Goal: Task Accomplishment & Management: Complete application form

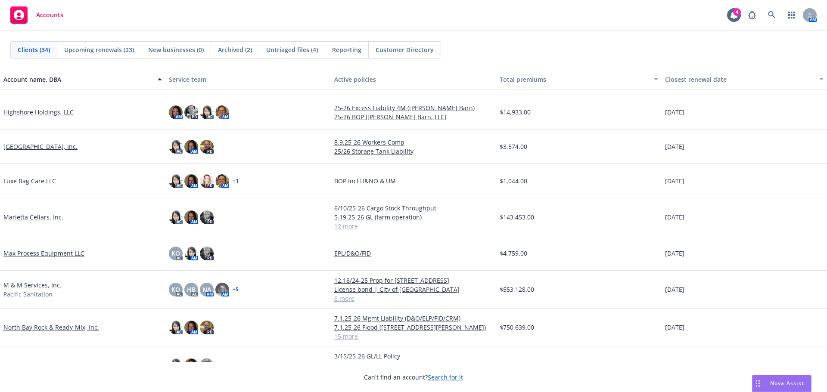
scroll to position [560, 0]
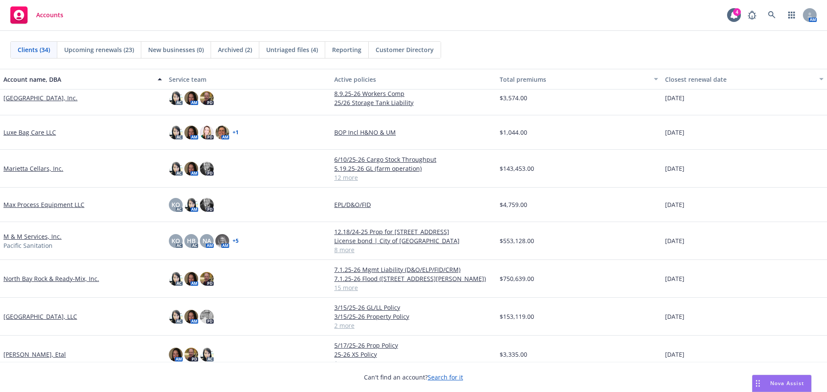
click at [32, 319] on link "Noyo Harbor Inn, LLC" at bounding box center [40, 316] width 74 height 9
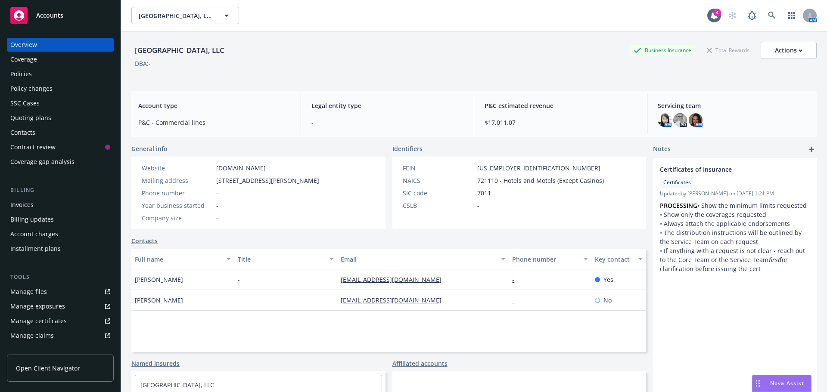
click at [27, 204] on div "Invoices" at bounding box center [21, 205] width 23 height 14
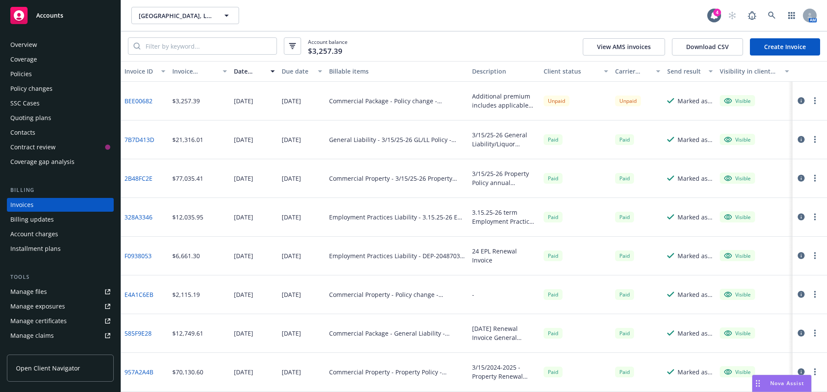
click at [31, 88] on div "Policy changes" at bounding box center [31, 89] width 42 height 14
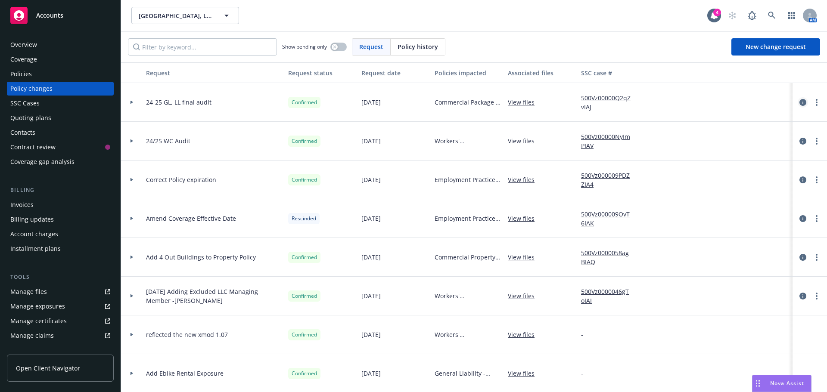
click at [800, 104] on icon "circleInformation" at bounding box center [803, 102] width 7 height 7
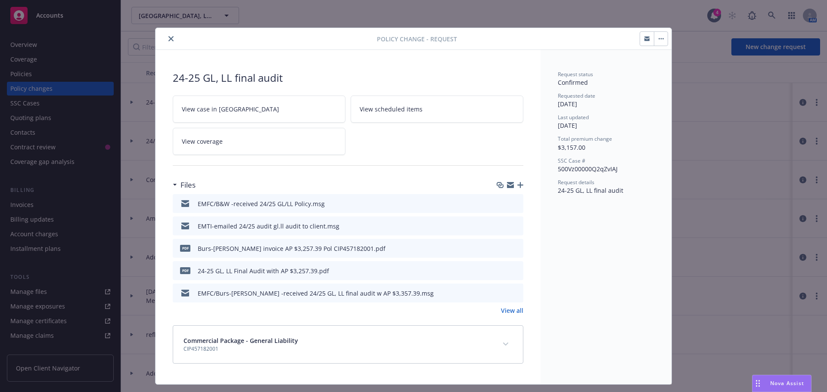
click at [515, 227] on icon "preview file" at bounding box center [515, 226] width 8 height 6
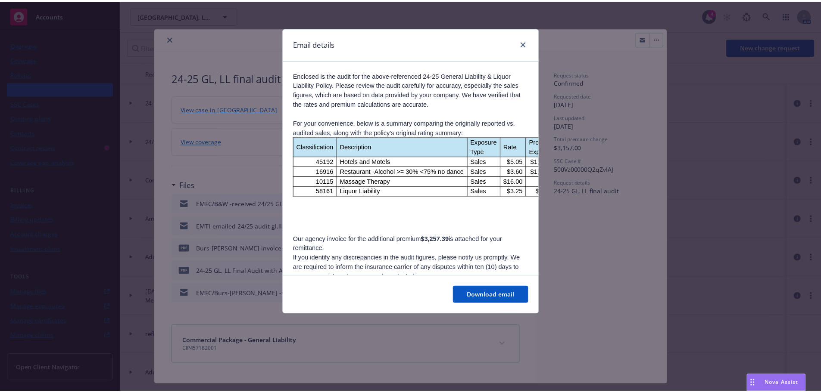
scroll to position [125, 0]
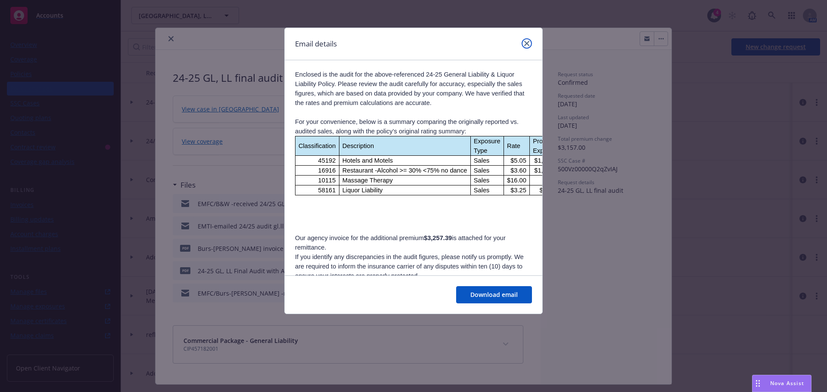
drag, startPoint x: 529, startPoint y: 45, endPoint x: 434, endPoint y: 46, distance: 94.8
click at [527, 45] on icon "close" at bounding box center [526, 43] width 5 height 5
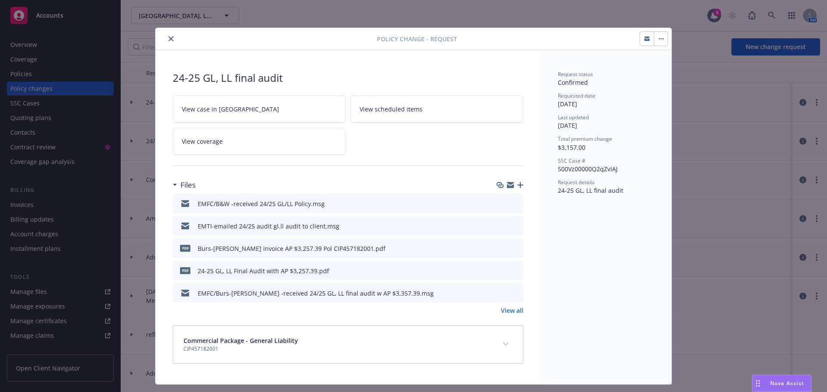
click at [502, 206] on button "download file" at bounding box center [501, 203] width 9 height 9
click at [169, 40] on icon "close" at bounding box center [170, 38] width 5 height 5
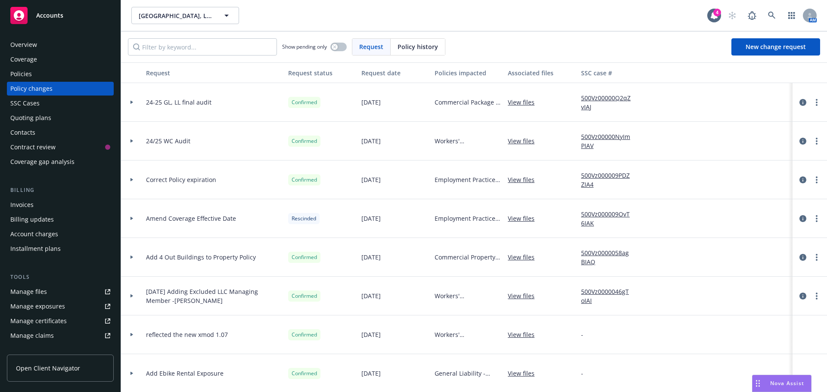
click at [24, 207] on div "Invoices" at bounding box center [21, 205] width 23 height 14
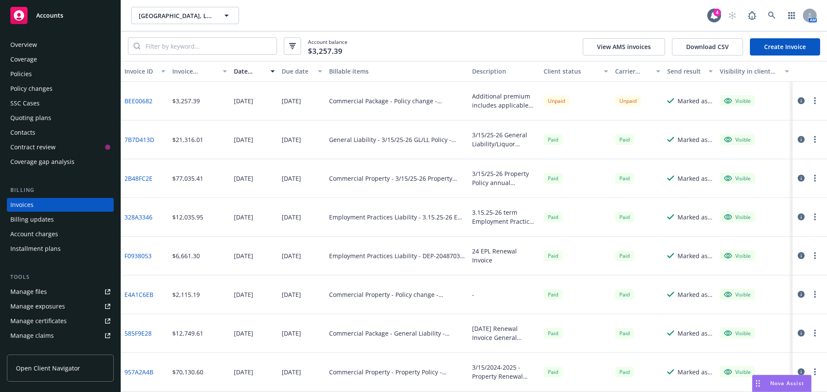
click at [30, 90] on div "Policy changes" at bounding box center [31, 89] width 42 height 14
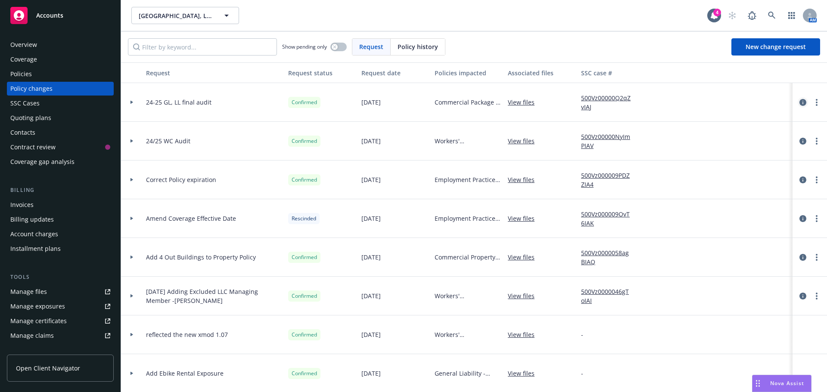
click at [800, 103] on icon "circleInformation" at bounding box center [803, 102] width 7 height 7
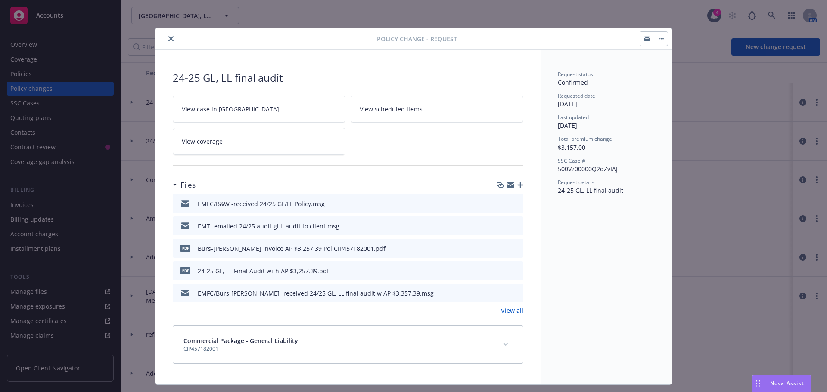
click at [498, 229] on button at bounding box center [501, 226] width 7 height 9
click at [498, 225] on icon "download file" at bounding box center [501, 224] width 6 height 5
click at [170, 37] on icon "close" at bounding box center [170, 38] width 5 height 5
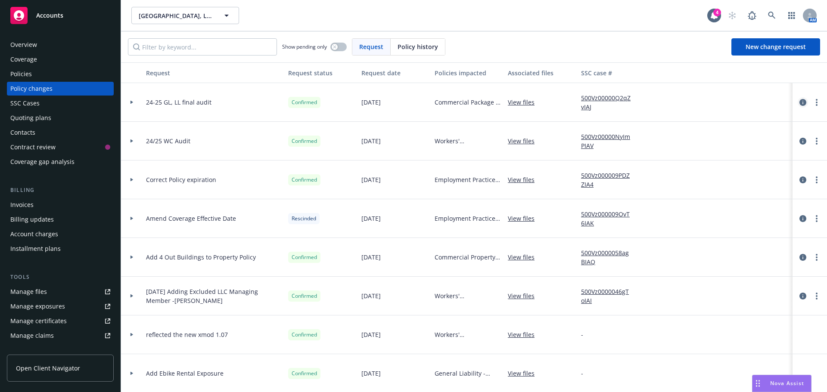
click at [800, 105] on icon "circleInformation" at bounding box center [803, 102] width 7 height 7
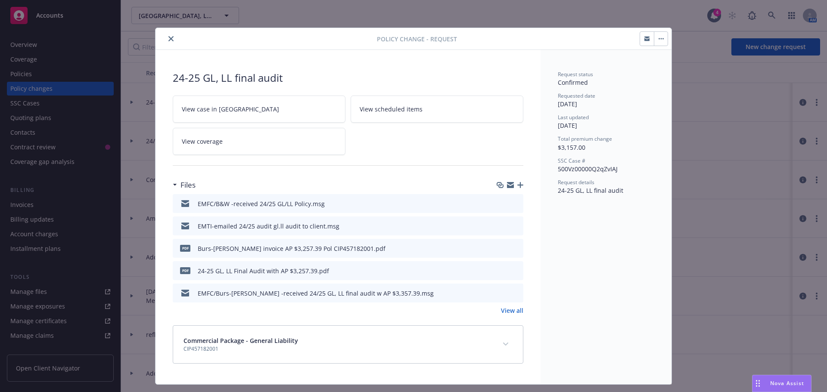
click at [519, 184] on icon "button" at bounding box center [520, 185] width 6 height 6
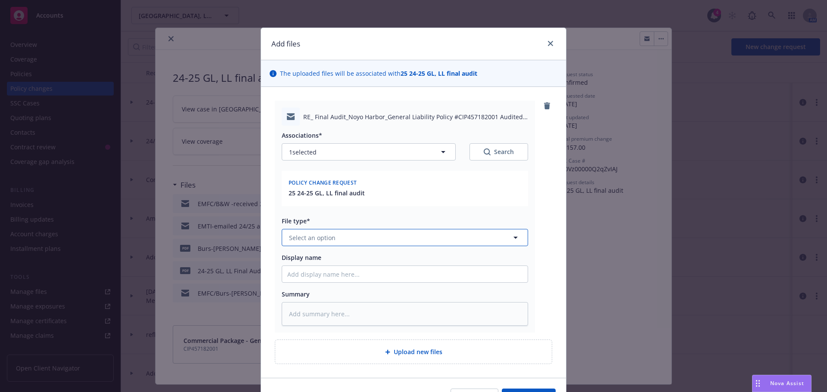
click at [301, 243] on button "Select an option" at bounding box center [405, 237] width 246 height 17
type input "bill"
click at [303, 255] on div "Billing correspondence" at bounding box center [319, 261] width 73 height 12
type textarea "x"
click at [547, 47] on link "close" at bounding box center [550, 43] width 10 height 10
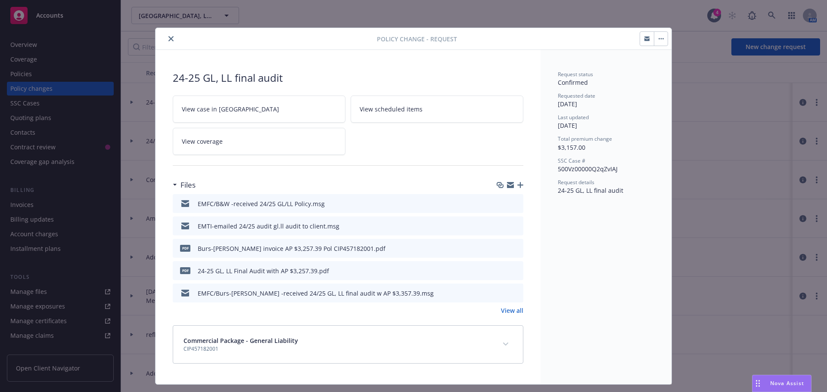
click at [169, 40] on icon "close" at bounding box center [170, 38] width 5 height 5
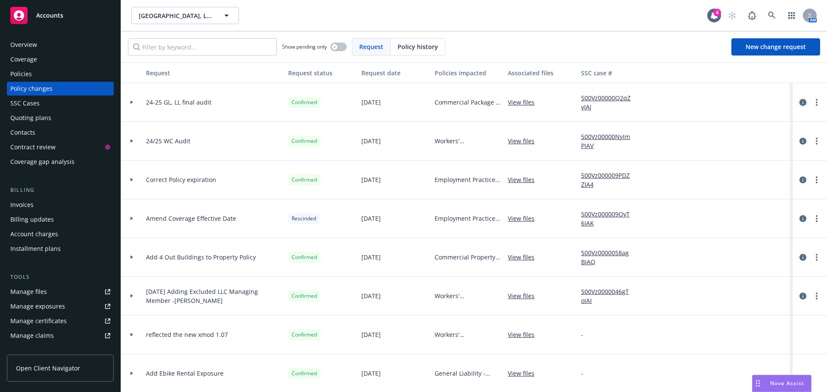
click at [800, 103] on icon "circleInformation" at bounding box center [803, 102] width 7 height 7
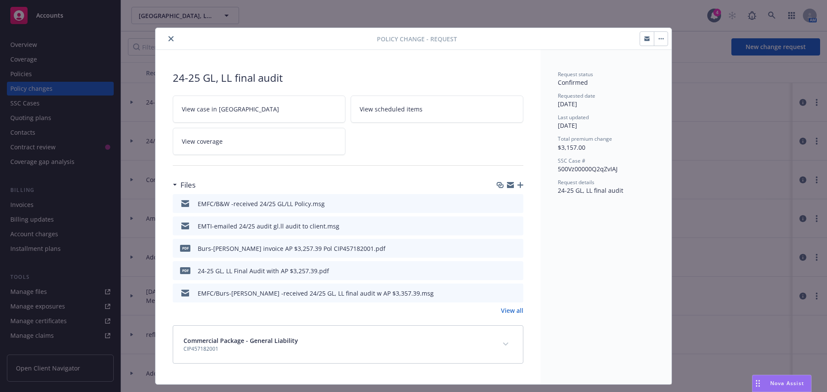
click at [168, 40] on icon "close" at bounding box center [170, 38] width 5 height 5
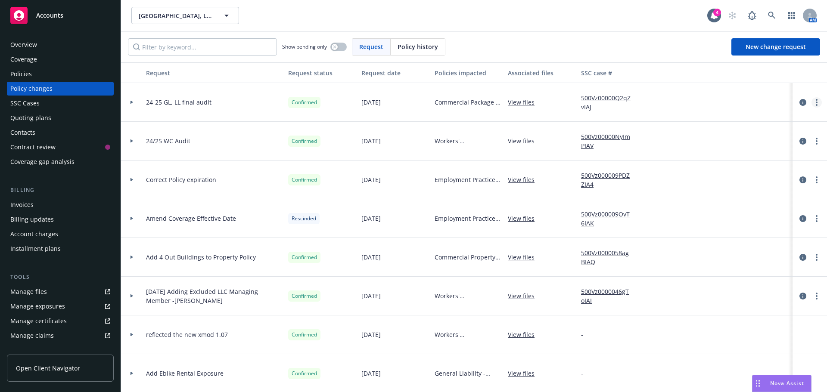
click at [816, 104] on icon "more" at bounding box center [817, 102] width 2 height 7
click at [711, 123] on link "Copy logging email" at bounding box center [741, 120] width 148 height 17
click at [171, 17] on span "Noyo Harbor Inn, LLC" at bounding box center [176, 15] width 75 height 9
type input "frontier"
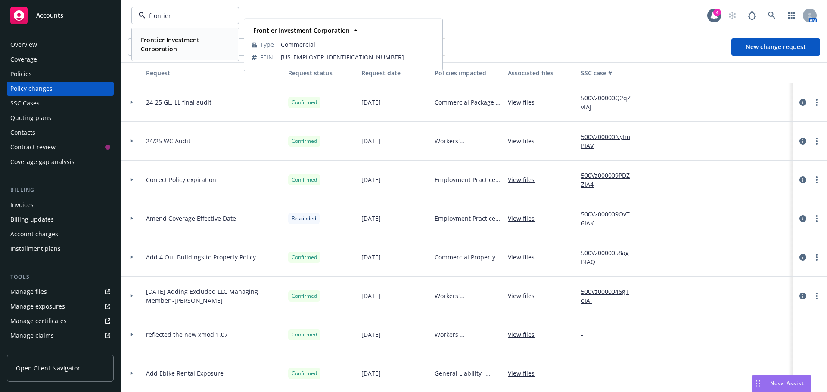
click at [151, 40] on strong "Frontier Investment Corporation" at bounding box center [170, 44] width 59 height 17
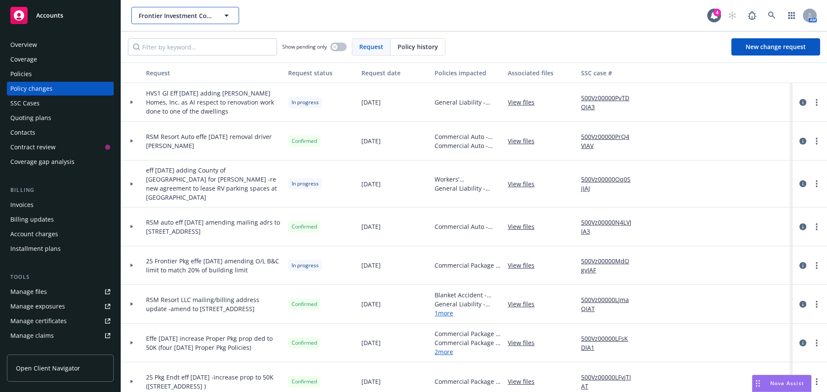
click at [193, 17] on span "Frontier Investment Corporation" at bounding box center [176, 15] width 75 height 9
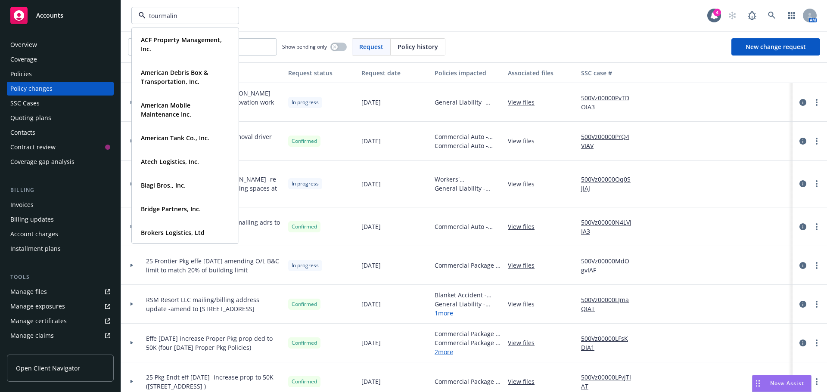
type input "tourmaline"
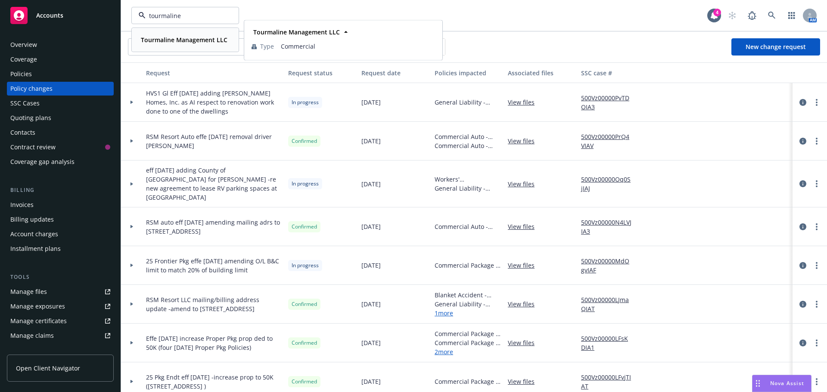
click at [165, 37] on strong "Tourmaline Management LLC" at bounding box center [184, 40] width 87 height 8
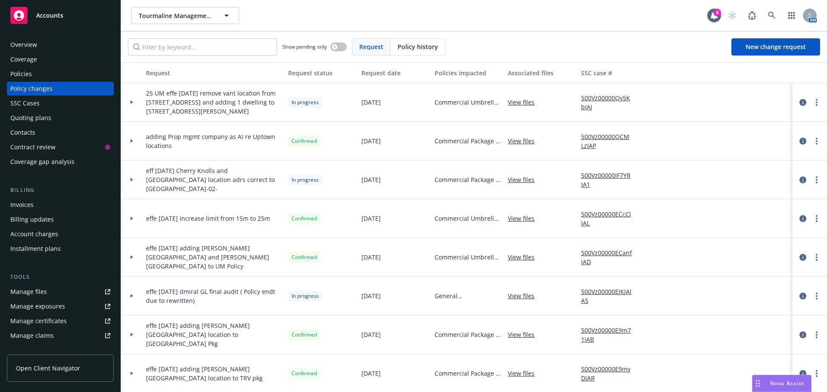
click at [13, 75] on div "Policies" at bounding box center [21, 74] width 22 height 14
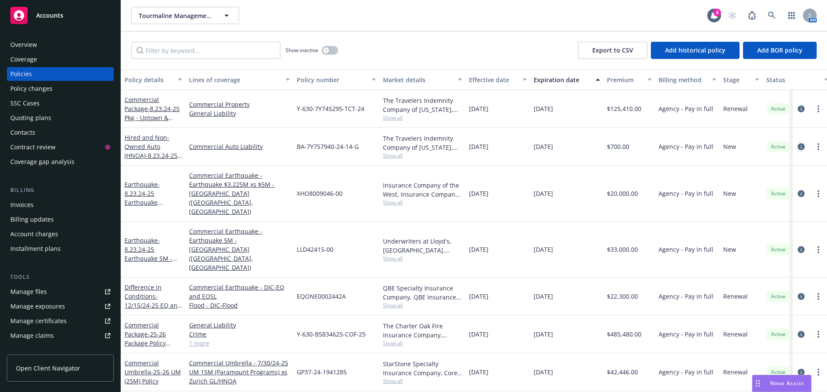
click at [799, 149] on icon "circleInformation" at bounding box center [801, 146] width 7 height 7
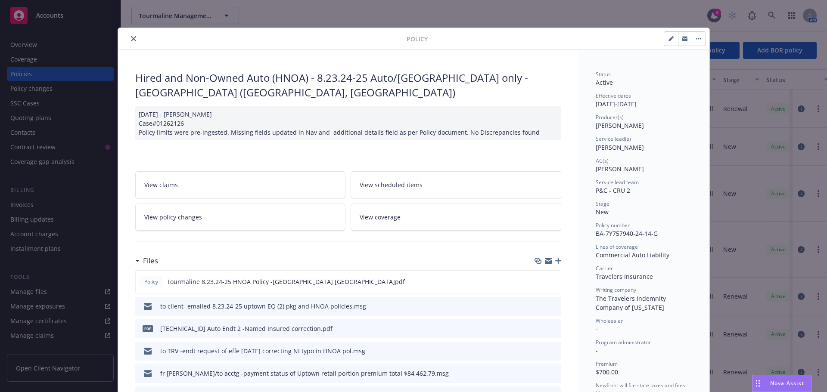
click at [130, 43] on button "close" at bounding box center [133, 39] width 10 height 10
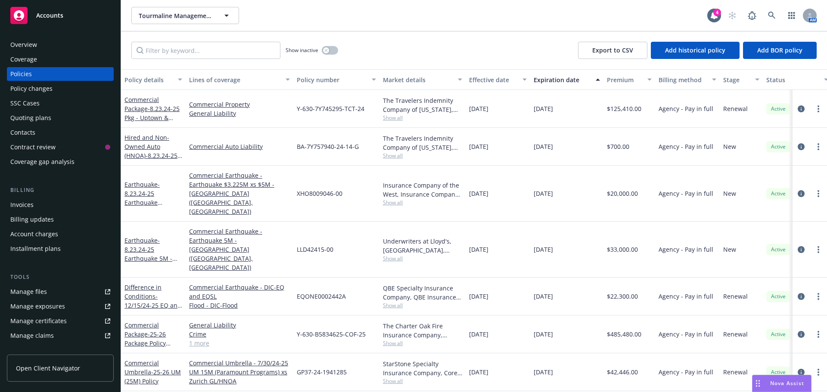
click at [30, 118] on div "Quoting plans" at bounding box center [30, 118] width 41 height 14
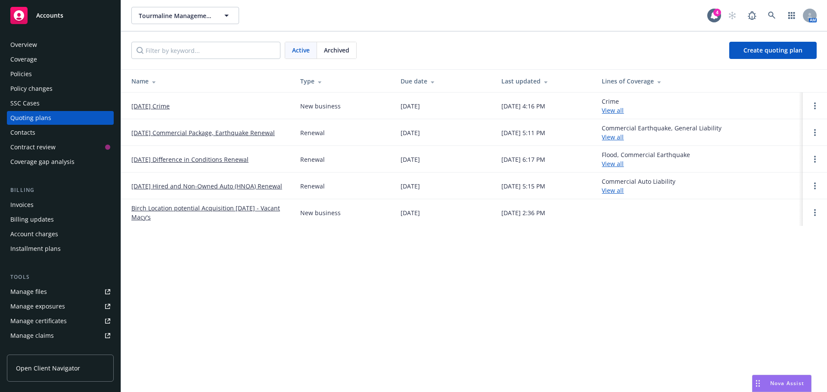
click at [31, 90] on div "Policy changes" at bounding box center [31, 89] width 42 height 14
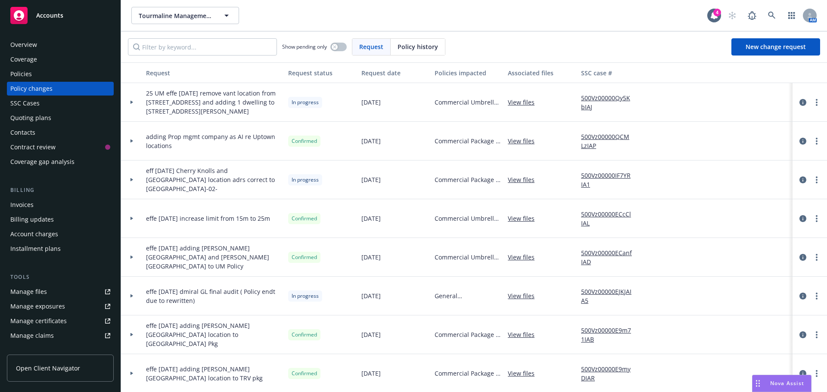
click at [24, 120] on div "Quoting plans" at bounding box center [30, 118] width 41 height 14
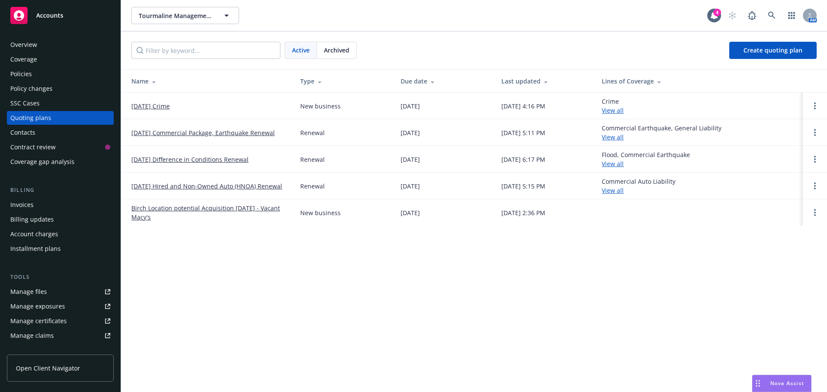
click at [19, 73] on div "Policies" at bounding box center [21, 74] width 22 height 14
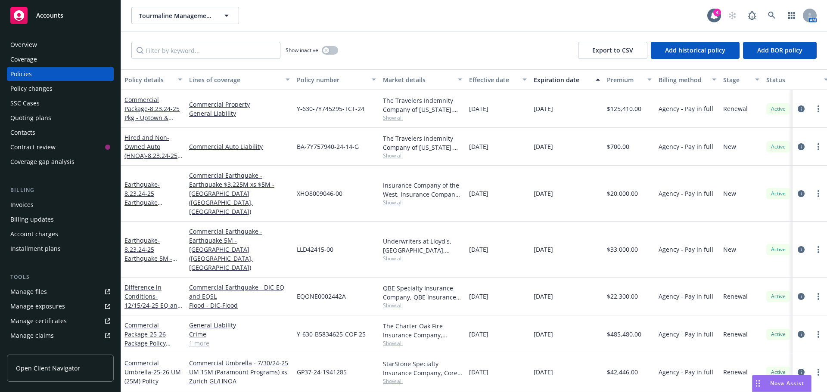
click at [36, 90] on div "Policy changes" at bounding box center [31, 89] width 42 height 14
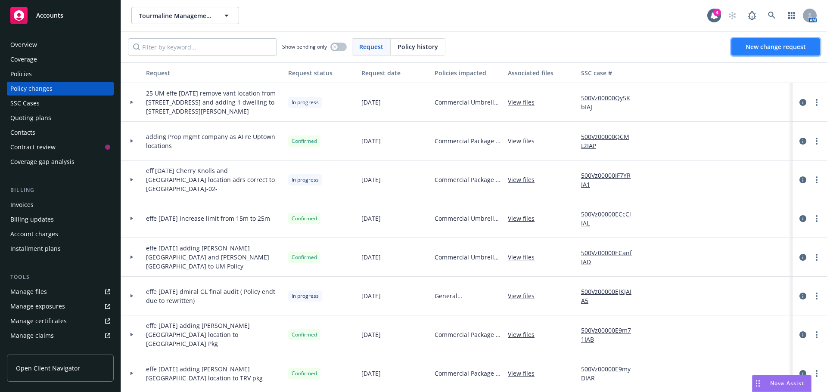
click at [770, 46] on span "New change request" at bounding box center [776, 47] width 60 height 8
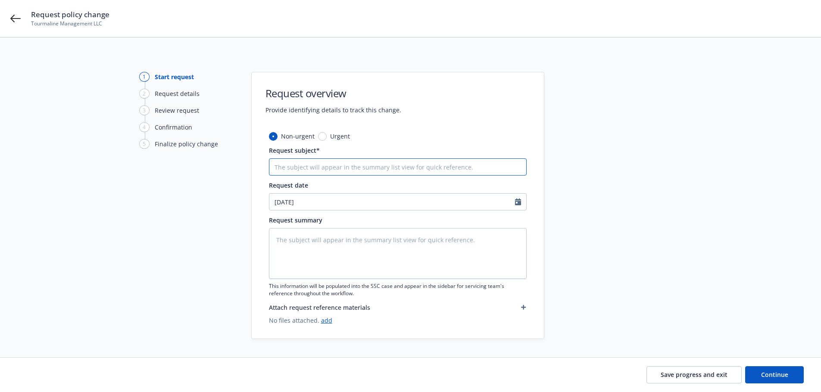
click at [308, 162] on input "Request subject*" at bounding box center [398, 167] width 258 height 17
type textarea "x"
type input "H"
type textarea "x"
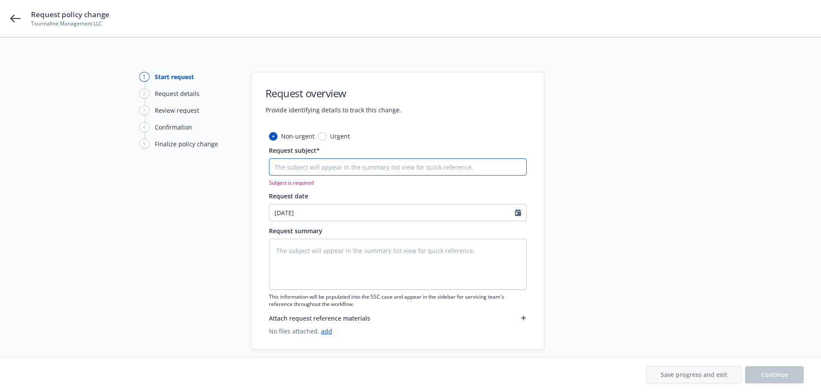
type textarea "x"
type input "2"
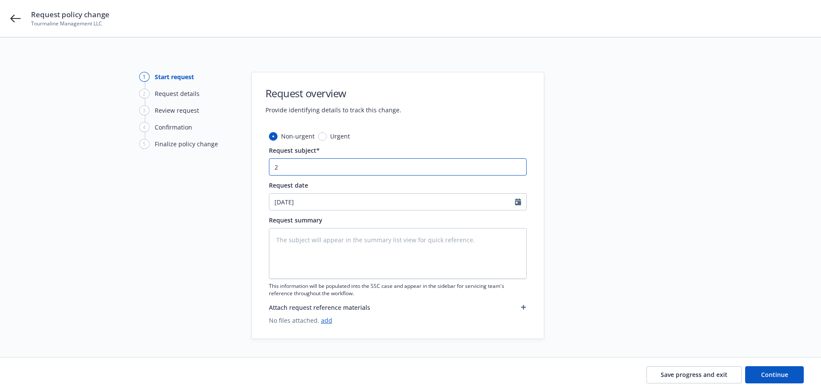
type textarea "x"
type input "24"
type textarea "x"
type input "24"
type textarea "x"
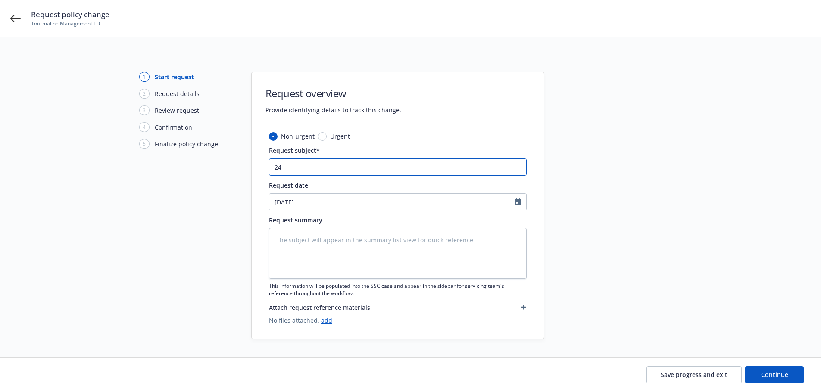
type input "24 H"
type textarea "x"
type input "24 HN"
type textarea "x"
type input "24 HNO"
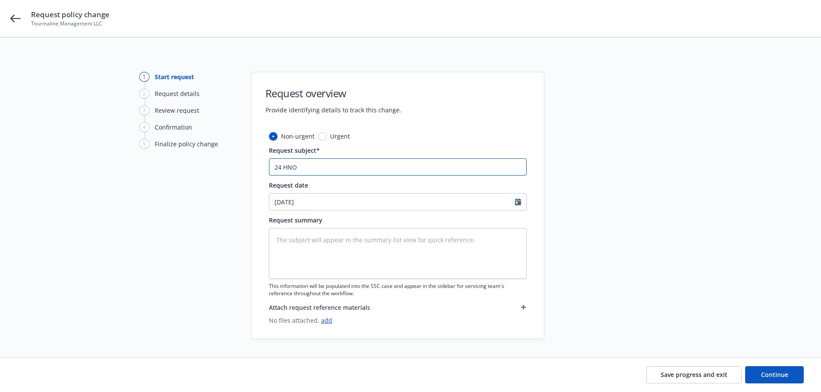
type textarea "x"
type input "24 HNOA"
type textarea "x"
type input "24 HNOA"
type textarea "x"
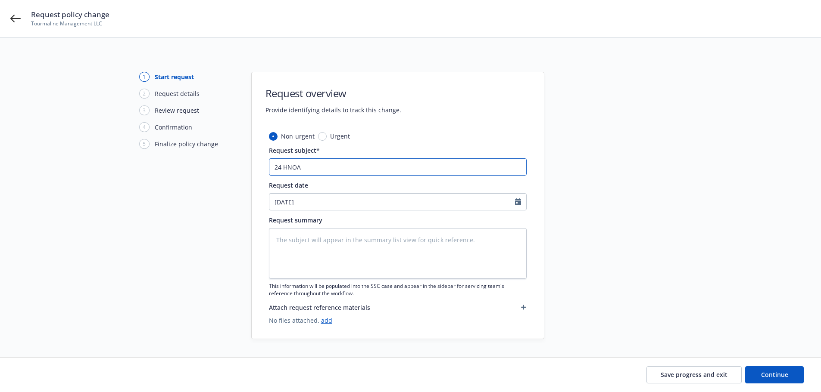
type input "24 HNOA -"
type textarea "x"
type input "24 HNOA -N"
type textarea "x"
type input "24 HNOA -NI"
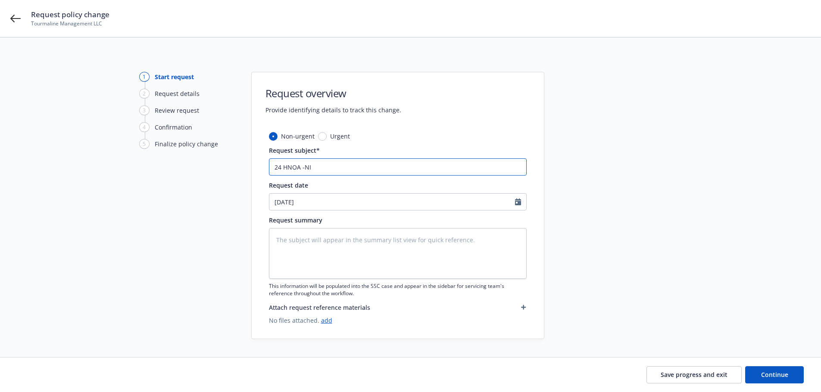
type textarea "x"
type input "24 HNOA -NI"
type textarea "x"
type input "24 HNOA -NI c"
type textarea "x"
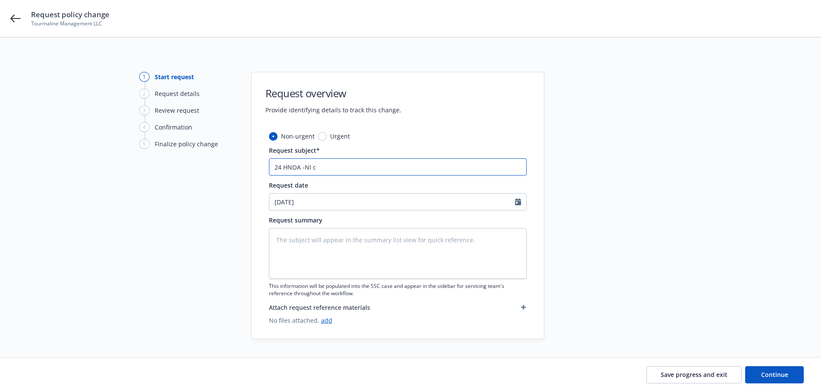
type input "24 HNOA -NI co"
type textarea "x"
type input "24 HNOA -NI cor"
type textarea "x"
type input "24 HNOA -NI corr"
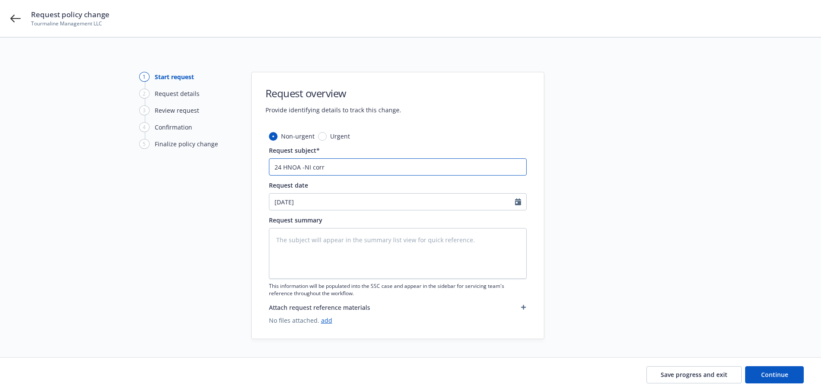
type textarea "x"
type input "24 HNOA -NI corre"
type textarea "x"
type input "24 HNOA -NI correc"
type textarea "x"
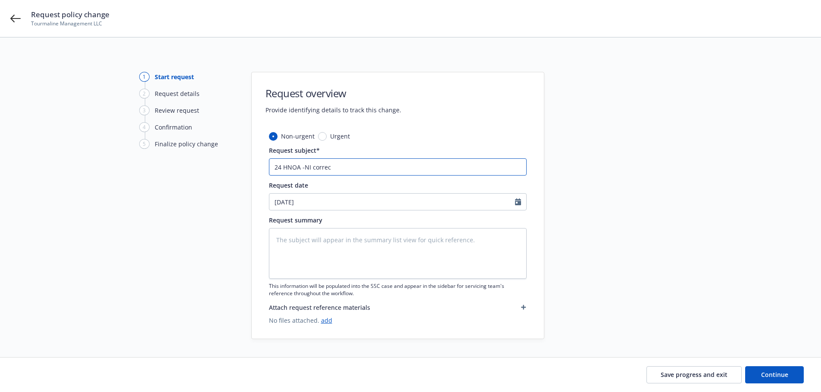
type input "24 HNOA -NI correct"
type textarea "x"
type input "24 HNOA -NI correcti"
type textarea "x"
type input "24 HNOA -NI correctio"
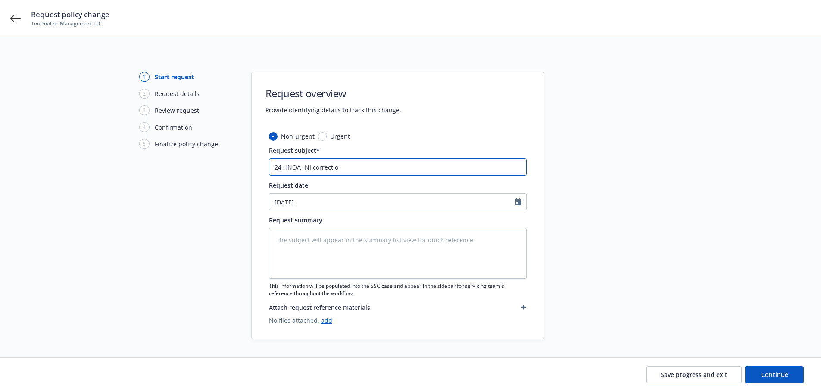
type textarea "x"
type input "24 HNOA -NI correction"
type textarea "x"
type input "24 HNOA -NI correction"
type textarea "x"
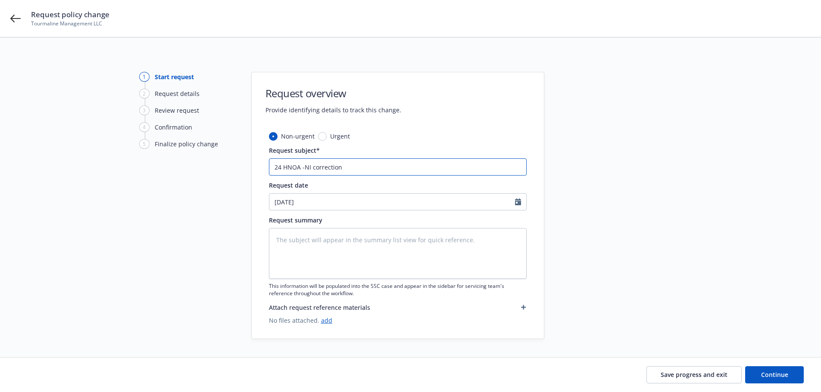
type input "24 HNOA -NI correction -"
type textarea "x"
type input "24 HNOA -NI correction -a"
type textarea "x"
type input "24 HNOA -NI correction -al"
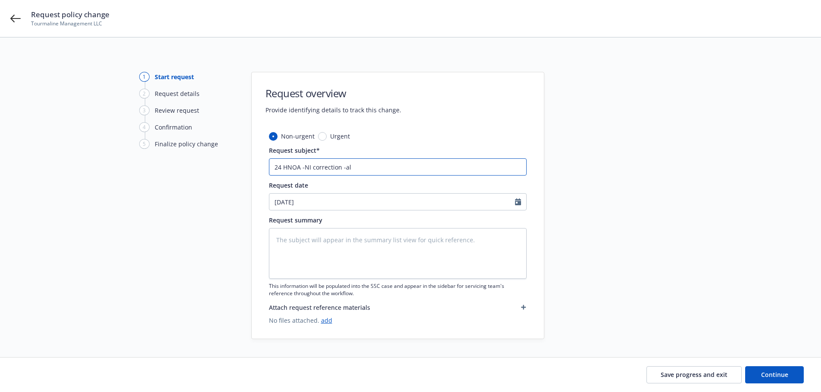
type textarea "x"
type input "24 HNOA -NI correction -all"
type textarea "x"
type input "24 HNOA -NI correction -al"
type textarea "x"
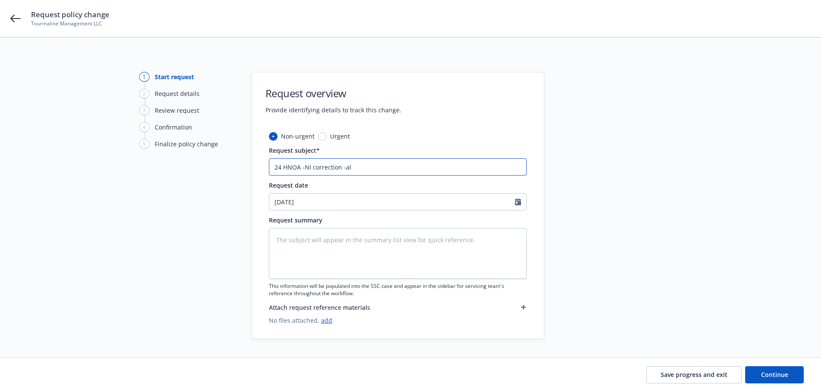
type input "24 HNOA -NI correction -a"
type textarea "x"
type input "24 HNOA -NI correction -"
type textarea "x"
type input "24 HNOA -NI correction -a"
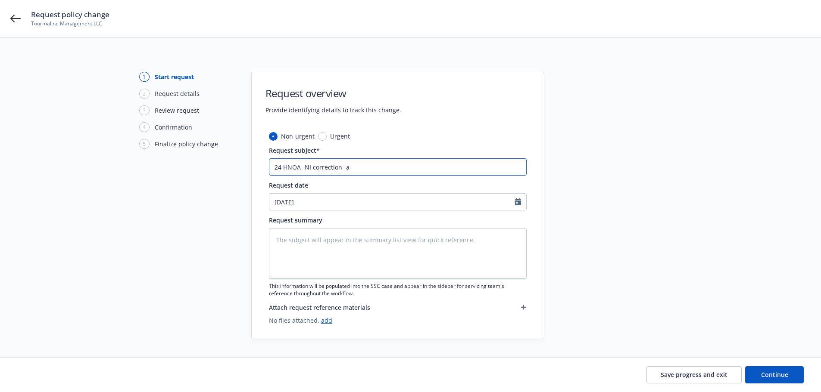
type textarea "x"
type input "24 HNOA -NI correction -ad"
type textarea "x"
type input "24 HNOA -NI correction -add"
type textarea "x"
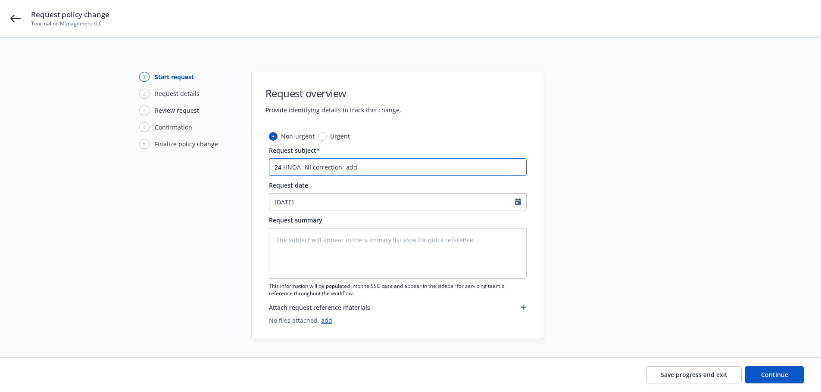
type input "24 HNOA -NI correction -adde"
type textarea "x"
type input "24 HNOA -NI correction -add"
type textarea "x"
type input "24 HNOA -NI correction -addi"
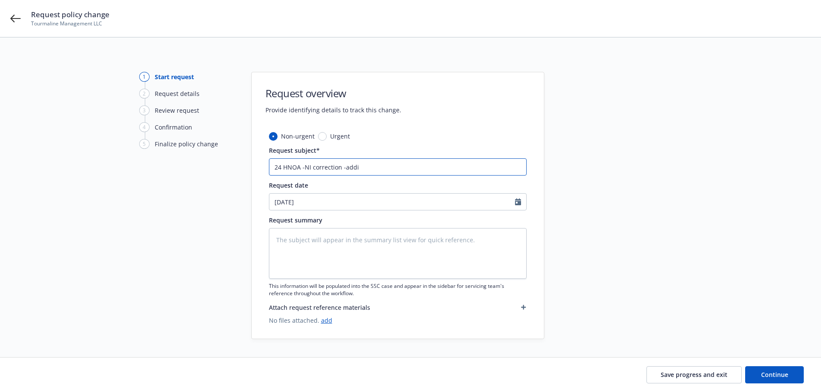
type textarea "x"
type input "24 HNOA -NI correction -addin"
type textarea "x"
type input "24 HNOA -NI correction -adding"
type textarea "x"
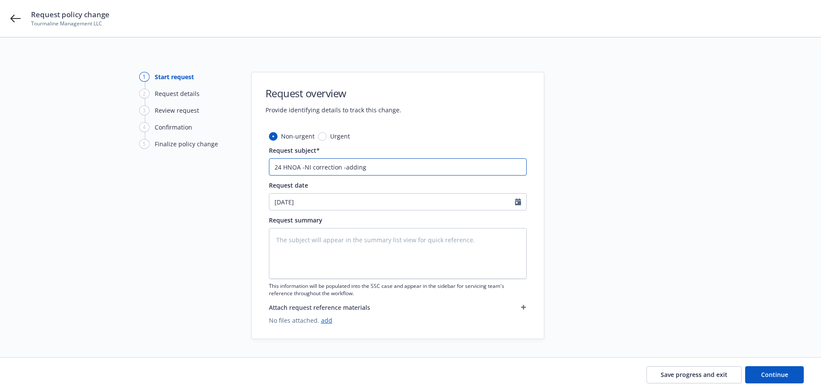
type input "24 HNOA -NI correction -adding"
type textarea "x"
type input "24 HNOA -NI correction -adding m"
type textarea "x"
type input "24 HNOA -NI correction -adding mi"
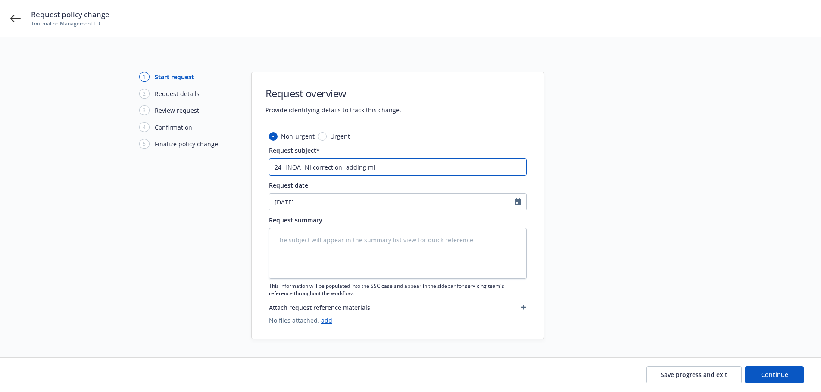
type textarea "x"
type input "24 HNOA -NI correction -adding mis"
type textarea "x"
type input "24 HNOA -NI correction -adding miss"
type textarea "x"
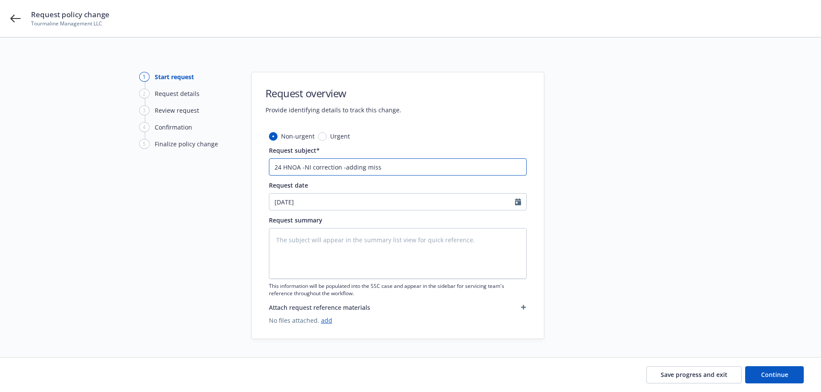
type input "24 HNOA -NI correction -adding missi"
type textarea "x"
type input "24 HNOA -NI correction -adding missin"
type textarea "x"
type input "24 HNOA -NI correction -adding missing"
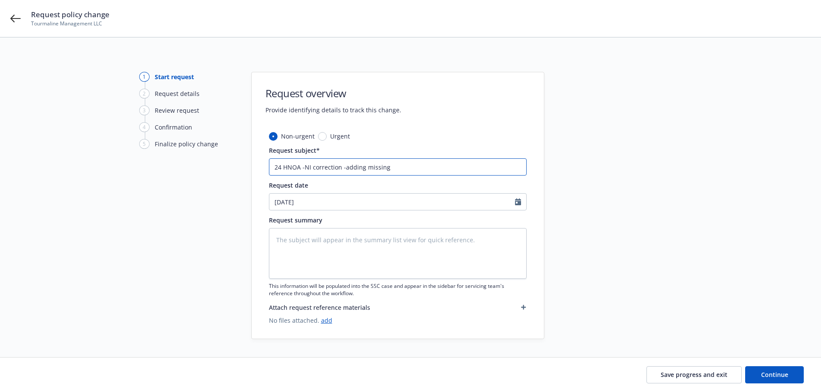
type textarea "x"
type input "24 HNOA -NI correction -adding missing"
type textarea "x"
type input "24 HNOA -NI correction -adding missing e"
type textarea "x"
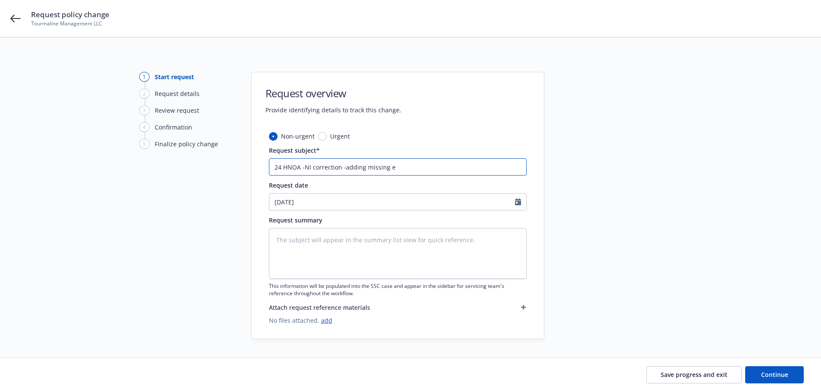
type input "24 HNOA -NI correction -adding missing en"
type textarea "x"
type input "24 HNOA -NI correction -adding missing ent"
type textarea "x"
type input "24 HNOA -NI correction -adding missing enti"
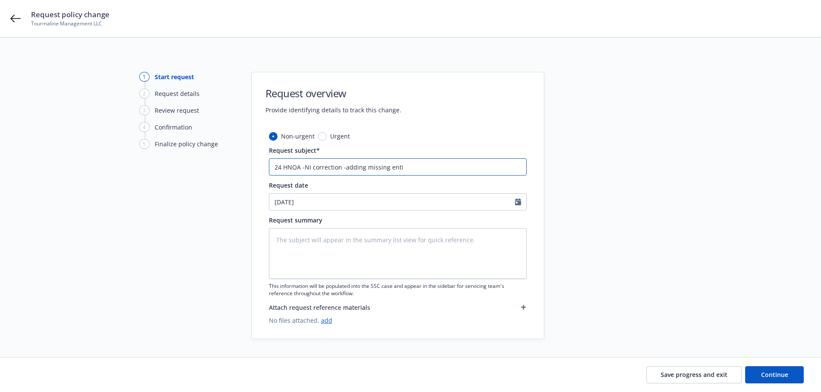
type textarea "x"
type input "24 HNOA -NI correction -adding missing entit"
type textarea "x"
type input "24 HNOA -NI correction -adding missing entiti"
type textarea "x"
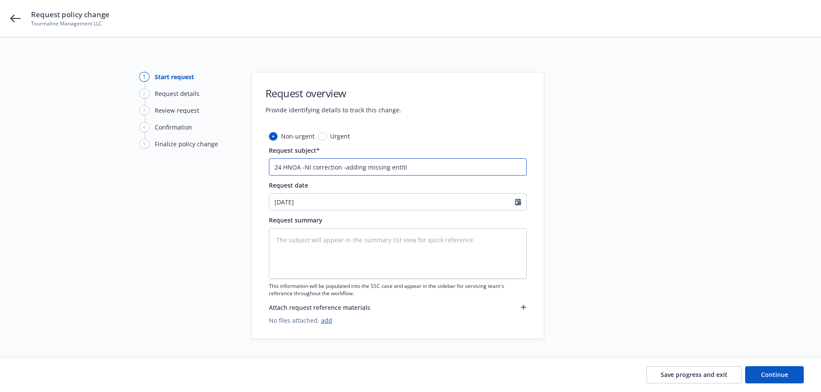
type input "24 HNOA -NI correction -adding missing entitie"
type textarea "x"
type input "24 HNOA -NI correction -adding missing entities"
type textarea "x"
type input "24 HNOA -NI correction -adding missing entities"
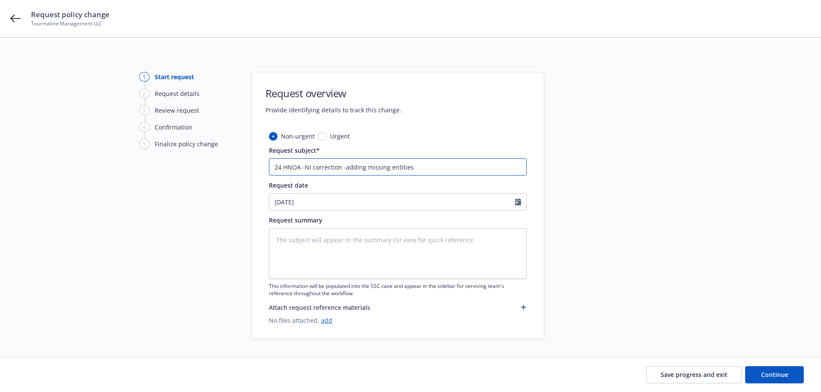
type textarea "x"
type input "24 HNOA -NI correction -adding missing entities a"
type textarea "x"
type input "24 HNOA -NI correction -adding missing entities as"
type textarea "x"
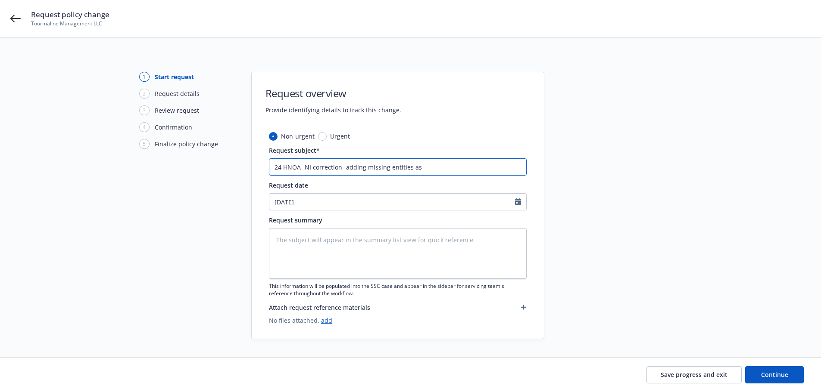
type input "24 HNOA -NI correction -adding missing entities as"
type textarea "x"
type input "24 HNOA -NI correction -adding missing entities as"
type textarea "x"
type input "24 HNOA -NI correction -adding missing entities a"
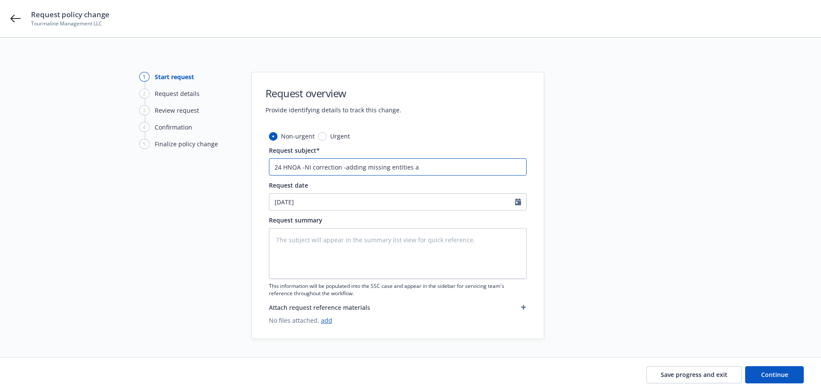
type textarea "x"
type input "24 HNOA -NI correction -adding missing entities"
type textarea "x"
type input "24 HNOA -NI correction -adding missing entities"
type textarea "x"
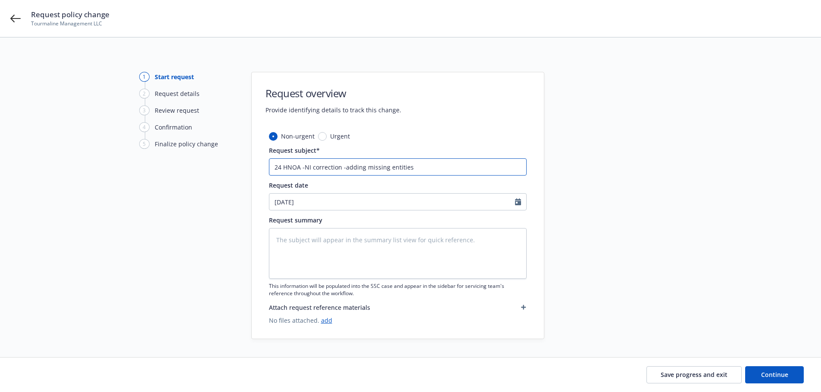
type input "24 HNOA -NI correction -adding missing entitie"
type textarea "x"
type input "24 HNOA -NI correction -adding missing entiti"
type textarea "x"
type input "24 HNOA -NI correction -adding missing entit"
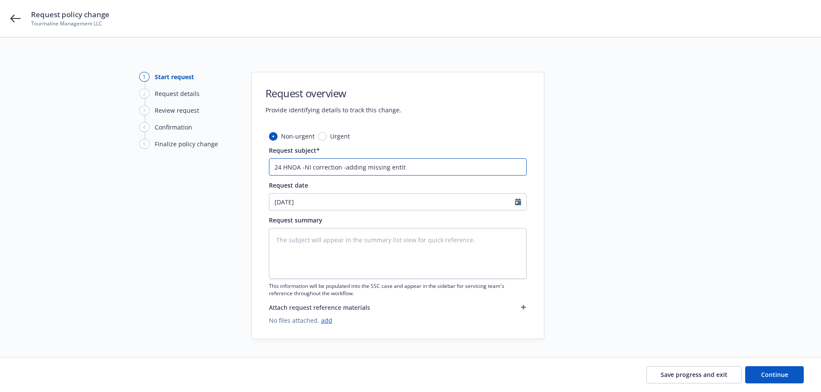
type textarea "x"
type input "24 HNOA -NI correction -adding missing enti"
type textarea "x"
type input "24 HNOA -NI correction -adding missing ent"
type textarea "x"
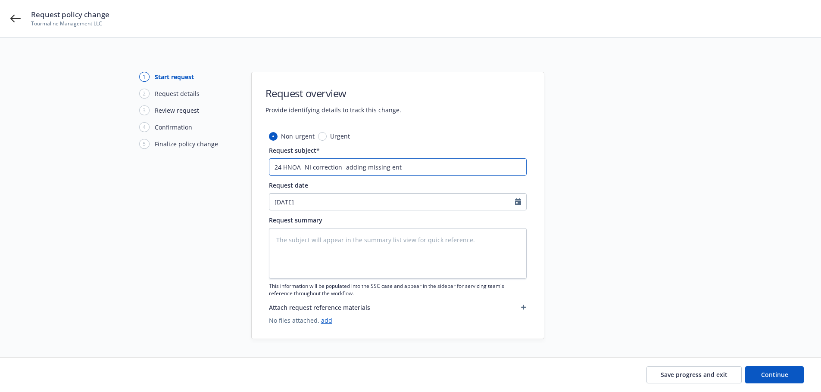
type input "24 HNOA -NI correction -adding missing en"
type textarea "x"
type input "24 HNOA -NI correction -adding missing"
type textarea "x"
type input "24 HNOA -NI correction -adding missing"
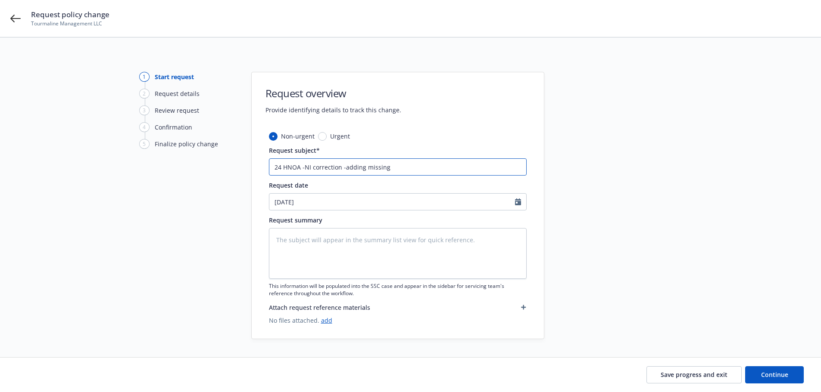
type textarea "x"
type input "24 HNOA -NI correction -adding missin"
type textarea "x"
type input "24 HNOA -NI correction -adding missi"
type textarea "x"
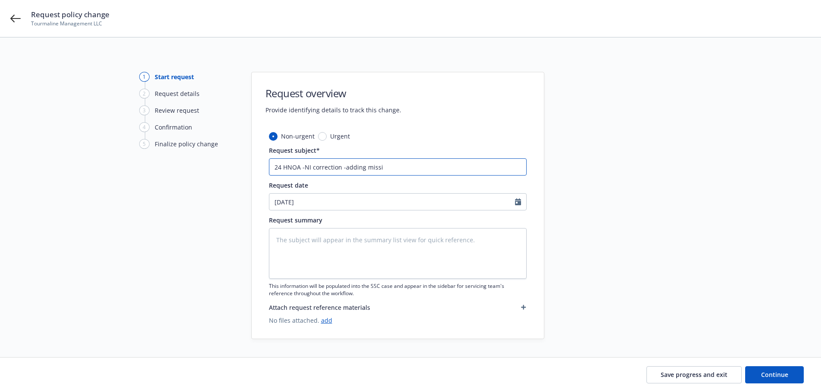
type input "24 HNOA -NI correction -adding miss"
type textarea "x"
type input "24 HNOA -NI correction -adding mis"
type textarea "x"
type input "24 HNOA -NI correction -adding mi"
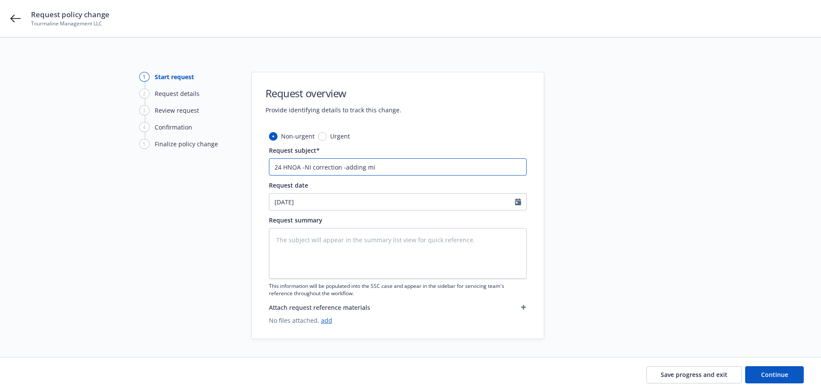
type textarea "x"
type input "24 HNOA -NI correction -adding m"
type textarea "x"
type input "24 HNOA -NI correction -adding"
type textarea "x"
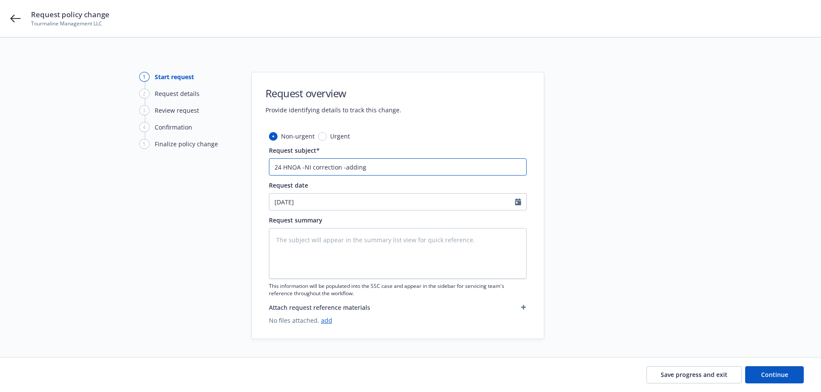
type input "24 HNOA -NI correction -adding a"
type textarea "x"
type input "24 HNOA -NI correction -adding al"
type textarea "x"
type input "24 HNOA -NI correction -adding all"
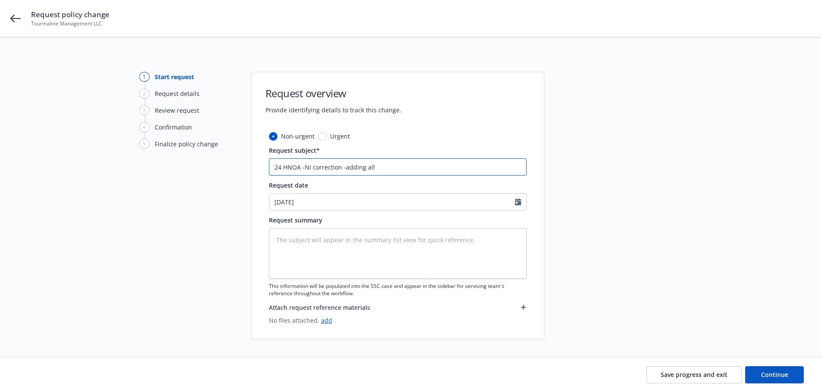
type textarea "x"
type input "24 HNOA -NI correction -adding all"
type textarea "x"
type input "24 HNOA -NI correction -adding all e"
type textarea "x"
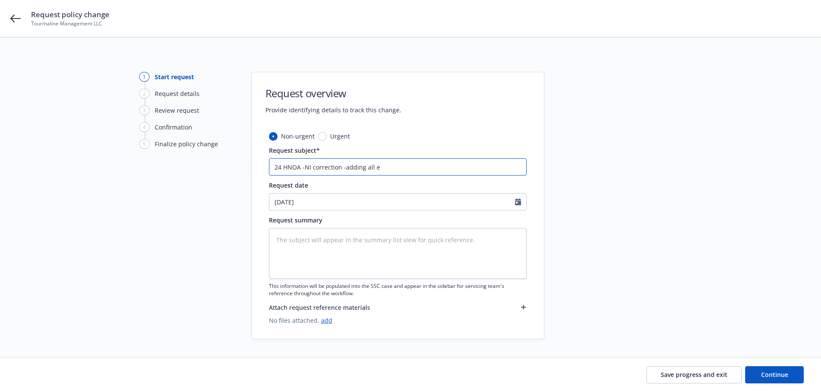
type input "24 HNOA -NI correction -adding all en"
type textarea "x"
type input "24 HNOA -NI correction -adding all ent"
type textarea "x"
type input "24 HNOA -NI correction -adding all enti"
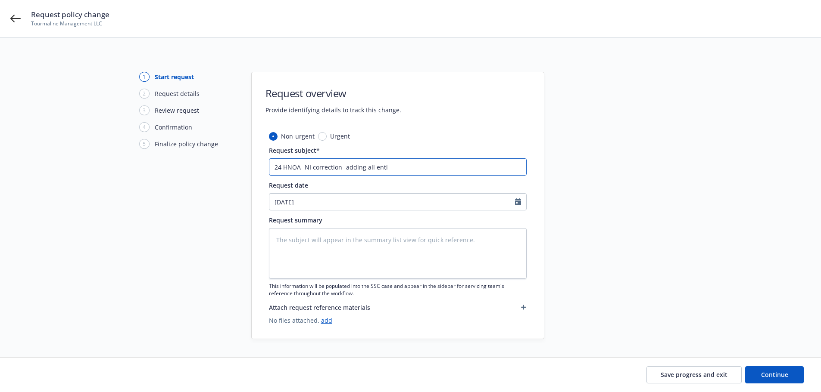
type textarea "x"
type input "24 HNOA -NI correction -adding all entit"
type textarea "x"
type input "24 HNOA -NI correction -adding all entiti"
type textarea "x"
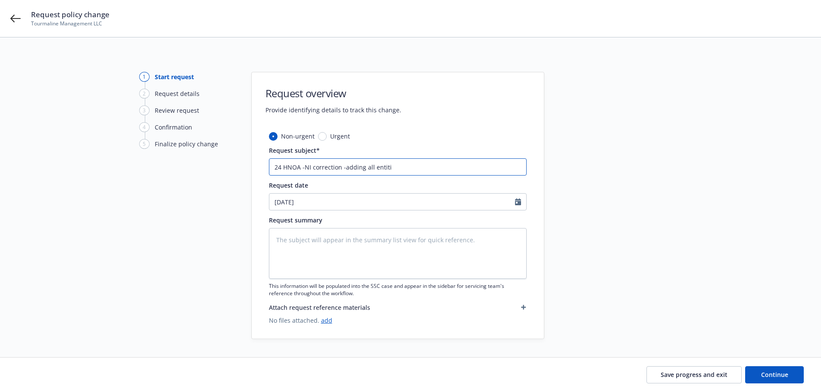
type input "24 HNOA -NI correction -adding all entitie"
type textarea "x"
type input "24 HNOA -NI correction -adding all entities"
type textarea "x"
type input "24 HNOA -NI correction -adding all entities"
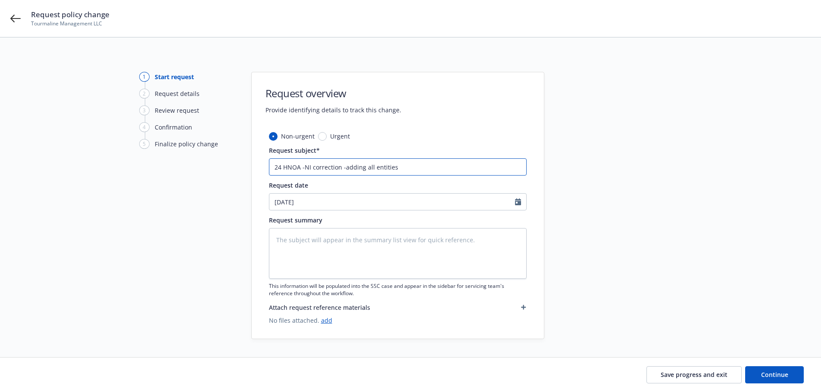
type textarea "x"
type input "24 HNOA -NI correction -adding all entities a"
type textarea "x"
type input "24 HNOA -NI correction -adding all entities as"
type textarea "x"
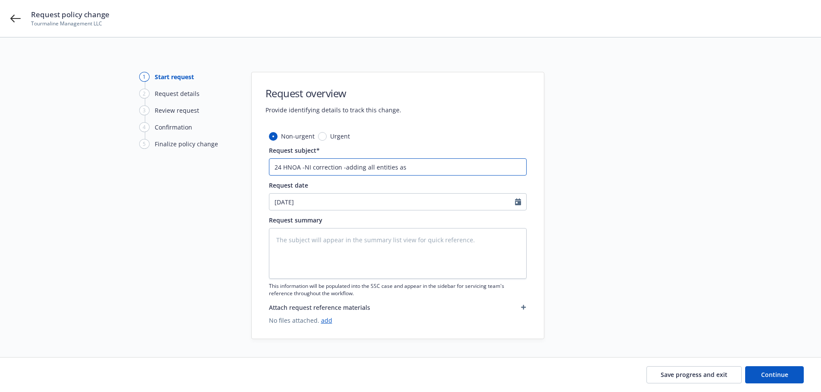
type input "24 HNOA -NI correction -adding all entities as"
type textarea "x"
type input "24 HNOA -NI correction -adding all entities as N"
type textarea "x"
drag, startPoint x: 418, startPoint y: 169, endPoint x: 186, endPoint y: 154, distance: 232.7
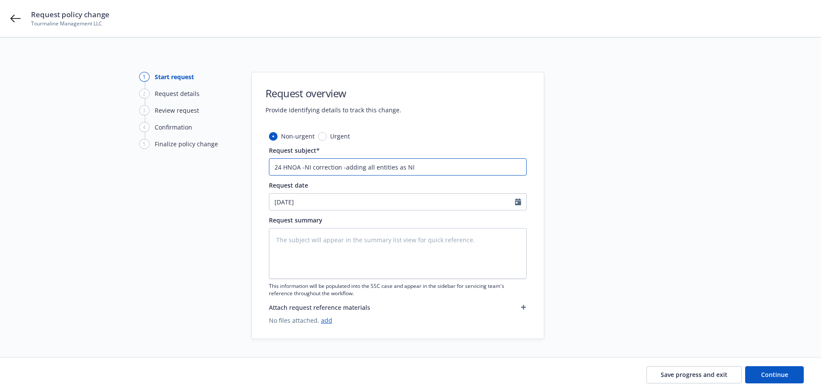
click at [186, 154] on div "1 Start request 2 Request details 3 Review request 4 Confirmation 5 Finalize po…" at bounding box center [410, 206] width 800 height 268
type input "24 HNOA -NI correction -adding all entities as NI"
click at [301, 248] on textarea at bounding box center [398, 253] width 258 height 51
paste textarea "24 HNOA -NI correction -adding all entities as NI"
click at [417, 170] on input "24 HNOA -NI correction -adding all entities as NI" at bounding box center [398, 167] width 258 height 17
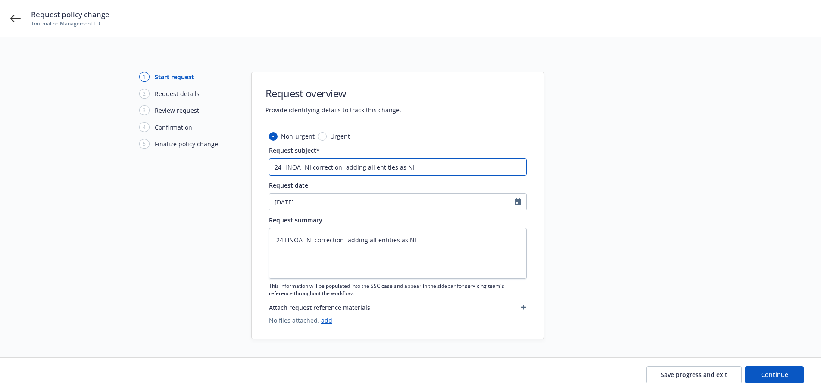
paste input "Fletche"
drag, startPoint x: 271, startPoint y: 167, endPoint x: 520, endPoint y: 177, distance: 249.6
click at [520, 177] on div "Non-urgent Urgent Request subject* 24 HNOA -NI correction -adding all entities …" at bounding box center [398, 228] width 258 height 193
click at [517, 167] on input "24 HNOA -NI correction -adding all entities as NI -Fletcher and 7/30/25 pkg cov…" at bounding box center [398, 167] width 258 height 17
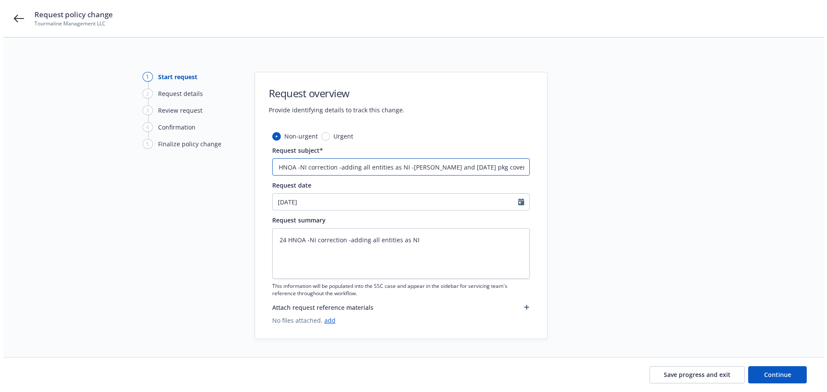
scroll to position [0, 0]
drag, startPoint x: 517, startPoint y: 169, endPoint x: 156, endPoint y: 165, distance: 360.6
click at [156, 165] on div "1 Start request 2 Request details 3 Review request 4 Confirmation 5 Finalize po…" at bounding box center [410, 206] width 800 height 268
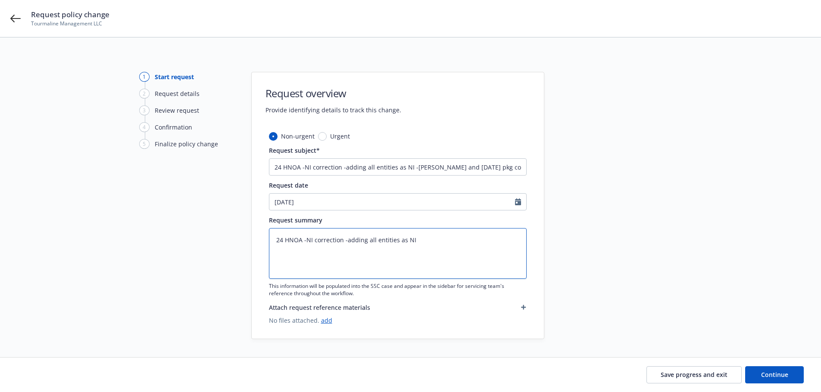
drag, startPoint x: 307, startPoint y: 241, endPoint x: 132, endPoint y: 224, distance: 176.1
click at [132, 224] on div "1 Start request 2 Request details 3 Review request 4 Confirmation 5 Finalize po…" at bounding box center [410, 206] width 800 height 268
paste textarea "-Fletcher and 7/30/25 pkg covered entities"
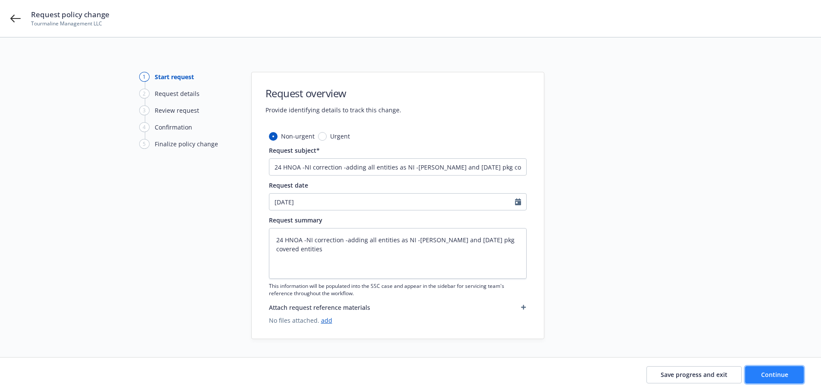
click at [775, 378] on span "Continue" at bounding box center [774, 375] width 27 height 8
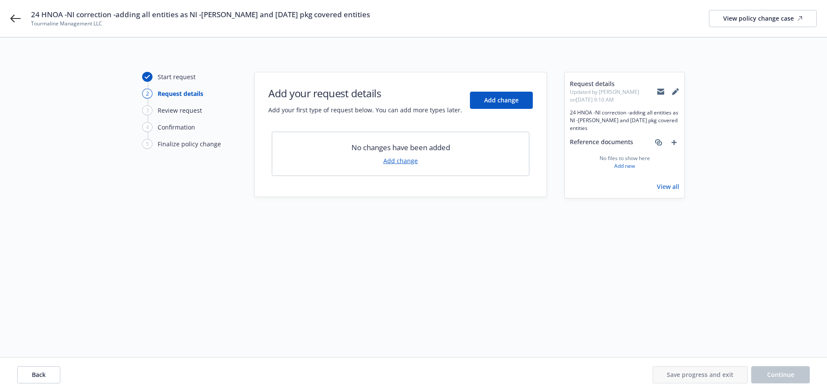
click at [402, 161] on link "Add change" at bounding box center [400, 160] width 34 height 9
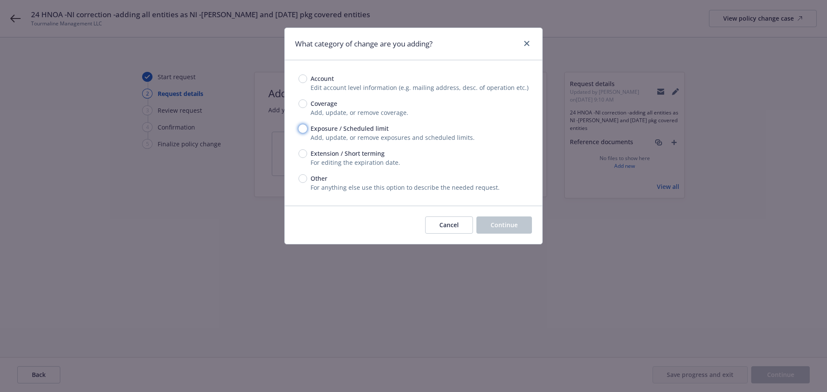
click at [301, 129] on input "Exposure / Scheduled limit" at bounding box center [303, 129] width 9 height 9
click at [483, 227] on button "Continue" at bounding box center [504, 225] width 56 height 17
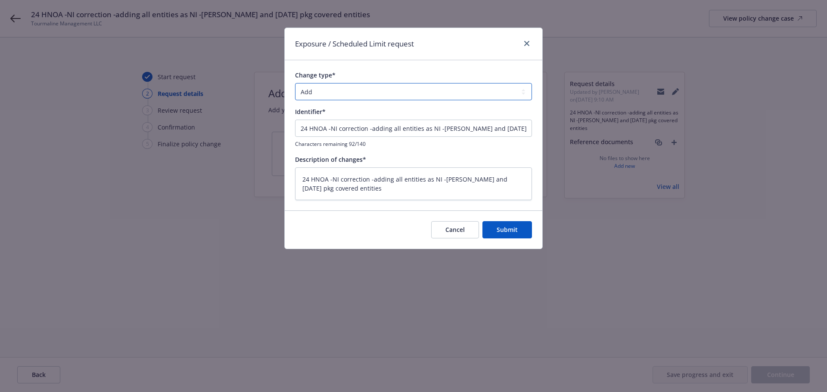
click at [324, 96] on select "Add Audit Change Remove" at bounding box center [413, 91] width 237 height 17
click at [313, 95] on select "Add Audit Change Remove" at bounding box center [413, 91] width 237 height 17
click at [492, 230] on button "Submit" at bounding box center [508, 229] width 50 height 17
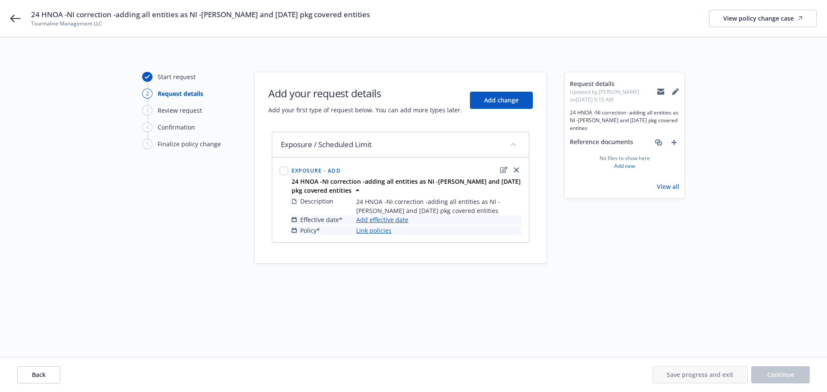
click at [381, 219] on link "Add effective date" at bounding box center [382, 219] width 52 height 9
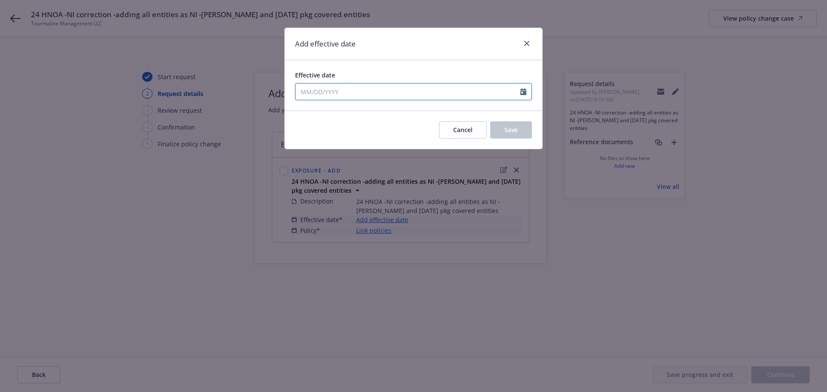
click at [333, 93] on input "Effective date" at bounding box center [408, 92] width 225 height 16
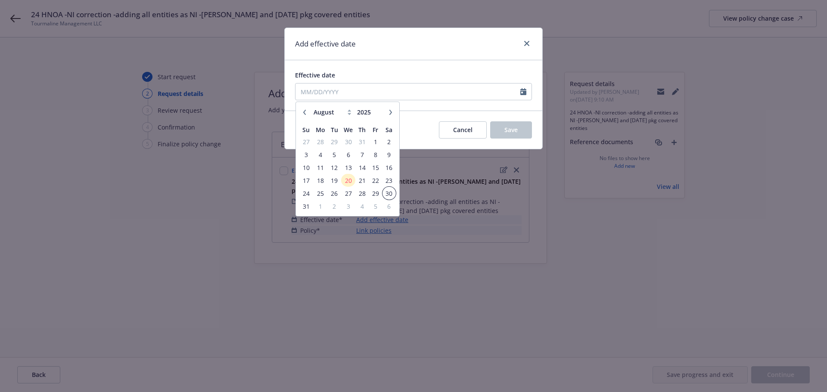
click at [384, 193] on span "30" at bounding box center [389, 193] width 12 height 11
drag, startPoint x: 341, startPoint y: 91, endPoint x: 320, endPoint y: 91, distance: 21.1
click at [297, 92] on input "08/30/2025" at bounding box center [408, 92] width 225 height 16
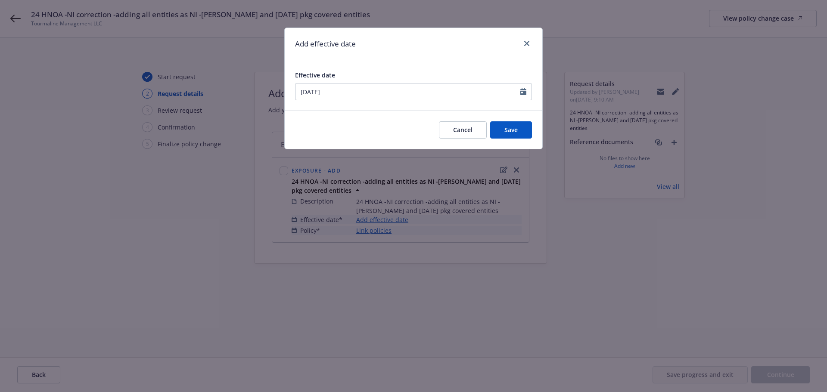
click at [424, 117] on div "Cancel Save" at bounding box center [414, 130] width 258 height 38
click at [502, 129] on button "Save" at bounding box center [511, 129] width 42 height 17
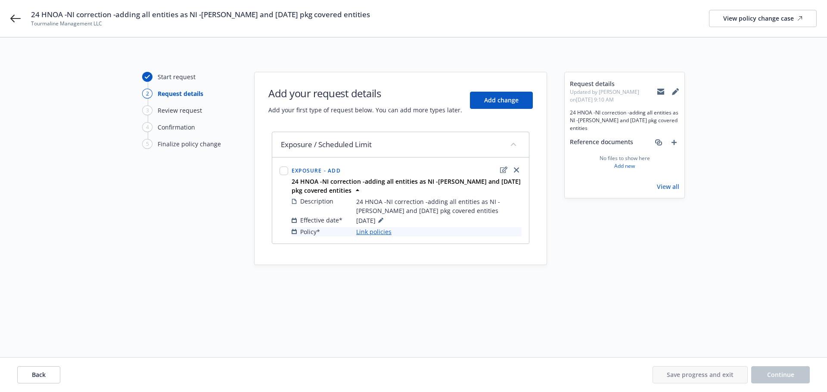
click at [371, 233] on link "Link policies" at bounding box center [373, 231] width 35 height 9
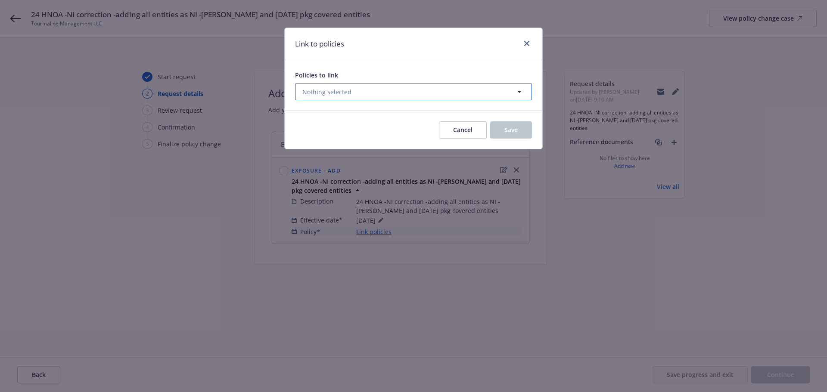
click at [317, 95] on span "Nothing selected" at bounding box center [326, 91] width 49 height 9
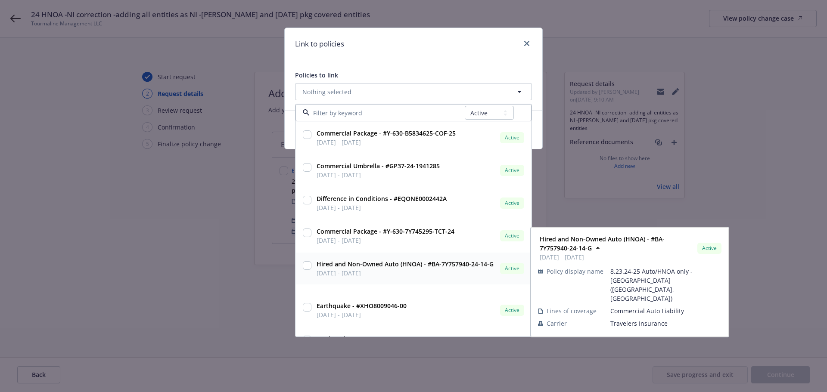
click at [310, 268] on input "checkbox" at bounding box center [307, 266] width 9 height 9
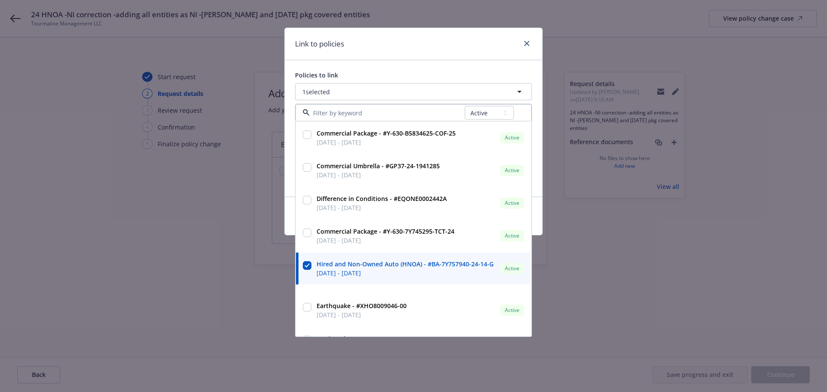
click at [409, 380] on div "Link to policies Policies to link 1 selected All Active Upcoming Expired Cancel…" at bounding box center [413, 196] width 827 height 392
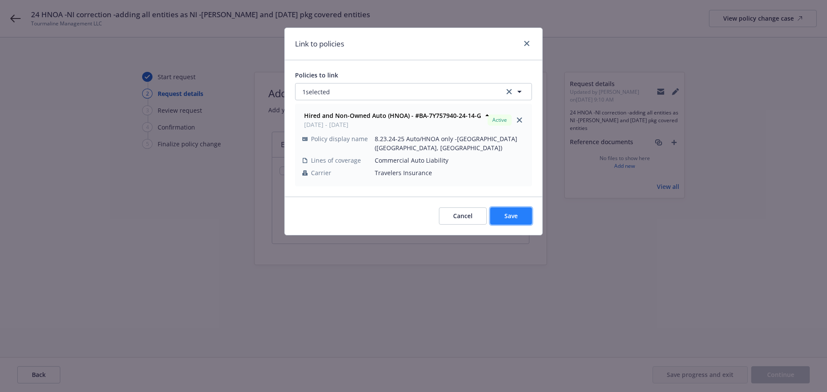
click at [523, 217] on button "Save" at bounding box center [511, 216] width 42 height 17
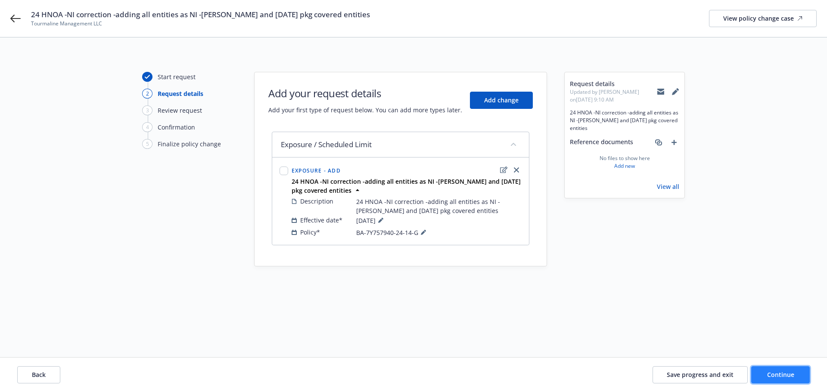
click at [771, 379] on button "Continue" at bounding box center [780, 375] width 59 height 17
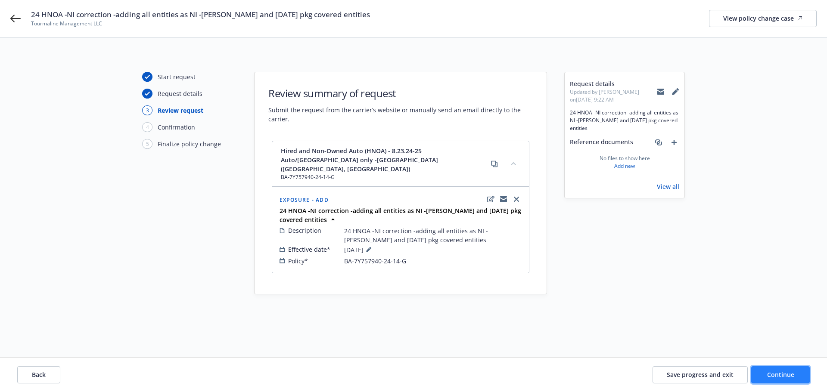
click at [771, 379] on button "Continue" at bounding box center [780, 375] width 59 height 17
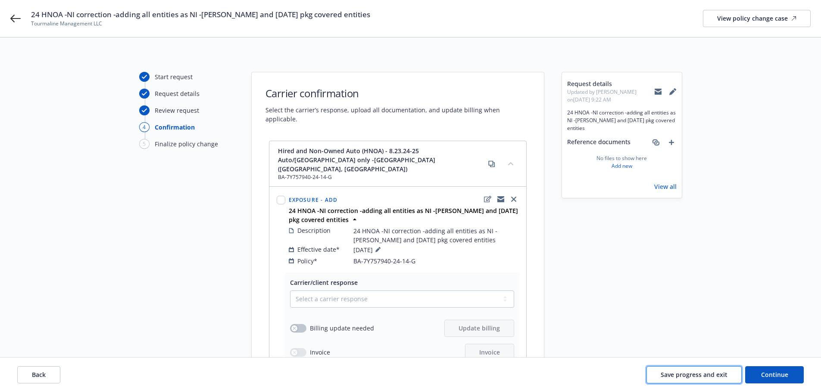
click at [663, 373] on span "Save progress and exit" at bounding box center [693, 375] width 67 height 8
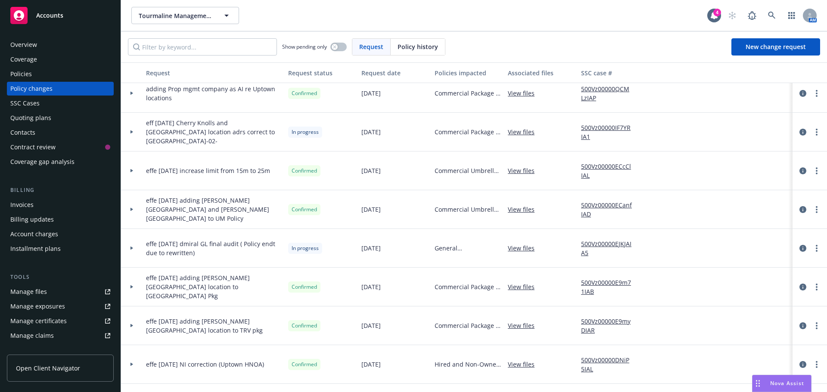
scroll to position [129, 0]
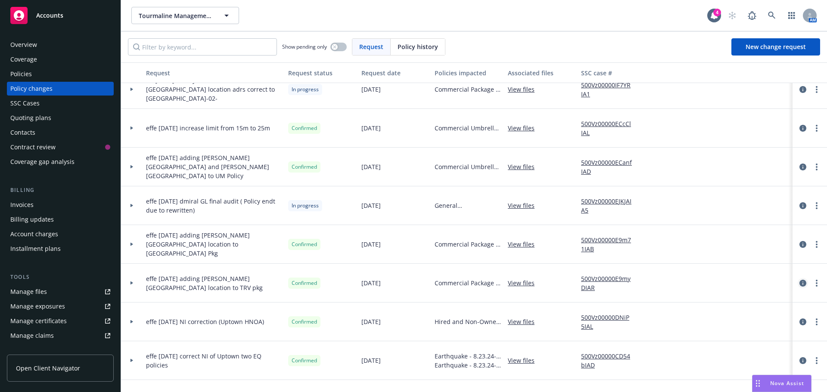
click at [800, 286] on icon "circleInformation" at bounding box center [803, 283] width 7 height 7
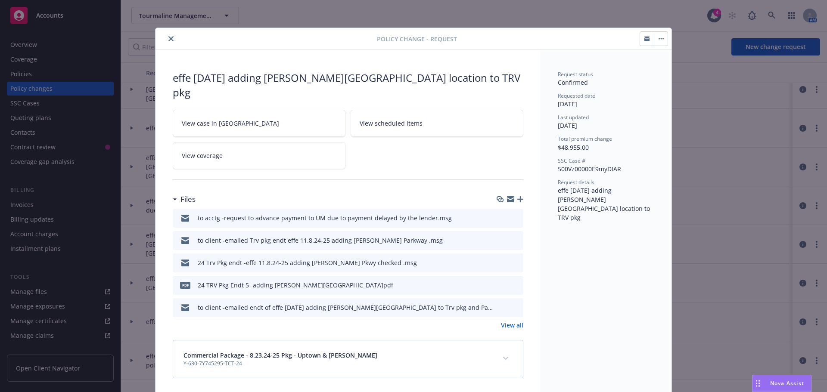
click at [513, 282] on icon "preview file" at bounding box center [515, 285] width 8 height 6
click at [168, 43] on button "close" at bounding box center [171, 39] width 10 height 10
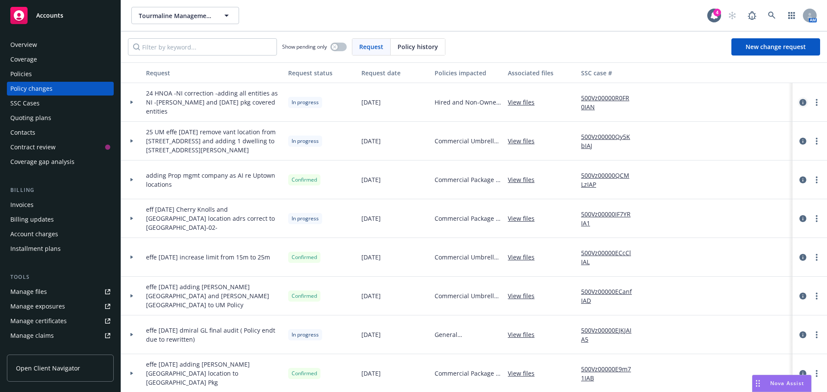
click at [800, 103] on icon "circleInformation" at bounding box center [803, 102] width 7 height 7
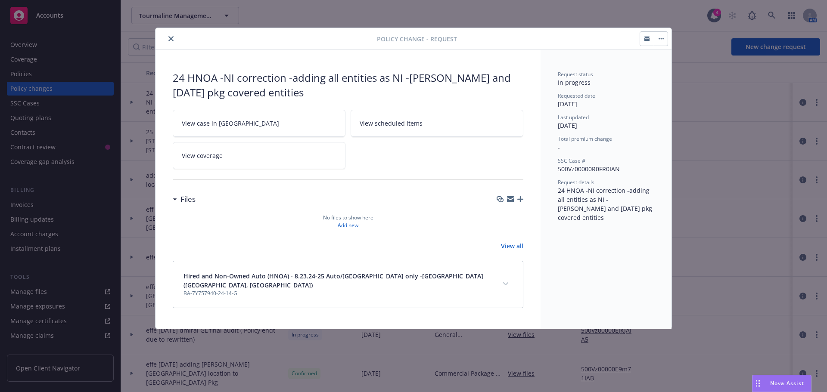
click at [520, 200] on icon "button" at bounding box center [520, 199] width 6 height 6
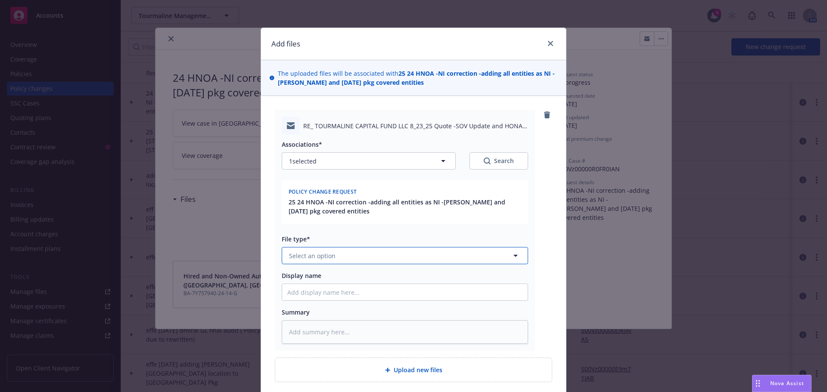
click at [320, 260] on span "Select an option" at bounding box center [312, 256] width 47 height 9
click at [321, 281] on span "Change request" at bounding box center [313, 279] width 47 height 9
click at [308, 291] on input "Display name" at bounding box center [405, 292] width 246 height 16
click at [330, 296] on input "EMTC/Travelers -NI correction for HNOA" at bounding box center [405, 292] width 246 height 16
click at [333, 295] on input "EMTC/Travelers -NI correction for HNOA" at bounding box center [405, 292] width 246 height 16
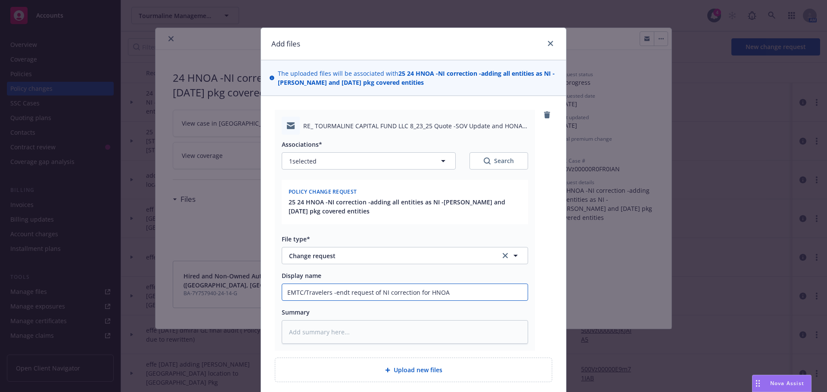
click at [425, 294] on input "EMTC/Travelers -endt request of NI correction for HNOA" at bounding box center [405, 292] width 246 height 16
click at [469, 286] on input "EMTC/Travelers -endt request of NI correction for 24 HNOA" at bounding box center [405, 292] width 246 height 16
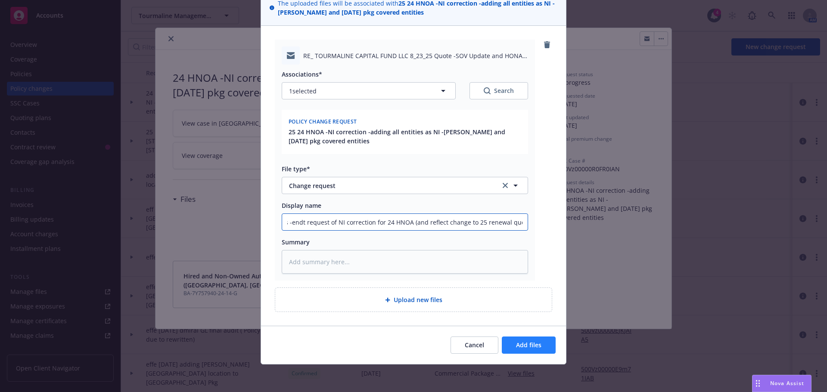
scroll to position [0, 46]
click at [520, 347] on span "Add files" at bounding box center [528, 345] width 25 height 8
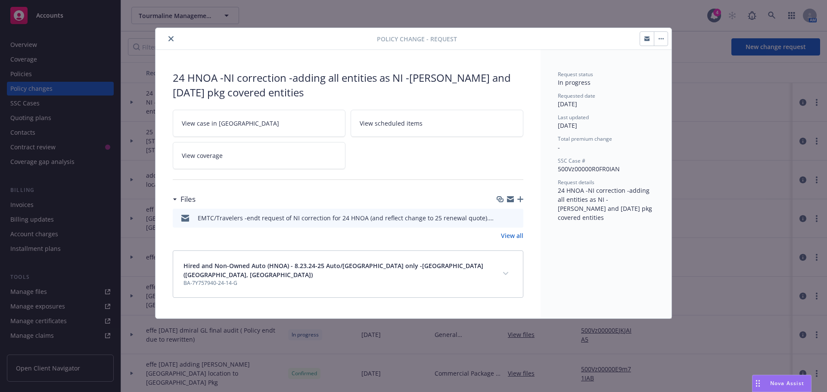
click at [171, 37] on icon "close" at bounding box center [170, 38] width 5 height 5
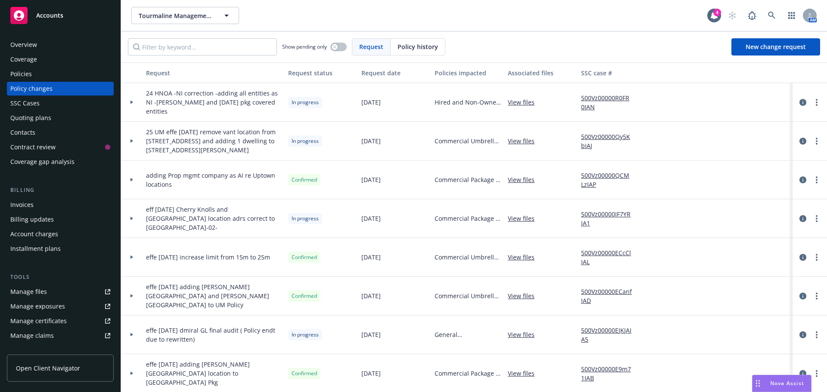
click at [30, 118] on div "Quoting plans" at bounding box center [30, 118] width 41 height 14
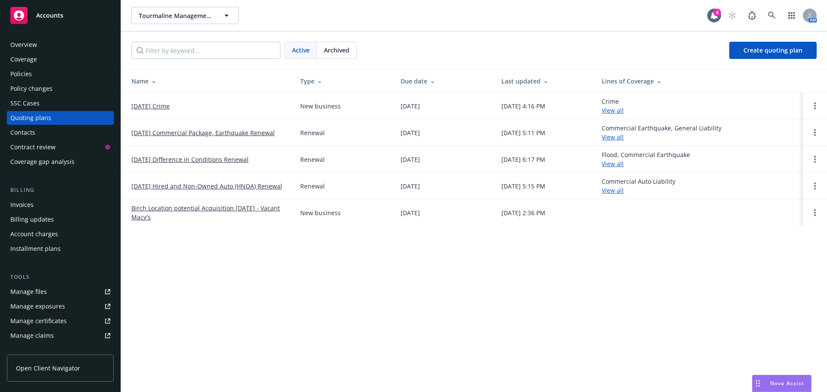
click at [227, 136] on link "[DATE] Commercial Package, Earthquake Renewal" at bounding box center [202, 132] width 143 height 9
click at [815, 190] on link "Open options" at bounding box center [815, 186] width 10 height 10
click at [143, 233] on div "Tourmaline Management LLC Tourmaline Management LLC 4 AM Active Archived Create…" at bounding box center [474, 196] width 706 height 392
click at [157, 189] on link "[DATE] Hired and Non-Owned Auto (HNOA) Renewal" at bounding box center [206, 186] width 151 height 9
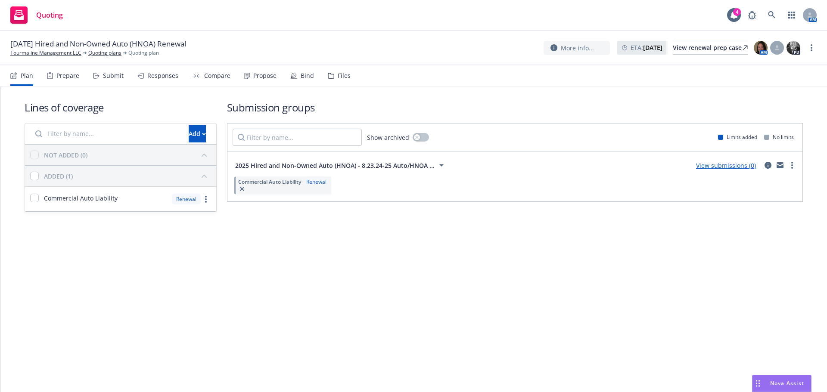
click at [346, 77] on div "Files" at bounding box center [344, 75] width 13 height 7
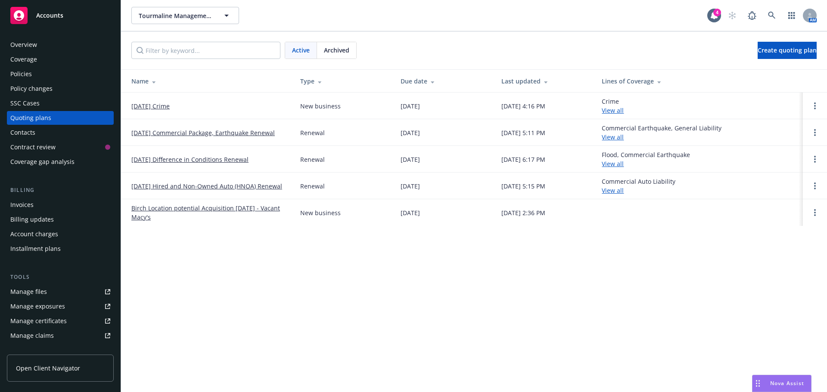
click at [238, 188] on link "[DATE] Hired and Non-Owned Auto (HNOA) Renewal" at bounding box center [206, 186] width 151 height 9
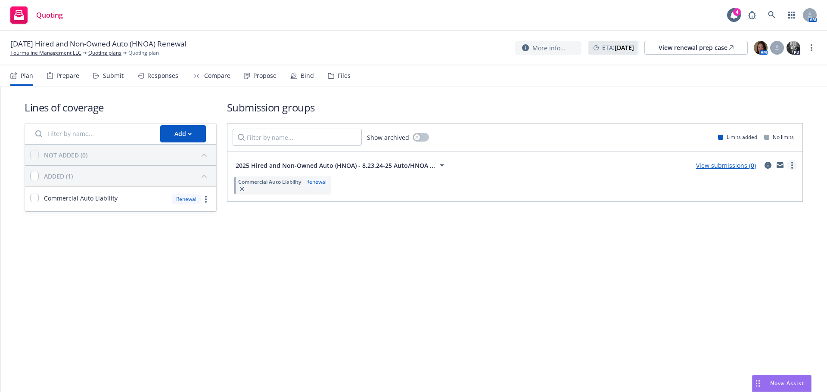
click at [792, 166] on circle "more" at bounding box center [792, 166] width 2 height 2
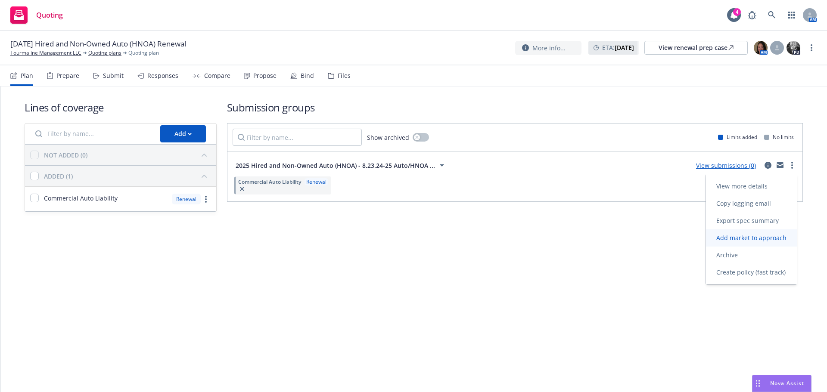
click at [748, 238] on span "Add market to approach" at bounding box center [751, 238] width 91 height 8
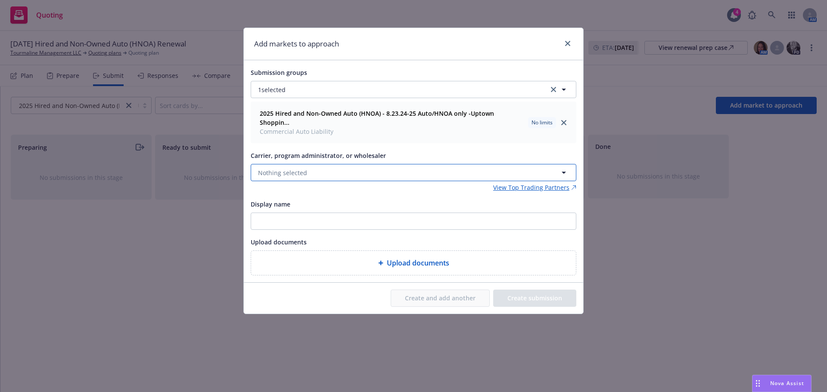
click at [399, 168] on button "Nothing selected" at bounding box center [414, 172] width 326 height 17
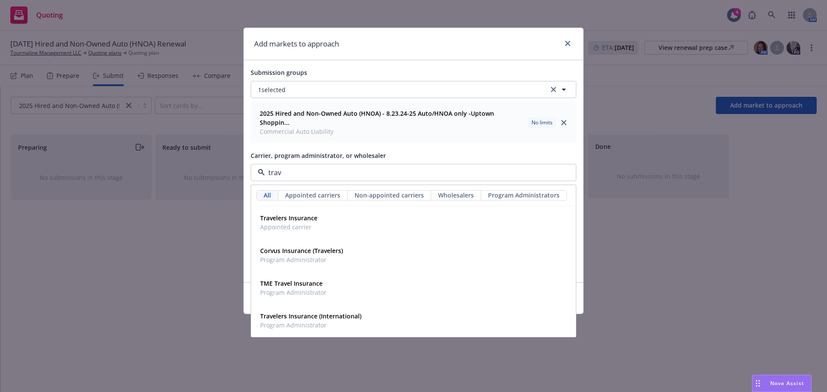
type input "trave"
click at [309, 214] on strong "Travelers Insurance" at bounding box center [288, 218] width 57 height 8
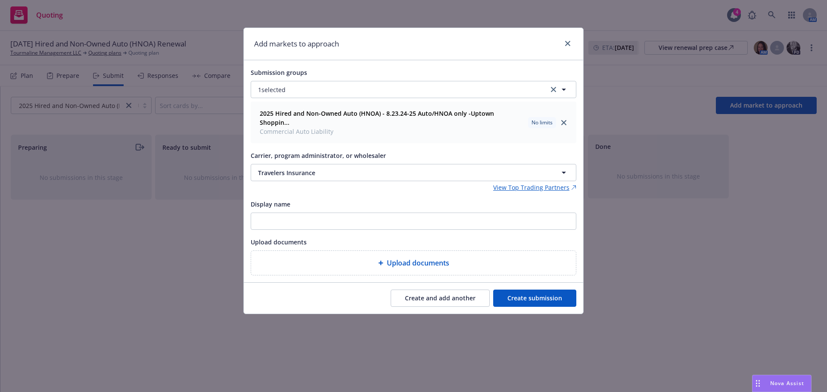
click at [533, 293] on button "Create submission" at bounding box center [534, 298] width 83 height 17
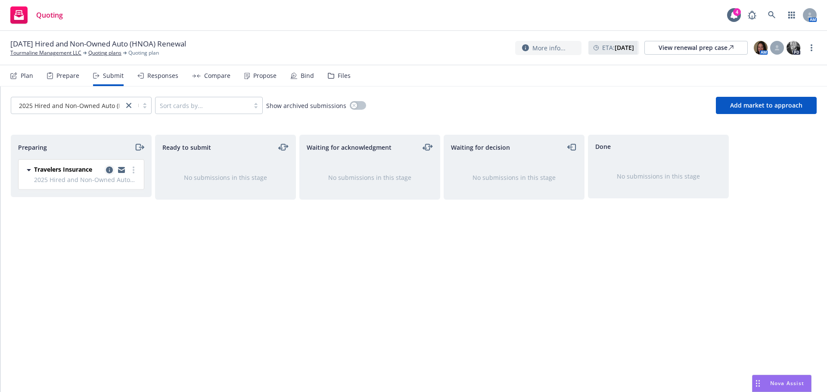
click at [111, 172] on icon "copy logging email" at bounding box center [109, 170] width 7 height 7
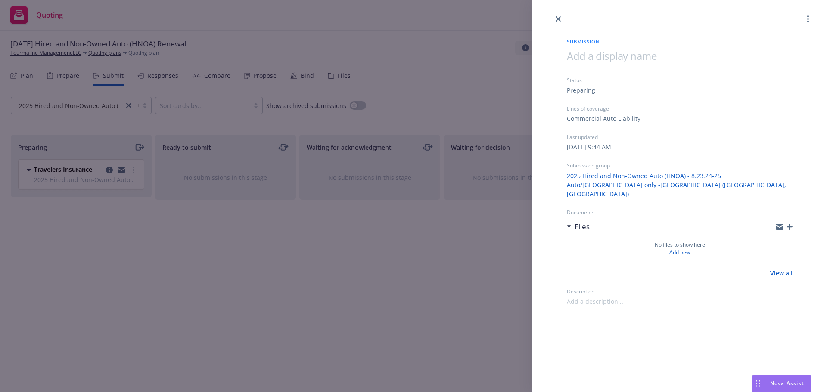
click at [792, 224] on icon "button" at bounding box center [790, 227] width 6 height 6
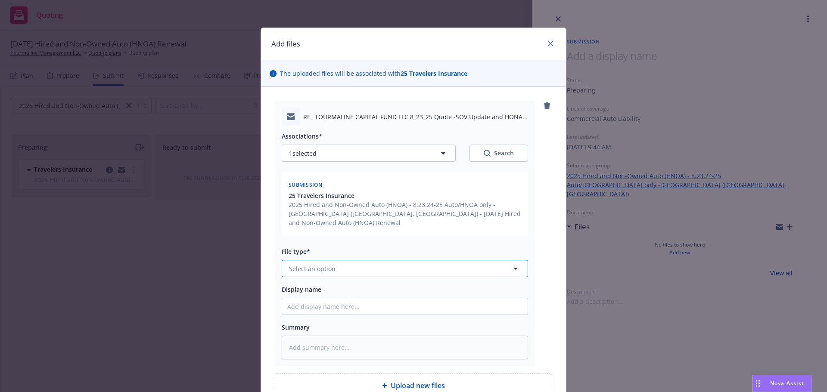
click at [304, 274] on button "Select an option" at bounding box center [405, 268] width 246 height 17
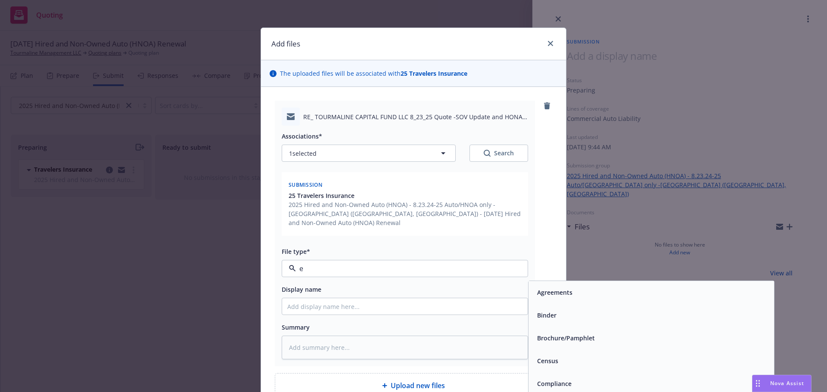
type input "em"
drag, startPoint x: 552, startPoint y: 308, endPoint x: 414, endPoint y: 321, distance: 138.9
click at [551, 309] on div "Email" at bounding box center [652, 315] width 246 height 23
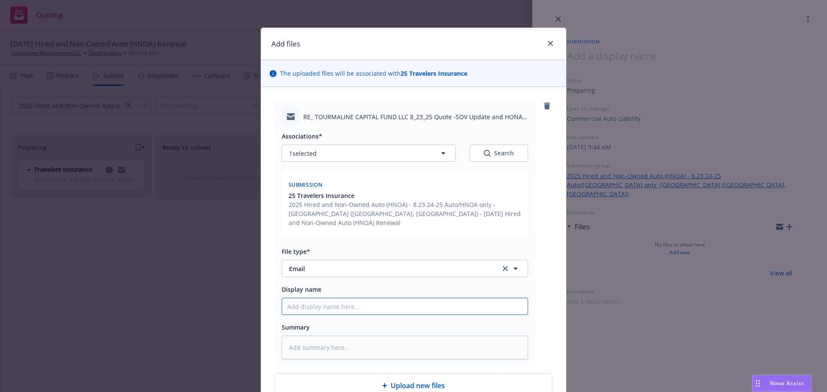
click at [330, 312] on input "Display name" at bounding box center [405, 307] width 246 height 16
type textarea "x"
type input "E"
type textarea "x"
type input "EM"
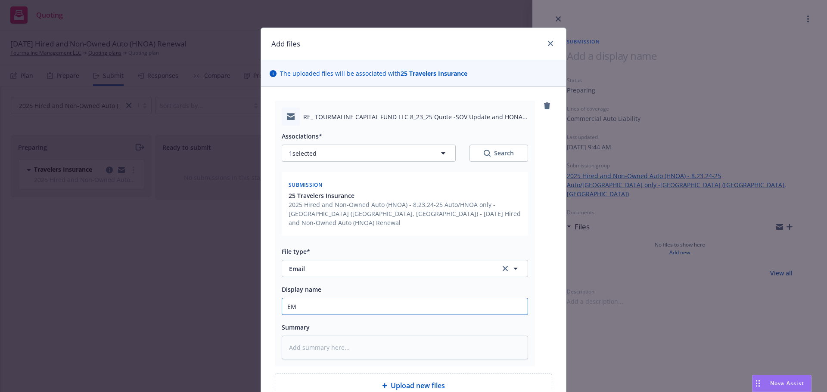
type textarea "x"
type input "EMT"
type textarea "x"
type input "EMTI"
type textarea "x"
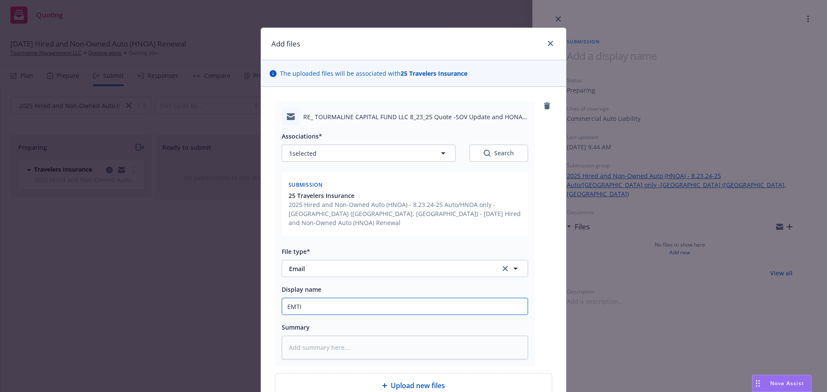
type input "EMT"
type textarea "x"
type input "EMTC"
type textarea "x"
type input "EMTC/"
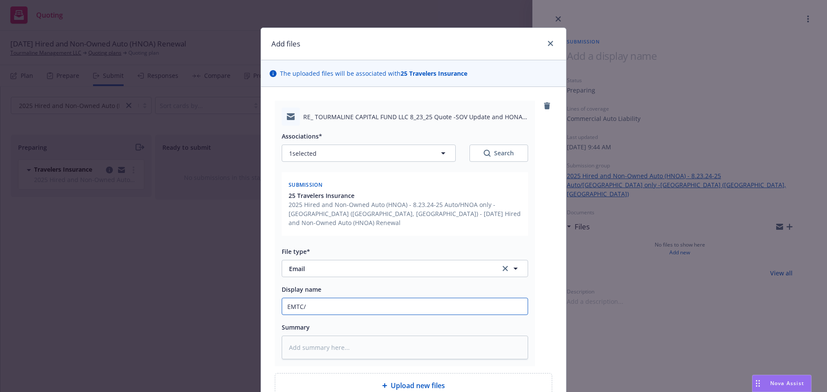
type textarea "x"
type input "EMTC/T"
type textarea "x"
type input "EMTC/Tr"
type textarea "x"
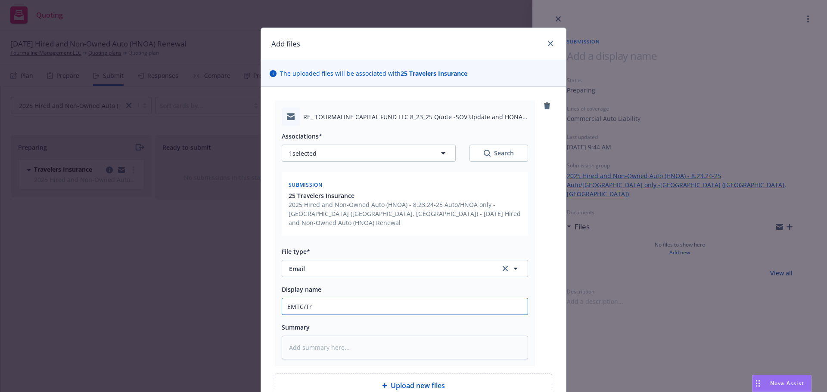
type input "EMTC/Tra"
type textarea "x"
type input "EMTC/Trav"
type textarea "x"
type input "EMTC/Trave"
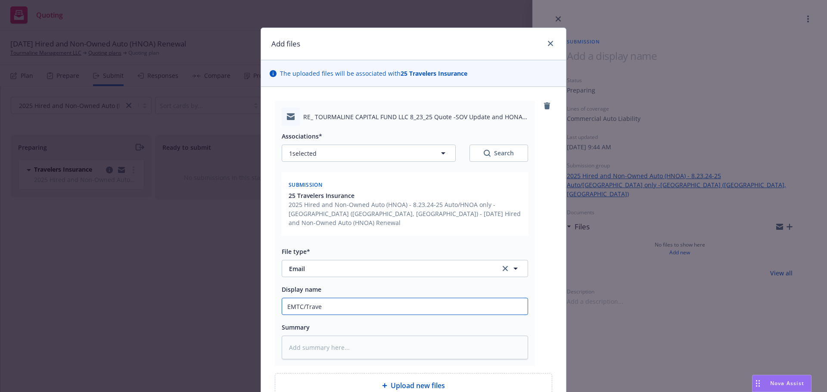
type textarea "x"
type input "EMTC/Travel"
type textarea "x"
type input "EMTC/Travele"
type textarea "x"
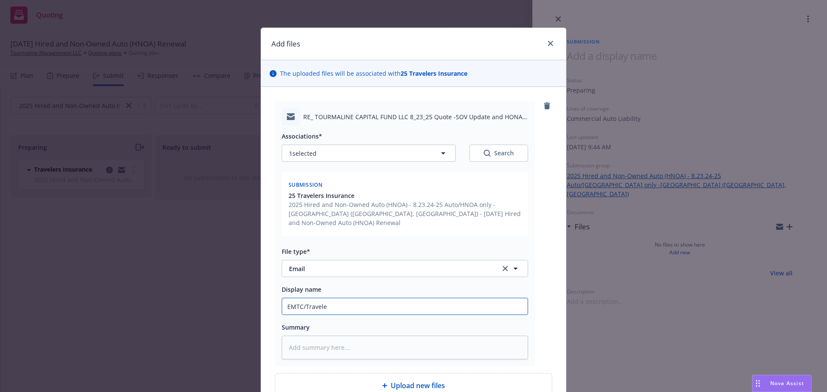
type input "EMTC/Traveler"
type textarea "x"
type input "EMTC/Traveler"
type textarea "x"
type input "EMTC/Traveler -"
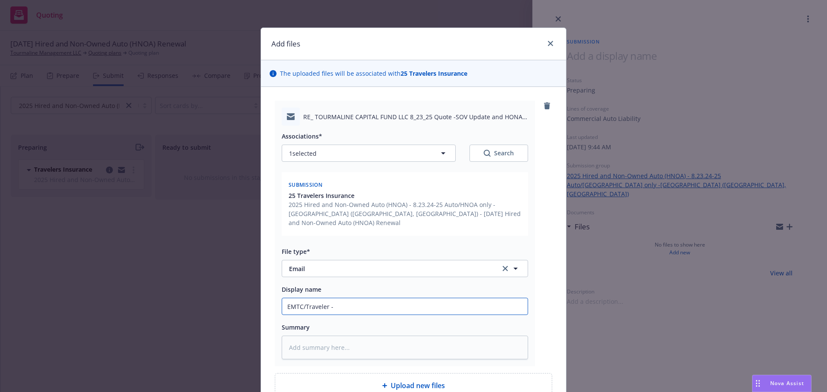
type textarea "x"
type input "EMTC/Traveler -N"
type textarea "x"
type input "EMTC/Traveler -"
type textarea "x"
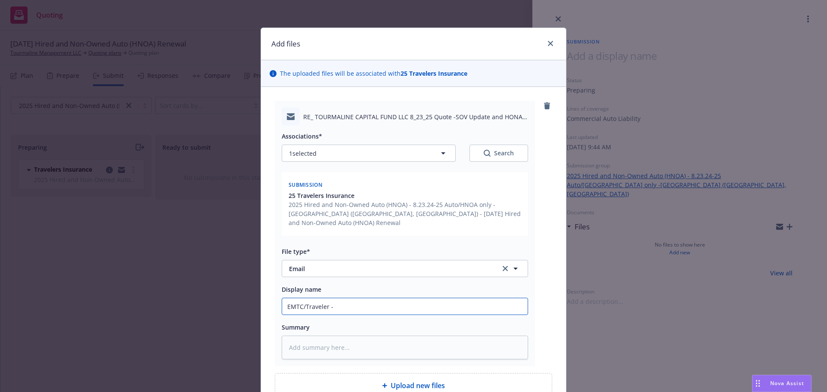
type input "EMTC/Traveler -r"
type textarea "x"
type input "EMTC/Traveler -re"
type textarea "x"
type input "EMTC/Traveler -r"
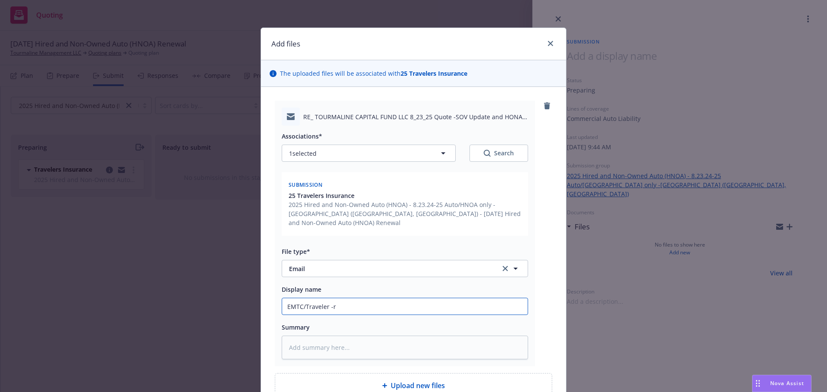
type textarea "x"
type input "EMTC/Traveler -"
type textarea "x"
type input "EMTC/Traveler -N"
type textarea "x"
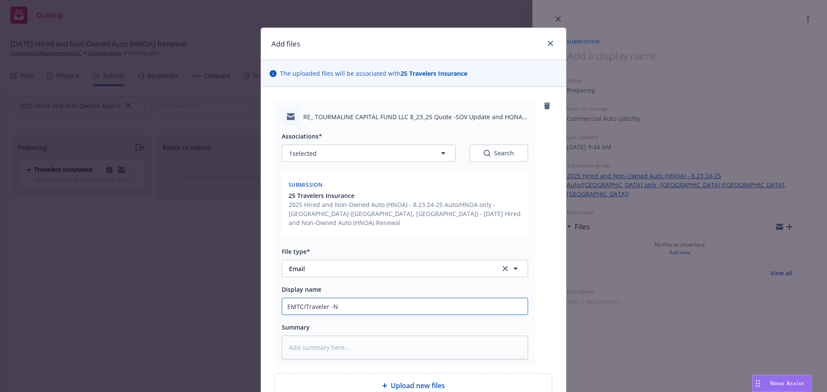
type input "EMTC/Traveler -NI"
type textarea "x"
type input "EMTC/Traveler -NI"
type textarea "x"
type input "EMTC/Traveler -NI c"
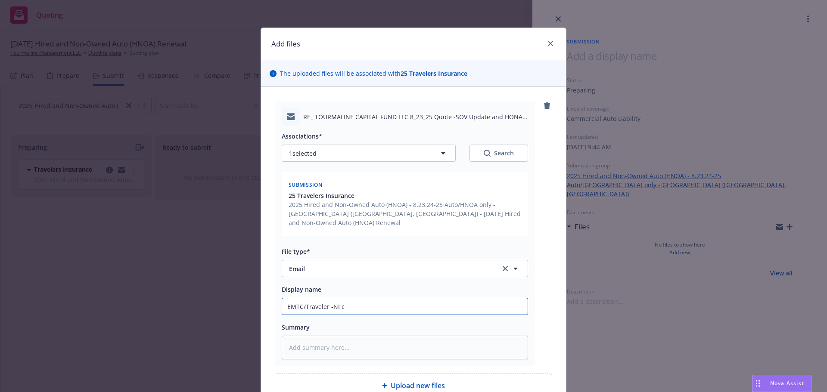
type textarea "x"
type input "EMTC/Traveler -NI co"
type textarea "x"
type input "EMTC/Traveler -NI cor"
type textarea "x"
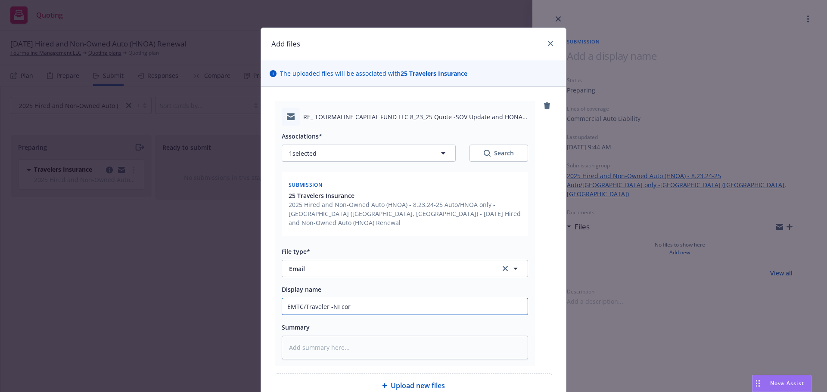
type input "EMTC/Traveler -NI corr"
type textarea "x"
type input "EMTC/Traveler -NI corre"
type textarea "x"
type input "EMTC/Traveler -NI corre"
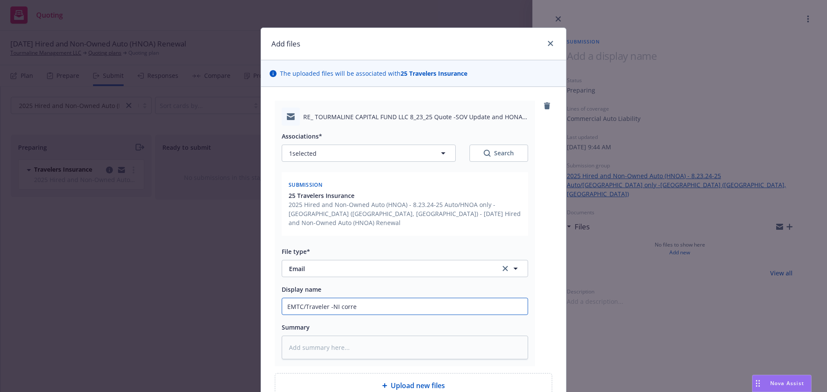
type textarea "x"
type input "EMTC/Traveler -NI corre t"
type textarea "x"
type input "EMTC/Traveler -NI corre ti"
type textarea "x"
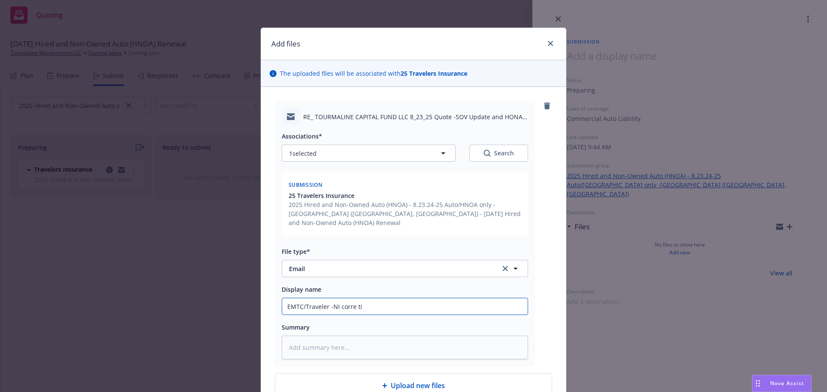
type input "EMTC/Traveler -NI corre t"
type textarea "x"
type input "EMTC/Traveler -NI corre"
type textarea "x"
type input "EMTC/Traveler -NI corre"
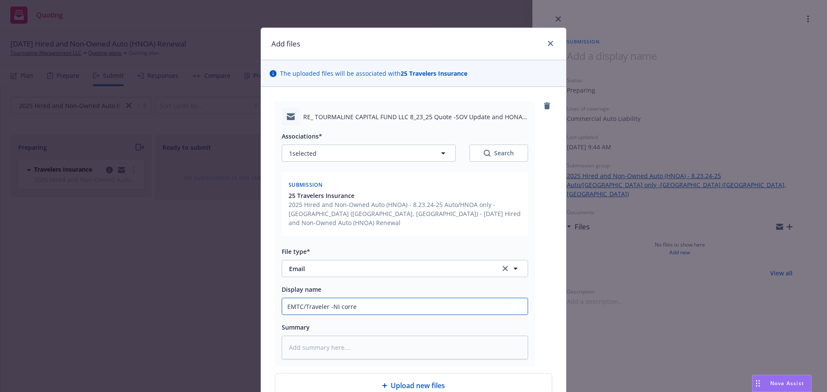
type textarea "x"
type input "EMTC/Traveler -NI corr"
type textarea "x"
type input "EMTC/Traveler -NI cor"
type textarea "x"
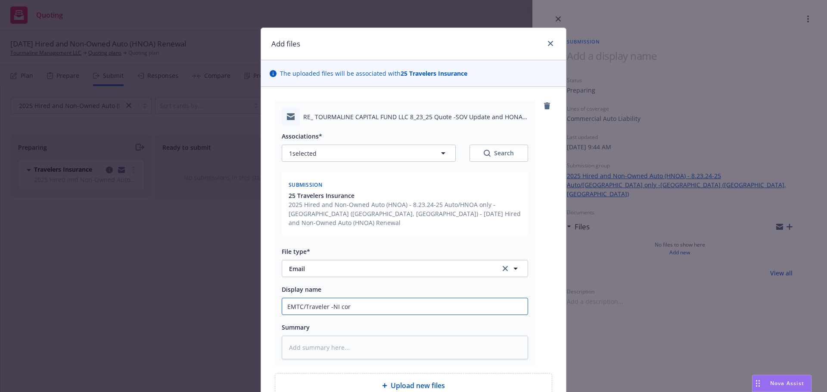
type input "EMTC/Traveler -NI co"
type textarea "x"
type input "EMTC/Traveler -NI c"
type textarea "x"
type input "EMTC/Traveler -NI"
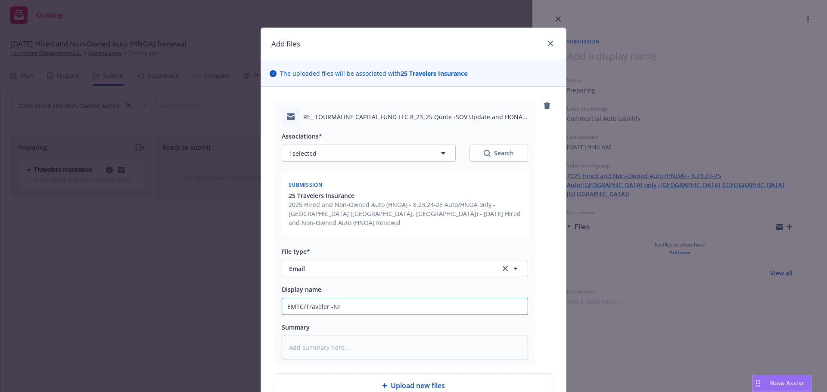
type textarea "x"
type input "EMTC/Traveler -N"
type textarea "x"
type input "EMTC/Traveler -"
type textarea "x"
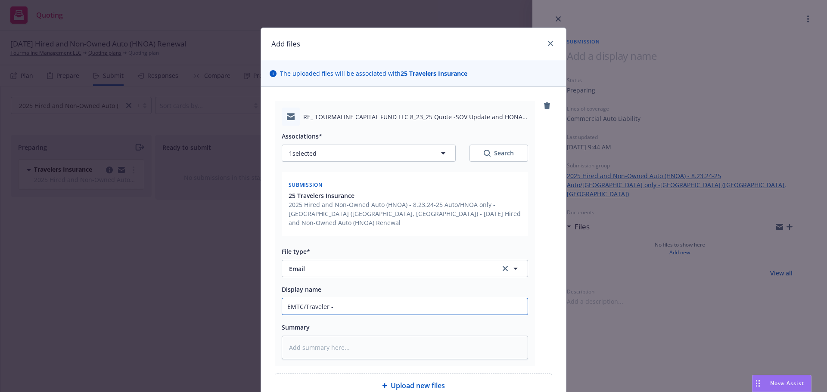
type input "EMTC/Traveler -u"
type textarea "x"
type input "EMTC/Traveler -up"
type textarea "x"
type input "EMTC/Traveler -upd"
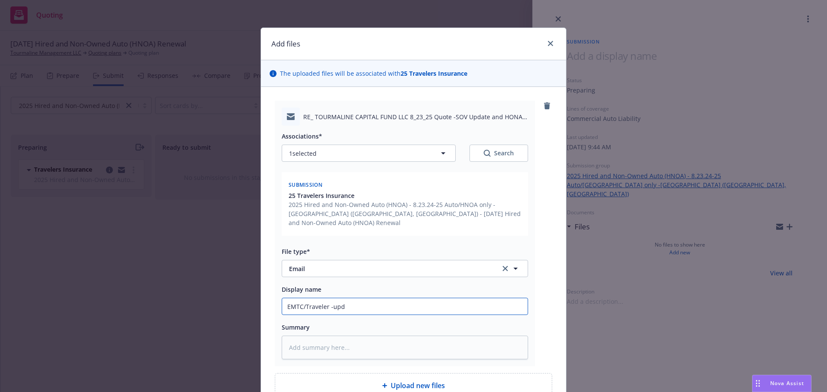
type textarea "x"
type input "EMTC/Traveler -upda"
type textarea "x"
type input "EMTC/Traveler -updat"
type textarea "x"
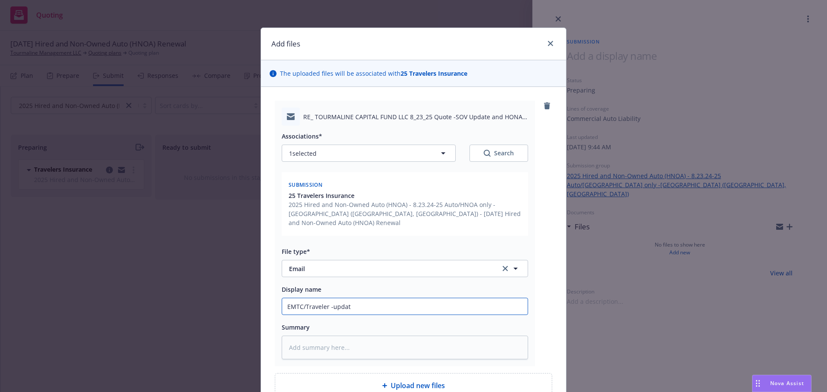
type input "EMTC/Traveler -update"
type textarea "x"
type input "EMTC/Traveler -updated"
type textarea "x"
type input "EMTC/Traveler -updated"
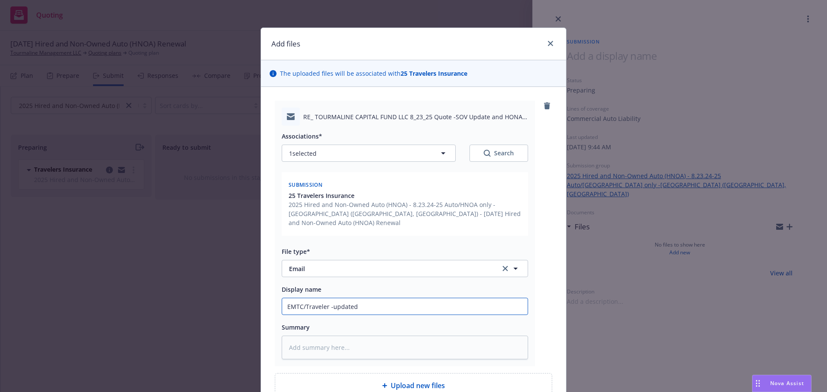
type textarea "x"
type input "EMTC/Traveler -updated N"
type textarea "x"
type input "EMTC/Traveler -updated NI"
type textarea "x"
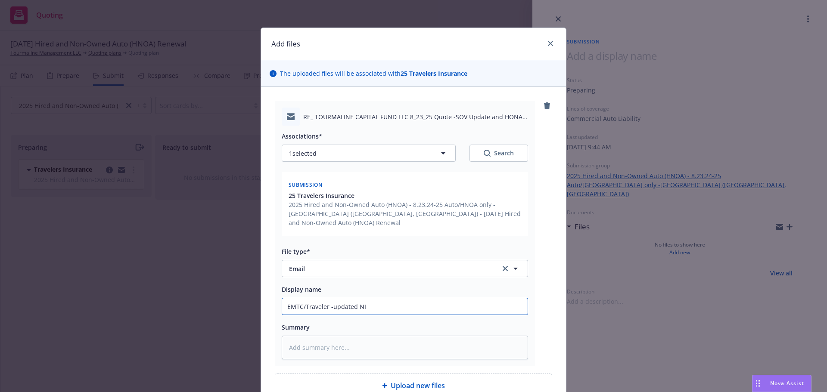
type input "EMTC/Traveler -updated NI"
type textarea "x"
type input "EMTC/Traveler -updated NI f"
type textarea "x"
type input "EMTC/Traveler -updated NI fo"
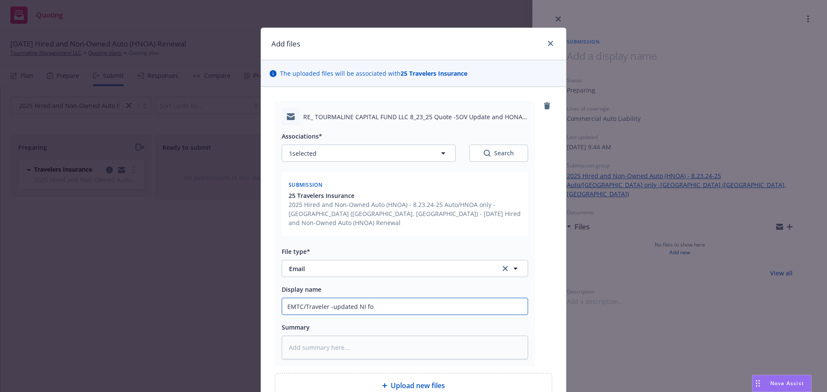
type textarea "x"
type input "EMTC/Traveler -updated NI for"
type textarea "x"
type input "EMTC/Traveler -updated NI for"
type textarea "x"
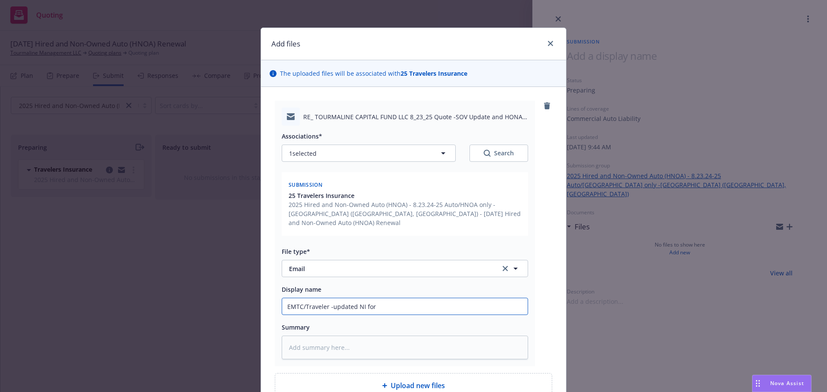
type input "EMTC/Traveler -updated NI for N"
type textarea "x"
type input "EMTC/Traveler -updated NI for"
type textarea "x"
type input "EMTC/Traveler -updated NI for 2"
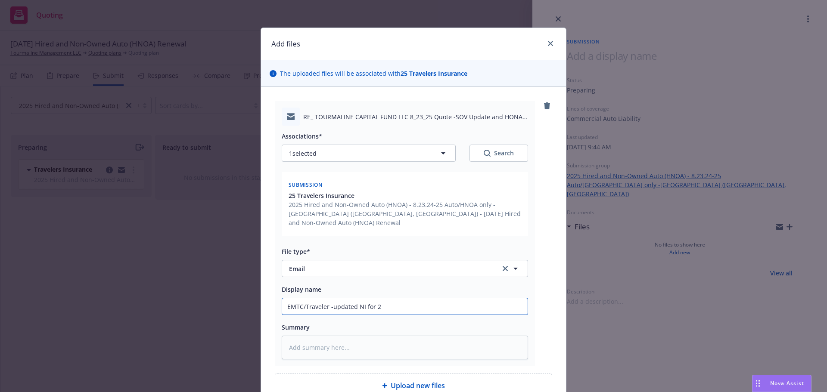
type textarea "x"
type input "EMTC/Traveler -updated NI for 25"
type textarea "x"
type input "EMTC/Traveler -updated NI for 25/"
type textarea "x"
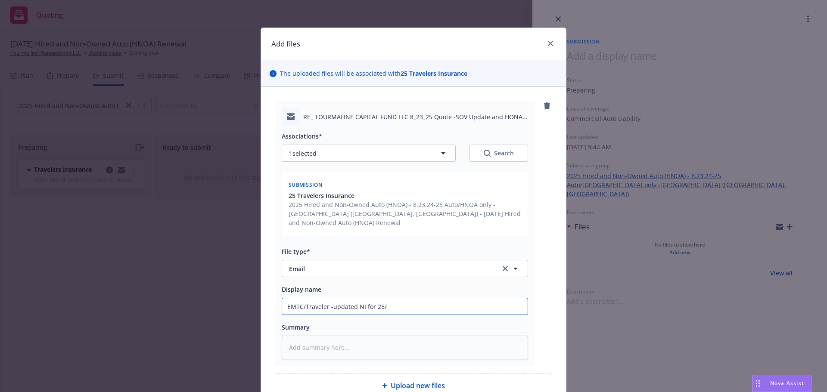
type input "EMTC/Traveler -updated NI for 25/2"
type textarea "x"
type input "EMTC/Traveler -updated NI for 25/26"
type textarea "x"
type input "EMTC/Traveler -updated NI for 25/26"
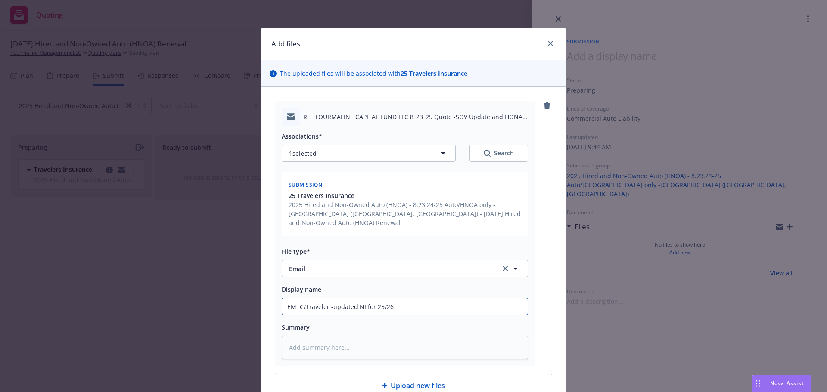
type textarea "x"
type input "EMTC/Traveler -updated NI for 25/26 r"
type textarea "x"
type input "EMTC/Traveler -updated NI for 25/26 re"
type textarea "x"
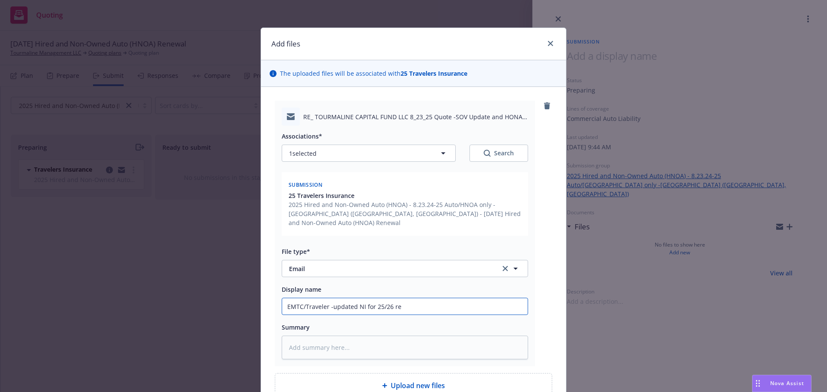
type input "EMTC/Traveler -updated NI for 25/26 r"
type textarea "x"
type input "EMTC/Traveler -updated NI for 25/26"
type textarea "x"
type input "EMTC/Traveler -updated NI for 25/26 t"
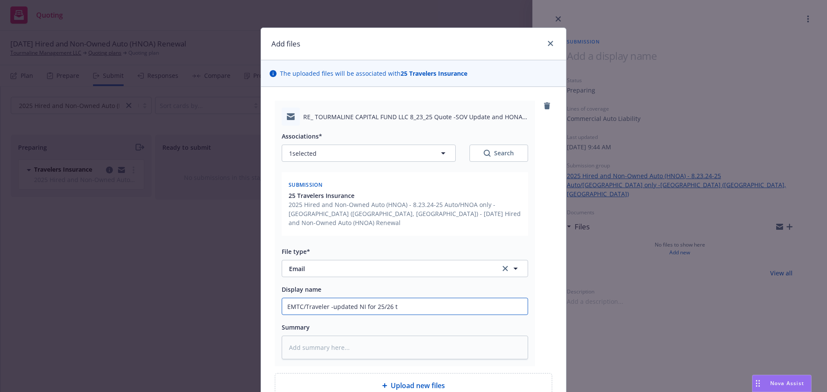
type textarea "x"
type input "EMTC/Traveler -updated NI for 25/26 te"
type textarea "x"
type input "EMTC/Traveler -updated NI for 25/26 ter"
type textarea "x"
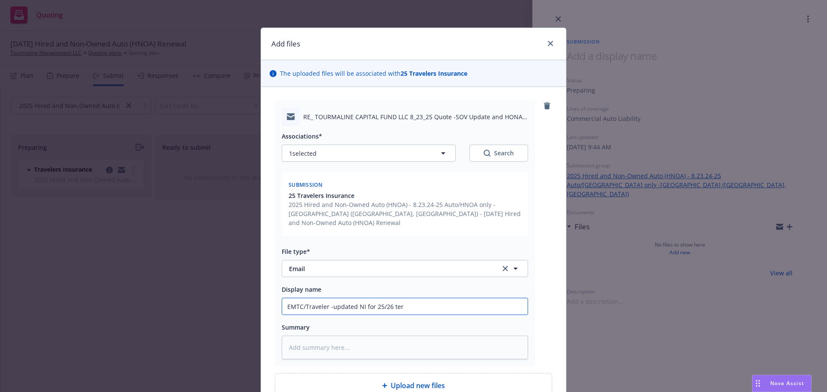
type input "EMTC/Traveler -updated NI for 25/26 term"
type textarea "x"
type input "EMTC/Traveler -updated NI for 25/26 term"
drag, startPoint x: 327, startPoint y: 307, endPoint x: 371, endPoint y: 308, distance: 43.5
click at [371, 308] on input "EMTC/Traveler -updated NI for 25/26 term" at bounding box center [405, 307] width 246 height 16
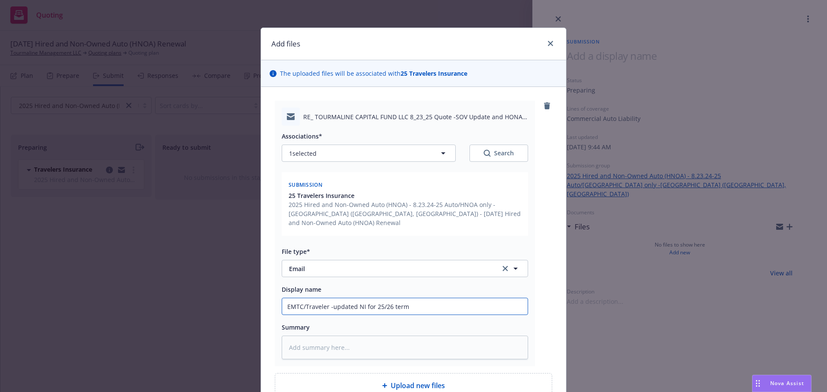
click at [338, 307] on input "EMTC/Traveler -updated NI for 25/26 term" at bounding box center [405, 307] width 246 height 16
click at [330, 308] on input "EMTC/Traveler -updated NI for 25/26 term" at bounding box center [405, 307] width 246 height 16
type textarea "x"
type input "EMTC/Traveler -rupdated NI for 25/26 term"
type textarea "x"
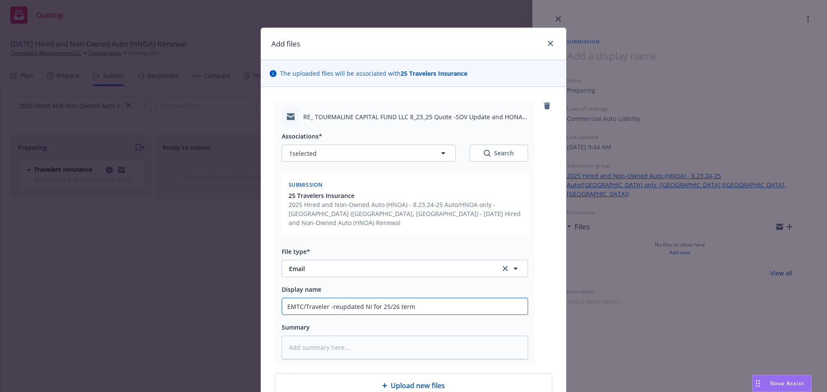
type input "EMTC/Traveler -requpdated NI for 25/26 term"
type textarea "x"
type input "EMTC/Traveler -reqeupdated NI for 25/26 term"
type textarea "x"
type input "EMTC/Traveler -requpdated NI for 25/26 term"
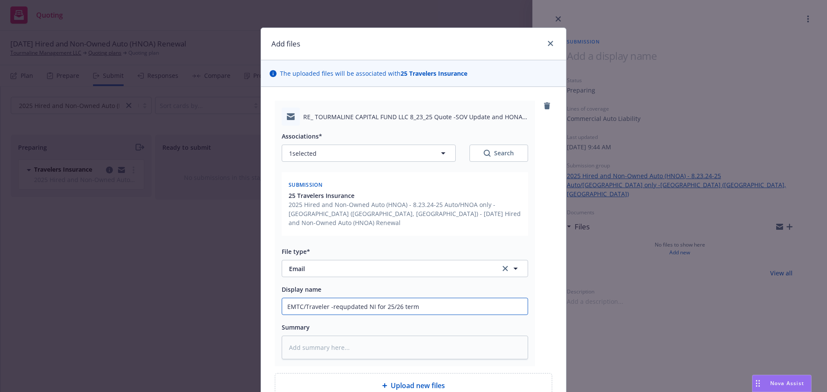
type textarea "x"
type input "EMTC/Traveler -requupdated NI for 25/26 term"
type textarea "x"
type input "EMTC/Traveler -requeupdated NI for 25/26 term"
type textarea "x"
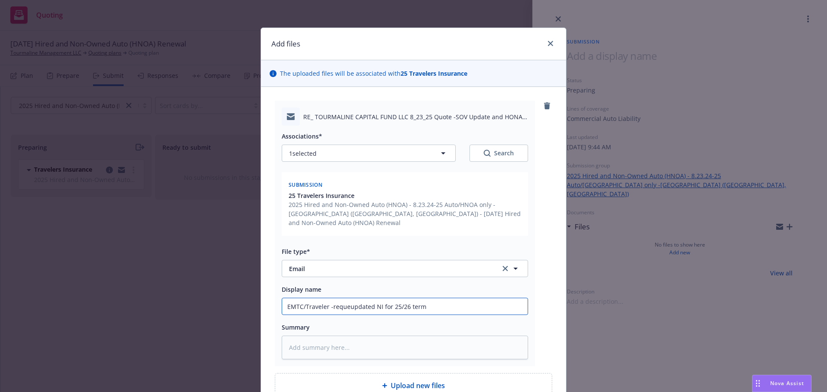
type input "EMTC/Traveler -requesupdated NI for 25/26 term"
type textarea "x"
type input "EMTC/Traveler -requestupdated NI for 25/26 term"
type textarea "x"
type input "EMTC/Traveler -request updated NI for 25/26 term"
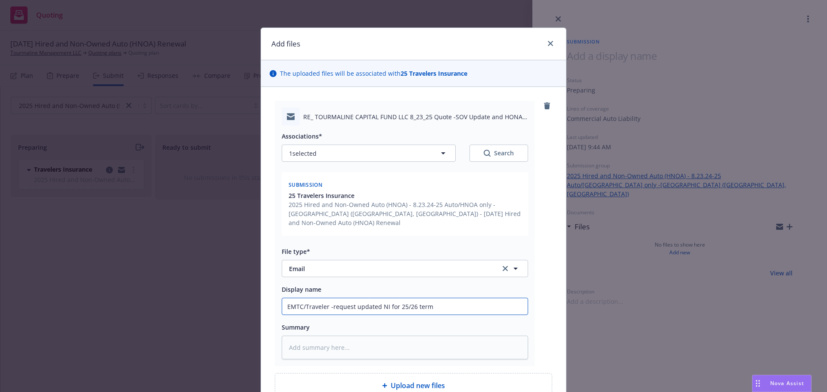
type textarea "x"
type input "EMTC/Traveler -request oupdated NI for 25/26 term"
type textarea "x"
type input "EMTC/Traveler -request ofupdated NI for 25/26 term"
type textarea "x"
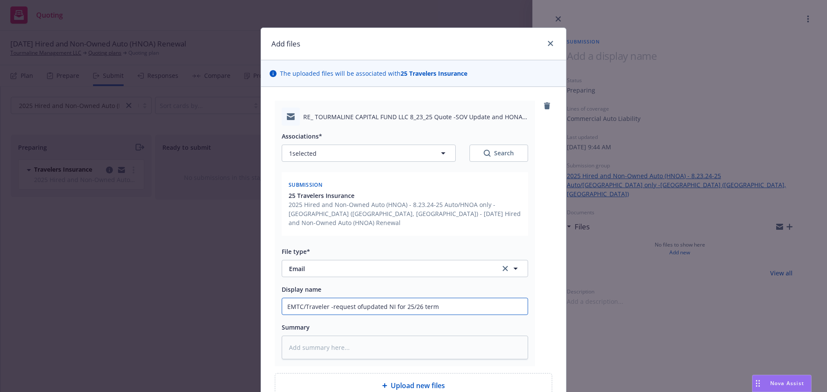
type input "EMTC/Traveler -request of updated NI for 25/26 term"
click at [381, 309] on input "EMTC/Traveler -request of updated NI for 25/26 term" at bounding box center [405, 307] width 246 height 16
click at [382, 308] on input "EMTC/Traveler -request of updated NI for 25/26 term" at bounding box center [405, 307] width 246 height 16
type textarea "x"
type input "EMTC/Traveler -request of update NI for 25/26 term"
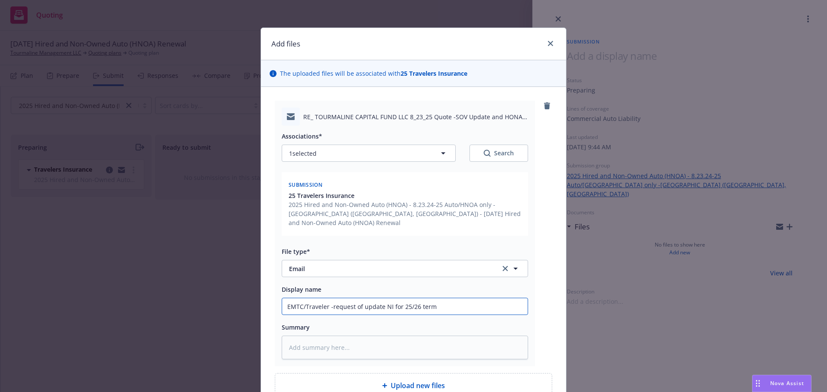
drag, startPoint x: 361, startPoint y: 310, endPoint x: 390, endPoint y: 308, distance: 29.4
click at [390, 308] on input "EMTC/Traveler -request of update NI for 25/26 term" at bounding box center [405, 307] width 246 height 16
drag, startPoint x: 353, startPoint y: 307, endPoint x: 388, endPoint y: 311, distance: 35.1
click at [388, 311] on input "EMTC/Traveler -request of update NI for 25/26 term" at bounding box center [405, 307] width 246 height 16
type textarea "x"
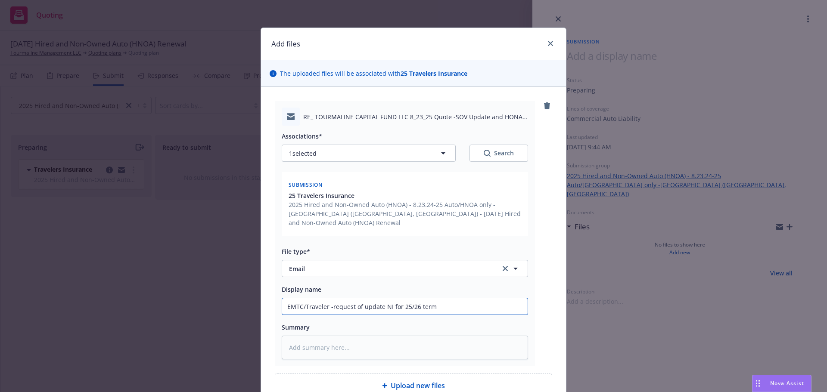
type input "EMTC/Traveler -request rfor 25/26 term"
type textarea "x"
type input "EMTC/Traveler -request refor 25/26 term"
type textarea "x"
type input "EMTC/Traveler -request reffor 25/26 term"
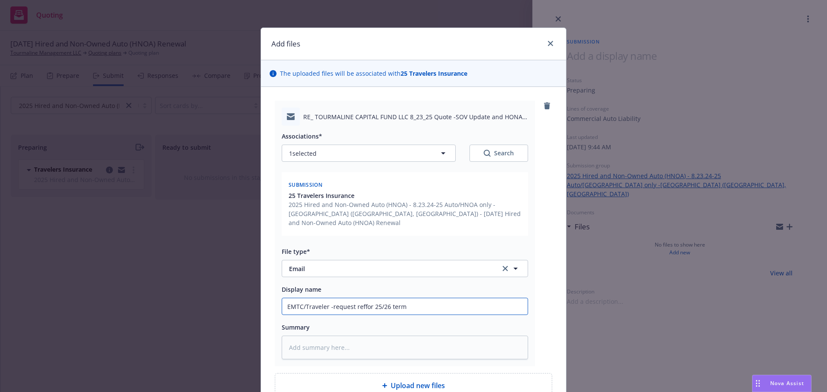
type textarea "x"
type input "EMTC/Traveler -request reflfor 25/26 term"
type textarea "x"
type input "EMTC/Traveler -request reflefor 25/26 term"
type textarea "x"
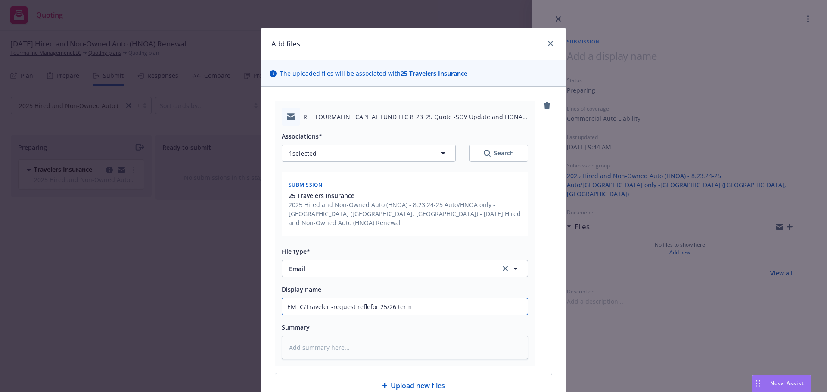
type input "EMTC/Traveler -request reflecfor 25/26 term"
type textarea "x"
type input "EMTC/Traveler -request reflectfor 25/26 term"
type textarea "x"
type input "EMTC/Traveler -request reflect for 25/26 term"
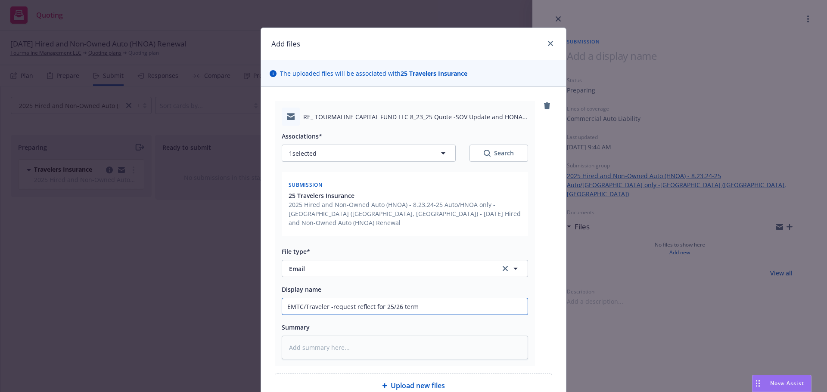
type textarea "x"
type input "EMTC/Traveler -request reflect tfor 25/26 term"
type textarea "x"
type input "EMTC/Traveler -request reflect thfor 25/26 term"
click at [455, 306] on input "EMTC/Traveler -request reflect the 24/25 NI correction to for 25/26 term" at bounding box center [405, 307] width 246 height 16
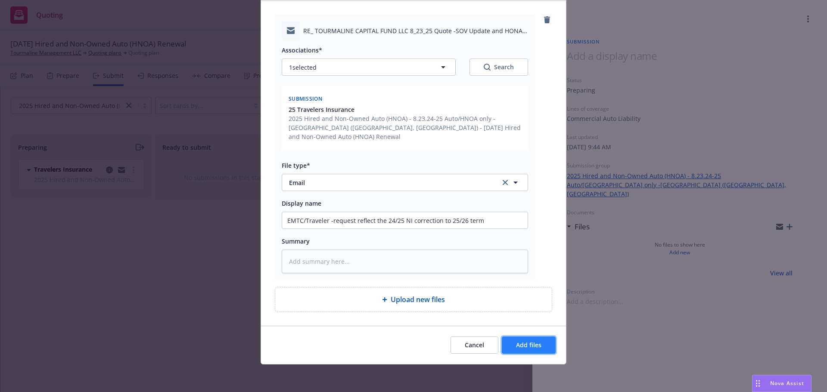
click at [526, 350] on button "Add files" at bounding box center [529, 345] width 54 height 17
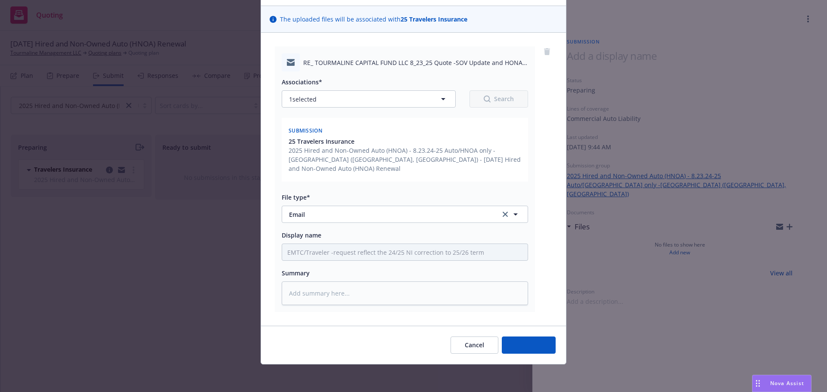
scroll to position [54, 0]
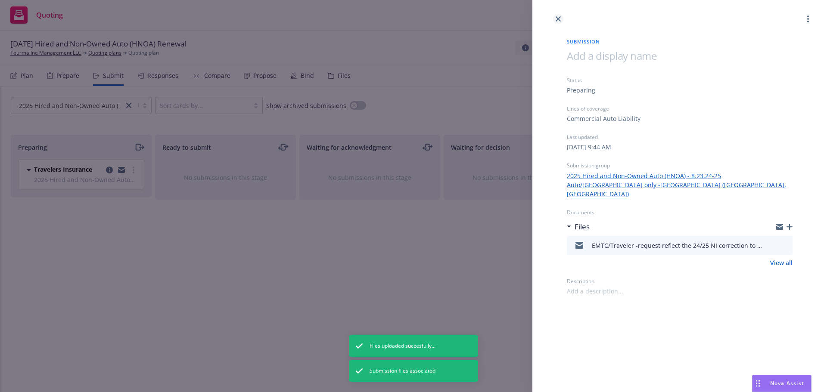
click at [561, 17] on link "close" at bounding box center [558, 19] width 10 height 10
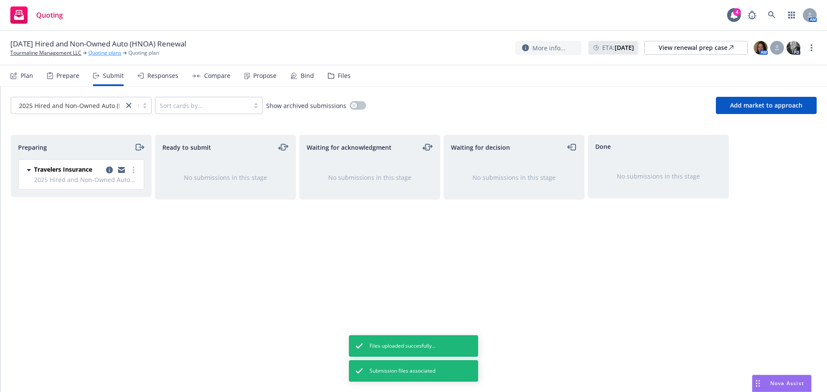
click at [100, 54] on link "Quoting plans" at bounding box center [104, 53] width 33 height 8
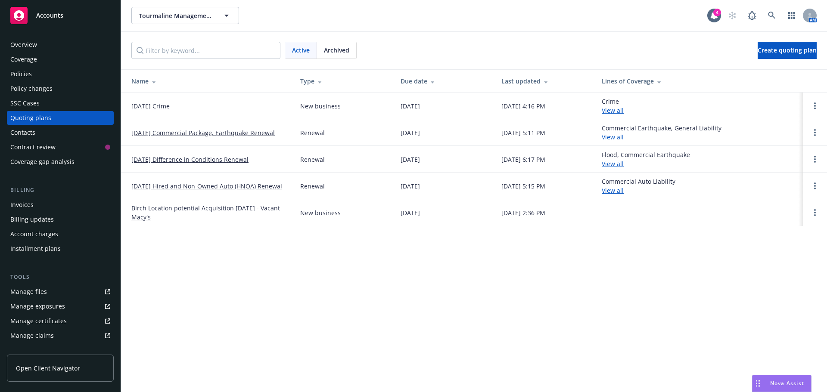
click at [158, 137] on link "[DATE] Commercial Package, Earthquake Renewal" at bounding box center [202, 132] width 143 height 9
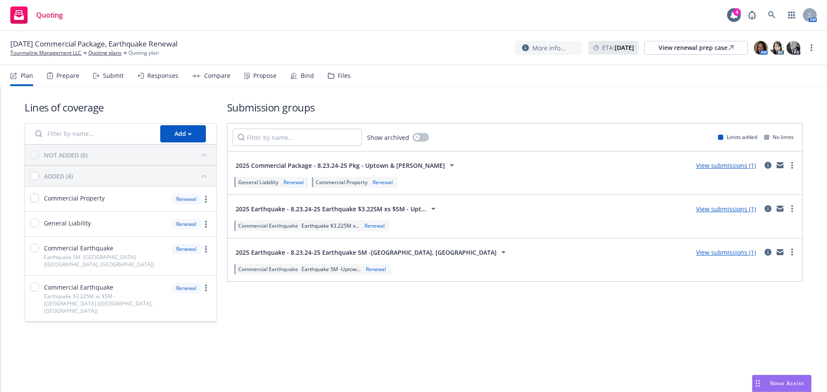
click at [749, 167] on link "View submissions (1)" at bounding box center [726, 166] width 60 height 8
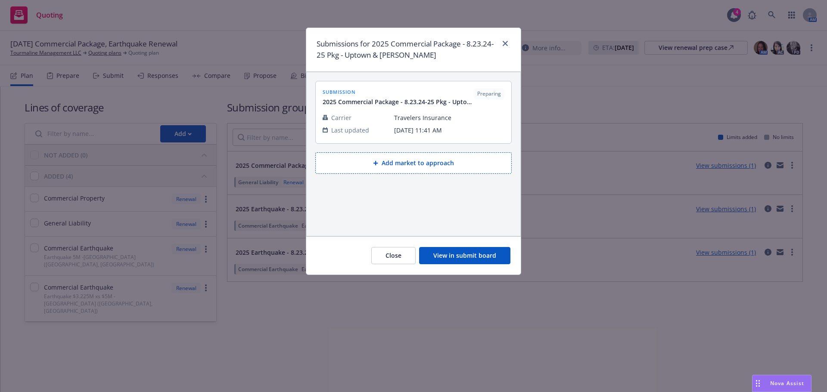
click at [456, 261] on button "View in submit board" at bounding box center [464, 255] width 91 height 17
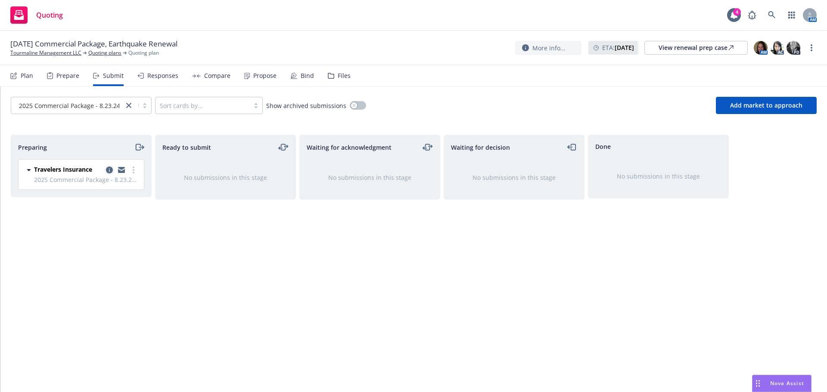
click at [108, 171] on icon "copy logging email" at bounding box center [109, 170] width 7 height 7
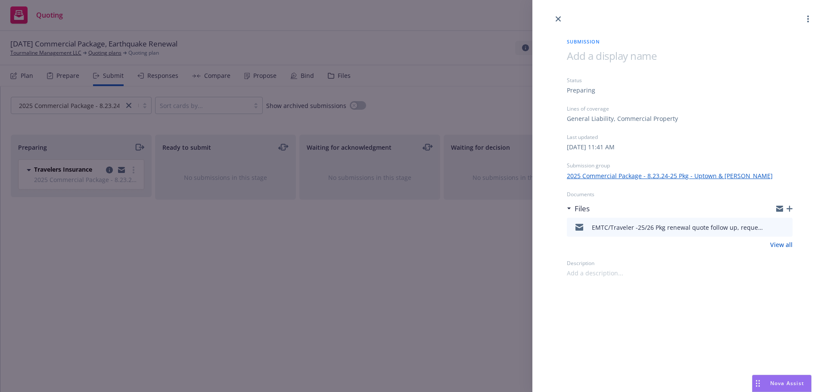
click at [791, 212] on icon "button" at bounding box center [790, 209] width 6 height 6
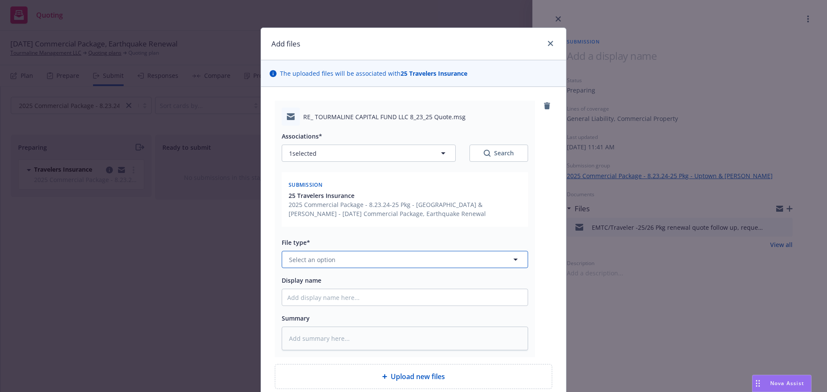
click at [301, 260] on span "Select an option" at bounding box center [312, 259] width 47 height 9
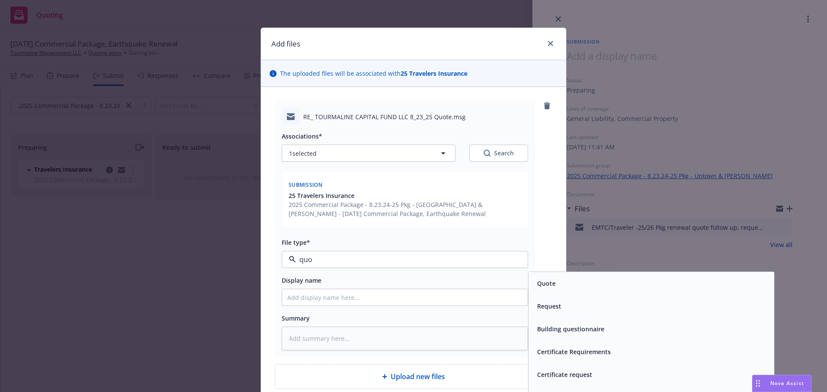
type input "quot"
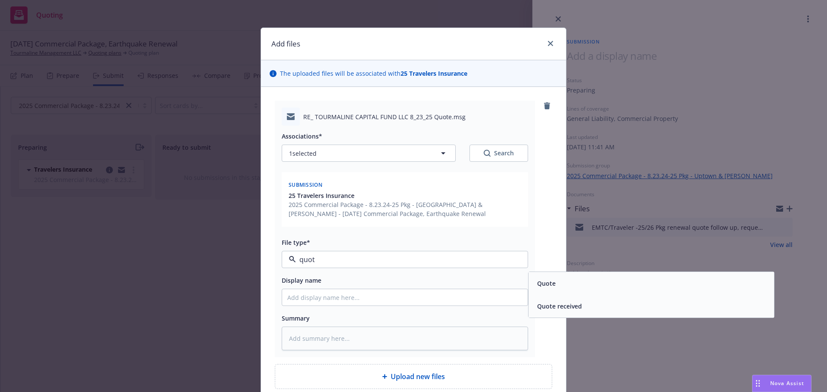
drag, startPoint x: 539, startPoint y: 303, endPoint x: 462, endPoint y: 305, distance: 77.1
click at [536, 303] on div "Quote received" at bounding box center [559, 306] width 47 height 9
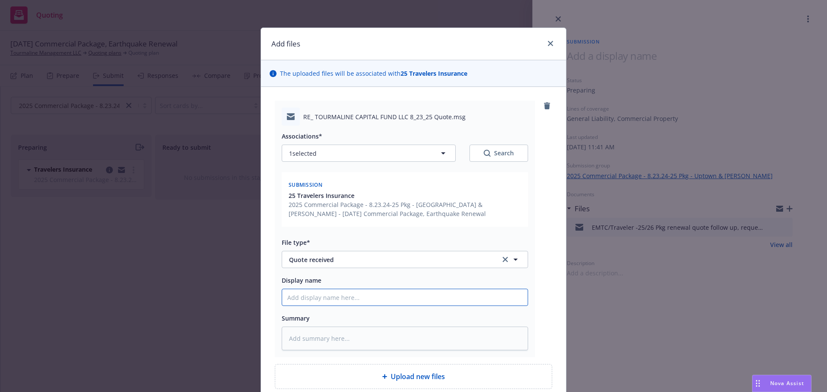
click at [394, 299] on input "Display name" at bounding box center [405, 298] width 246 height 16
type textarea "x"
type input "E"
type textarea "x"
type input "EM"
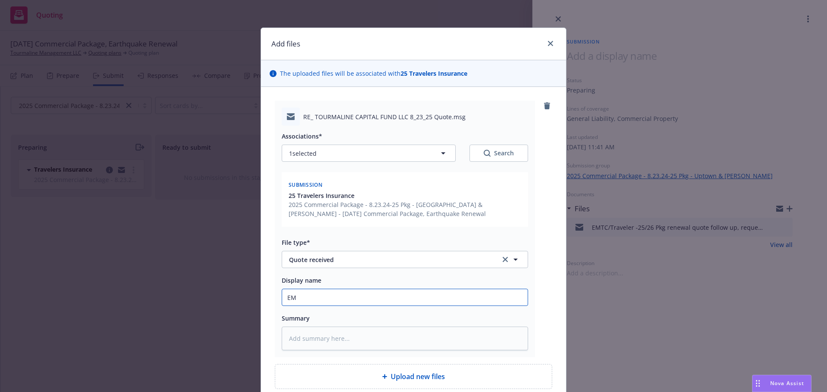
type textarea "x"
type input "EMF"
type textarea "x"
type input "EMFC"
type textarea "x"
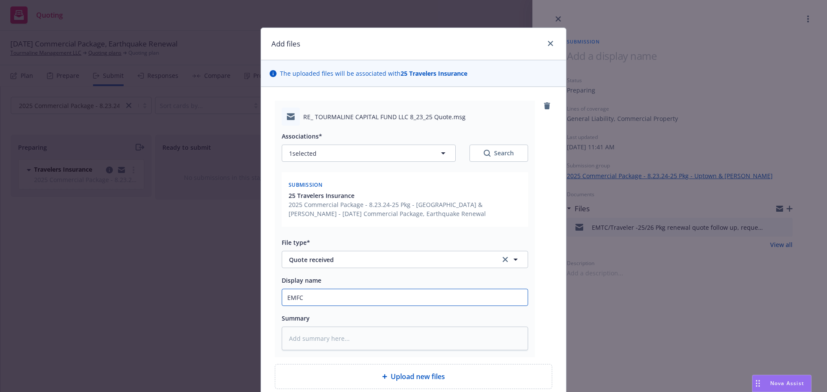
type input "EMFC/"
type textarea "x"
type input "EMFC/T"
type textarea "x"
type input "EMFC/Tr"
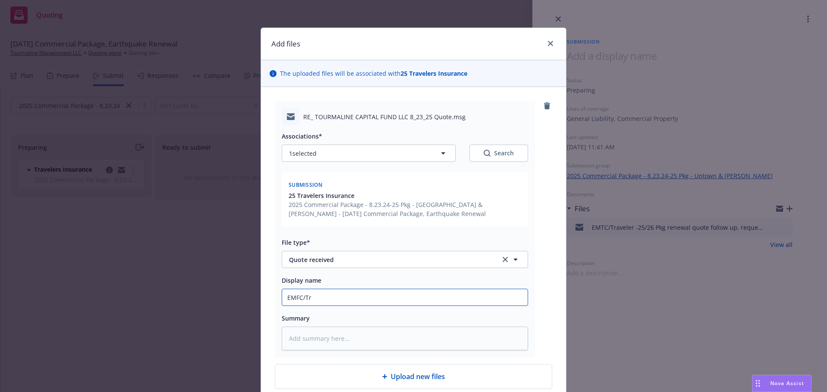
type textarea "x"
type input "EMFC/Tra"
type textarea "x"
type input "EMFC/Trav"
type textarea "x"
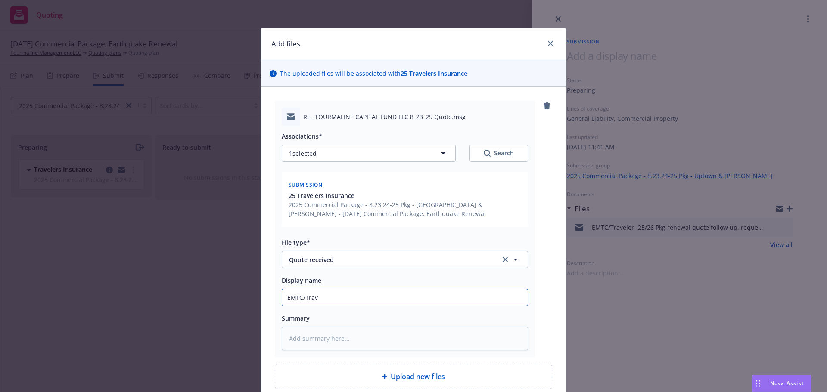
type input "EMFC/Trave"
type textarea "x"
type input "EMFC/Travel"
type textarea "x"
type input "EMFC/Travele"
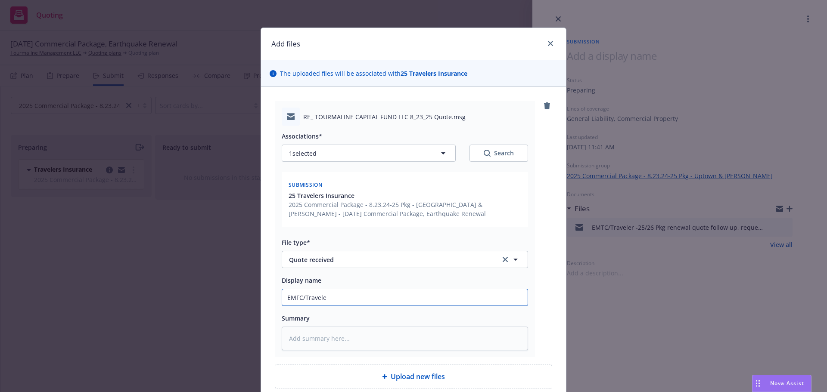
type textarea "x"
type input "EMFC/Traveler"
type textarea "x"
type input "EMFC/Travelers"
type textarea "x"
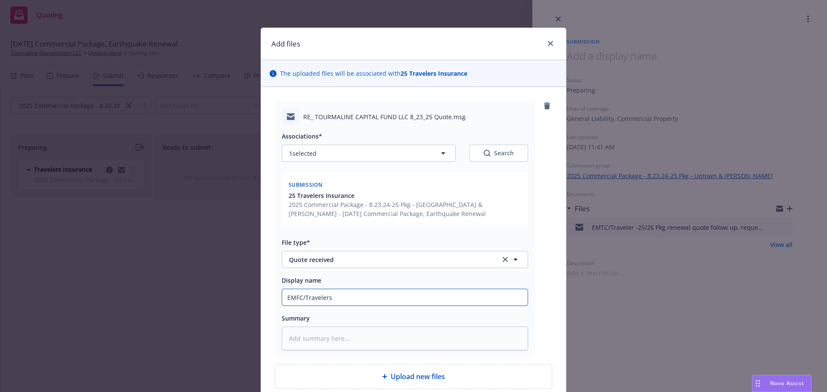
type input "EMFC/Travelers"
type textarea "x"
type input "EMFC/Travelers -"
type textarea "x"
type input "EMFC/Travelers -r"
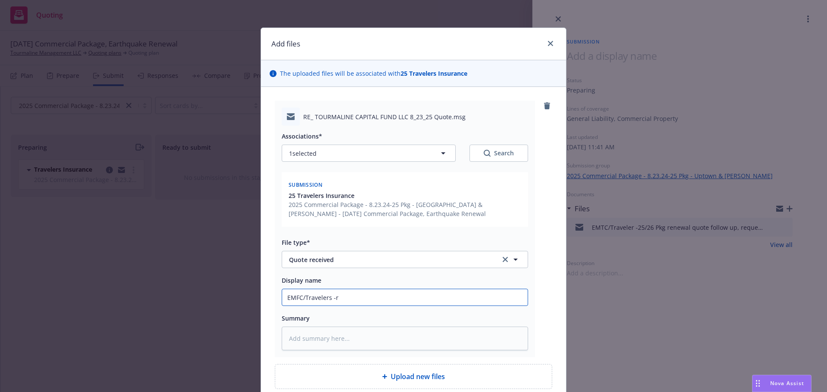
type textarea "x"
type input "EMFC/Travelers -re"
type textarea "x"
type input "EMFC/Travelers -rec"
type textarea "x"
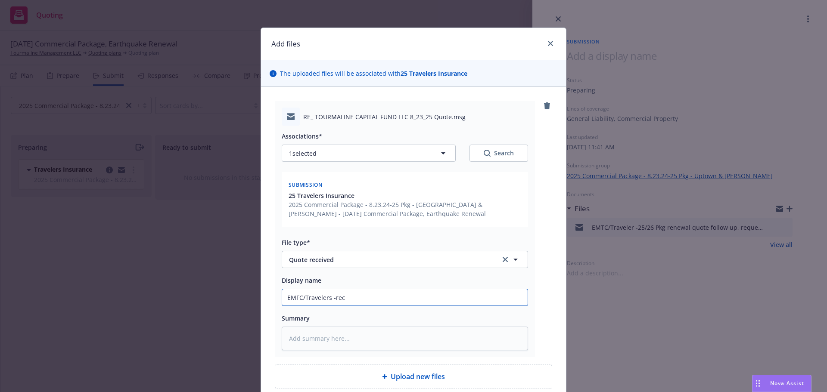
type input "EMFC/Travelers -rece"
type textarea "x"
type input "EMFC/Travelers -receiv"
type textarea "x"
type input "EMFC/Travelers -receive"
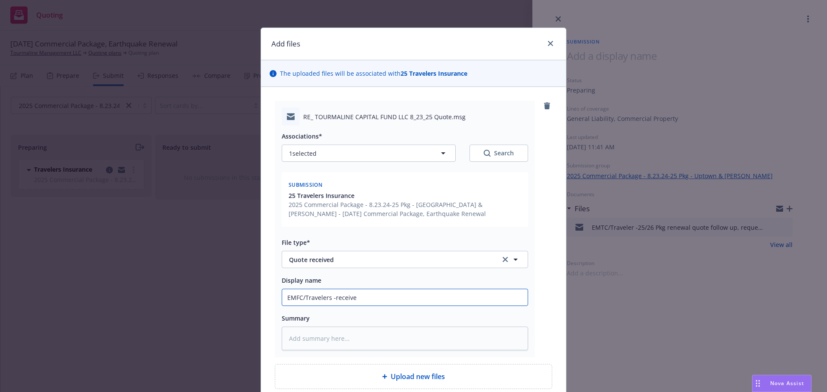
type textarea "x"
type input "EMFC/Travelers -received"
type textarea "x"
type input "EMFC/Travelers -received"
type textarea "x"
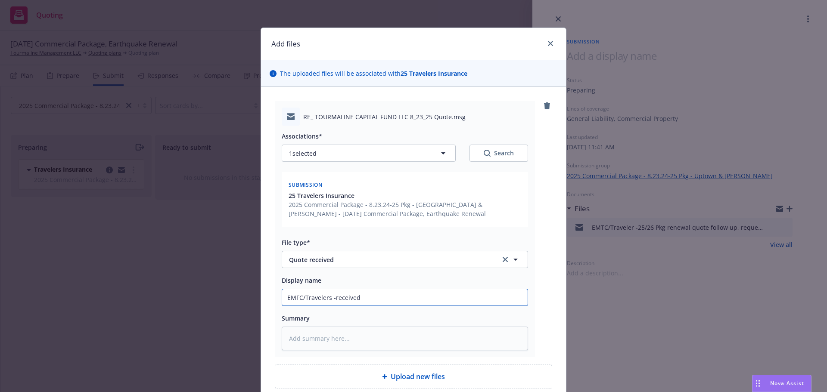
type input "EMFC/Travelers -received 2"
type textarea "x"
type input "EMFC/Travelers -received 25"
type textarea "x"
type input "EMFC/Travelers -received 25/"
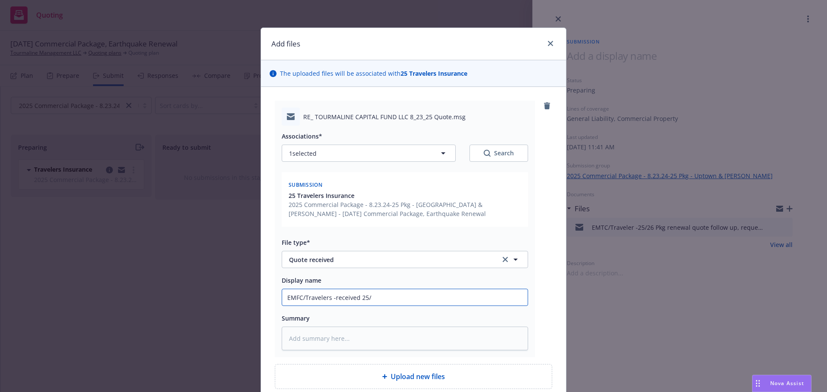
type textarea "x"
type input "EMFC/Travelers -received 25/2"
type textarea "x"
type input "EMFC/Travelers -received 25/26"
type textarea "x"
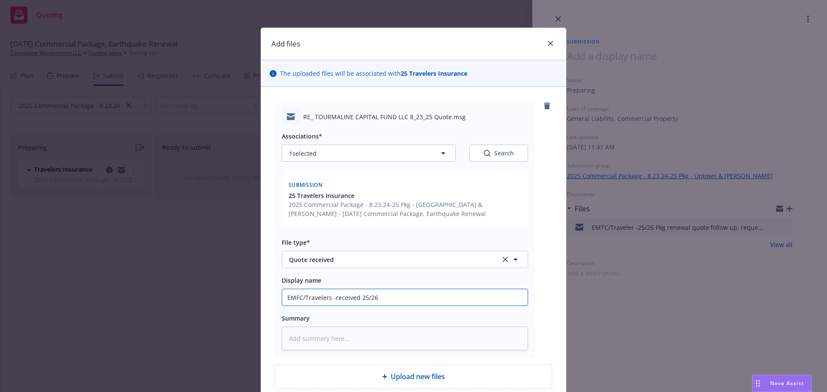
type input "EMFC/Travelers -received 25/26"
type textarea "x"
type input "EMFC/Travelers -received 25/26 P"
type textarea "x"
type input "EMFC/Travelers -received 25/26 Pk"
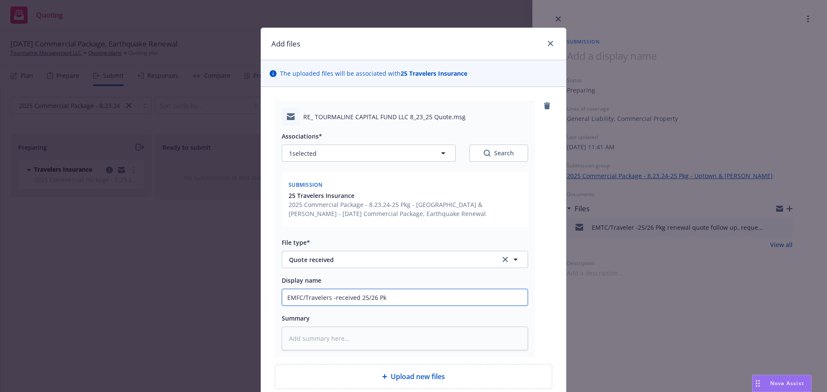
type textarea "x"
type input "EMFC/Travelers -received 25/26 Pkg"
type textarea "x"
type input "EMFC/Travelers -received 25/26 Pkg"
type textarea "x"
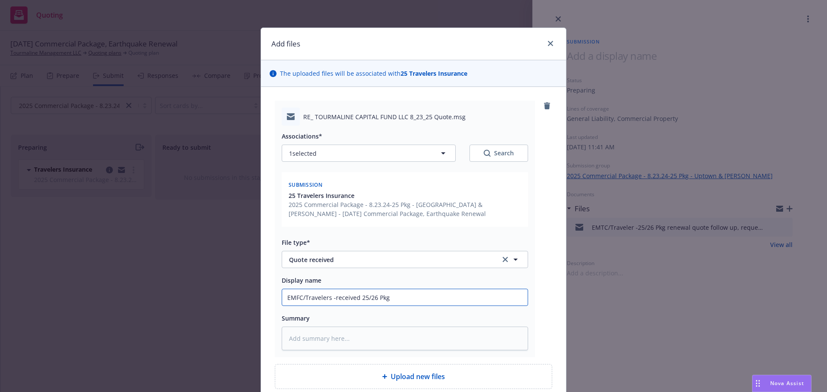
type input "EMFC/Travelers -received 25/26 Pkg q"
type textarea "x"
type input "EMFC/Travelers -received 25/26 Pkg qu"
type textarea "x"
type input "EMFC/Travelers -received 25/26 Pkg quo"
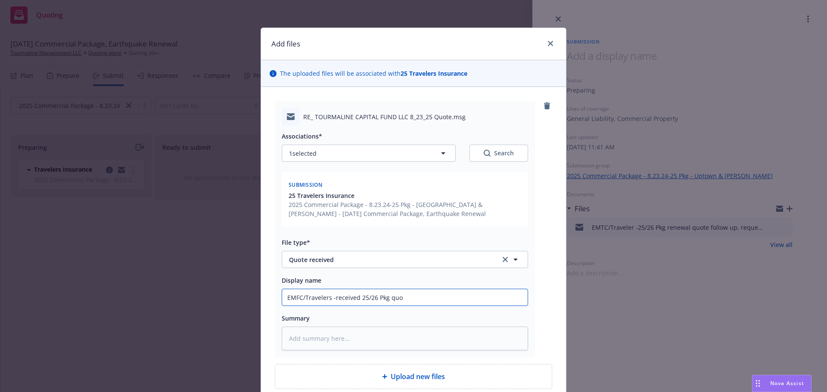
type textarea "x"
type input "EMFC/Travelers -received 25/26 Pkg quot"
type textarea "x"
type input "EMFC/Travelers -received 25/26 Pkg quote"
type textarea "x"
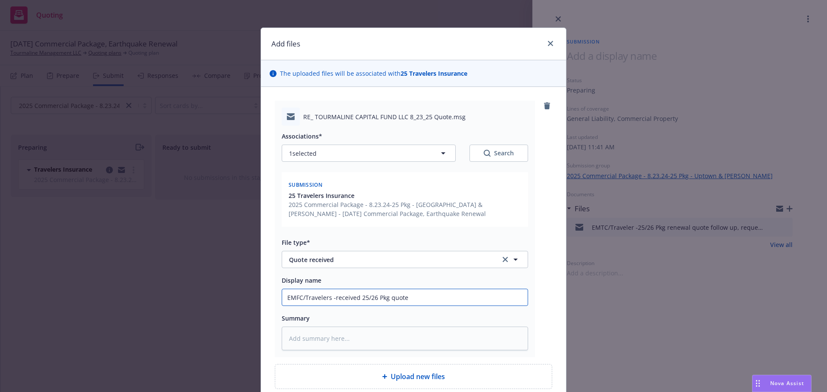
type input "EMFC/Travelers -received 25/26 Pkg quote"
type textarea "x"
type input "EMFC/Travelers -received 25/26 Pkg quote a"
type textarea "x"
type input "EMFC/Travelers -received 25/26 Pkg quote at"
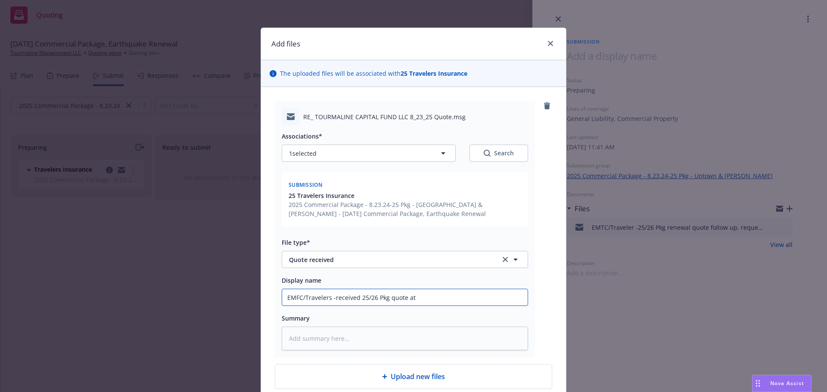
type textarea "x"
type input "EMFC/Travelers -received 25/26 Pkg quote at"
type textarea "x"
type input "EMFC/Travelers -received 25/26 Pkg quote at"
type textarea "x"
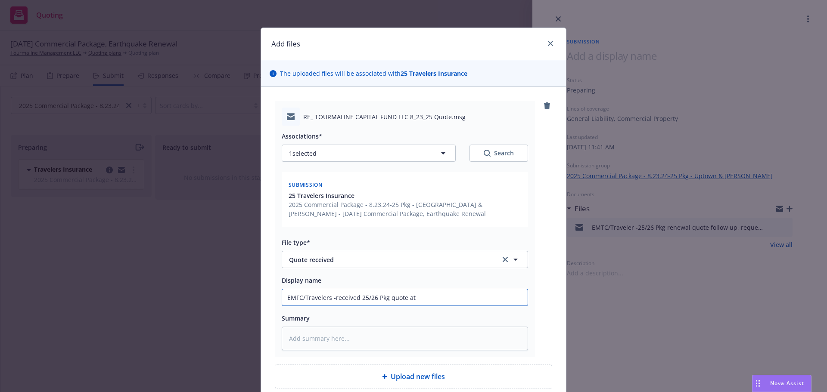
type input "EMFC/Travelers -received 25/26 Pkg quote a"
type textarea "x"
type input "EMFC/Travelers -received 25/26 Pkg quote"
type textarea "x"
type input "EMFC/Travelers -received 25/26 Pkg quote"
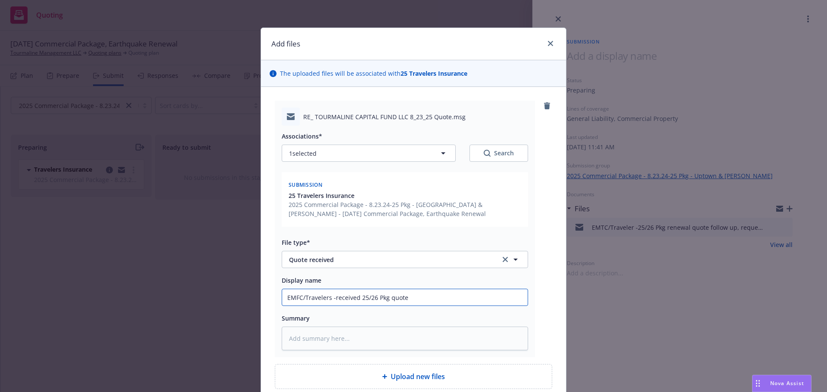
type textarea "x"
type input "EMFC/Travelers -received 25/26 Pkg quo"
type textarea "x"
type input "EMFC/Travelers -received 25/26 Pkg qu"
type textarea "x"
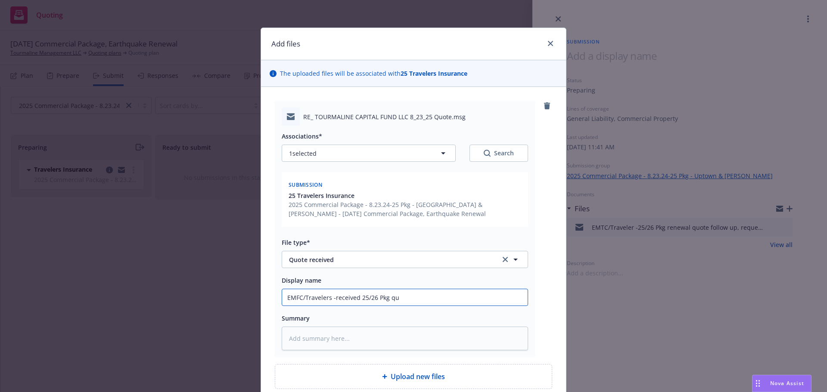
type input "EMFC/Travelers -received 25/26 Pkg q"
type textarea "x"
type input "EMFC/Travelers -received 25/26 Pkg"
type textarea "x"
type input "EMFC/Travelers -received 25/26 Pkg a"
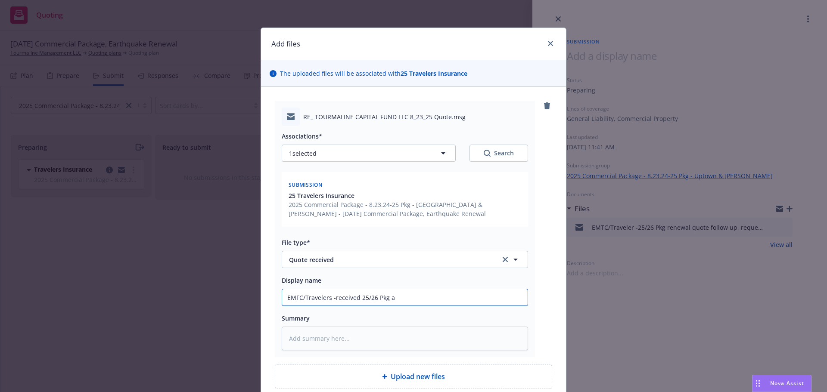
type textarea "x"
type input "EMFC/Travelers -received 25/26 Pkg an"
type textarea "x"
type input "EMFC/Travelers -received 25/26 Pkg and"
type textarea "x"
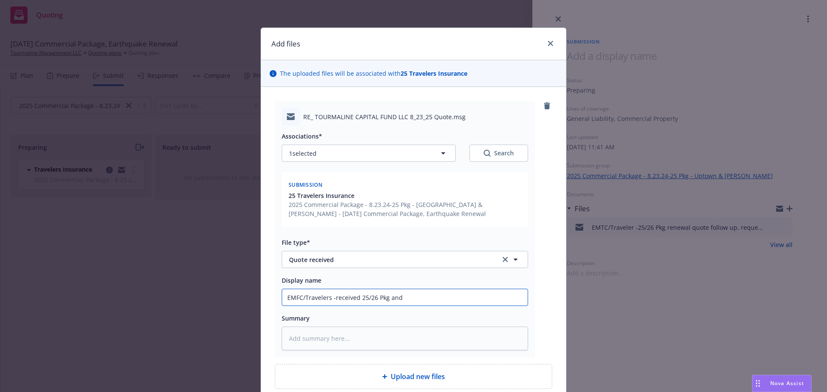
type input "EMFC/Travelers -received 25/26 Pkg and"
type textarea "x"
type input "EMFC/Travelers -received 25/26 Pkg and N"
type textarea "x"
type input "EMFC/Travelers -received 25/26 Pkg and NO"
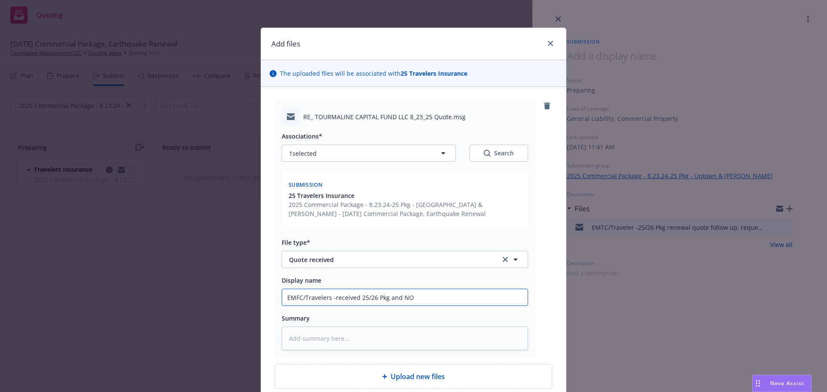
type textarea "x"
type input "EMFC/Travelers -received 25/26 Pkg and NOA"
type textarea "x"
type input "EMFC/Travelers -received 25/26 Pkg and NO"
type textarea "x"
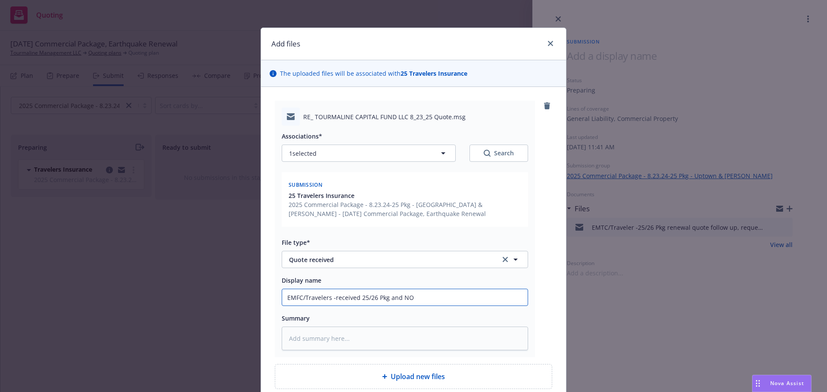
type input "EMFC/Travelers -received 25/26 Pkg and N"
type textarea "x"
type input "EMFC/Travelers -received 25/26 Pkg and NO"
type textarea "x"
type input "EMFC/Travelers -received 25/26 Pkg and NON"
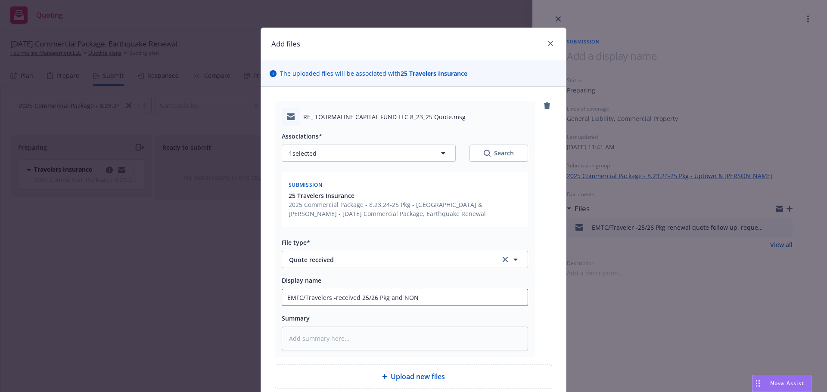
type textarea "x"
type input "EMFC/Travelers -received 25/26 Pkg and [PERSON_NAME]"
type textarea "x"
type input "EMFC/Travelers -received 25/26 Pkg and NON"
type textarea "x"
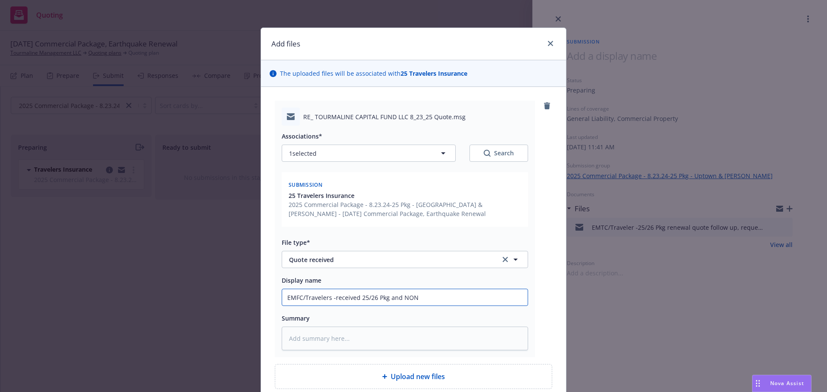
type input "EMFC/Travelers -received 25/26 Pkg and NO"
type textarea "x"
type input "EMFC/Travelers -received 25/26 Pkg and N"
type textarea "x"
type input "EMFC/Travelers -received 25/26 Pkg and"
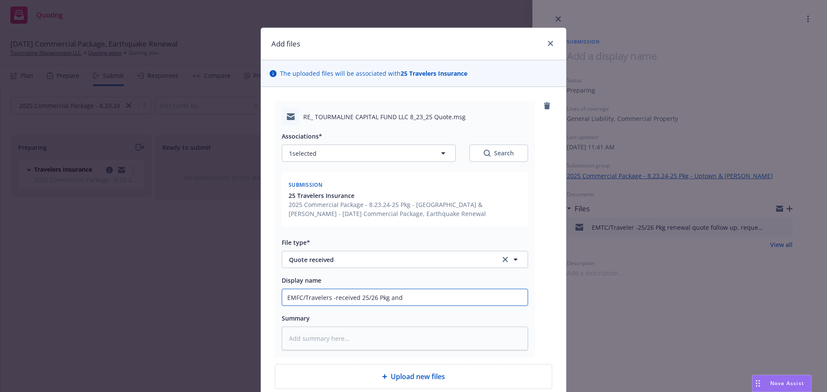
type textarea "x"
type input "EMFC/Travelers -received 25/26 Pkg and H"
type textarea "x"
type input "EMFC/Travelers -received 25/26 Pkg and HN"
type textarea "x"
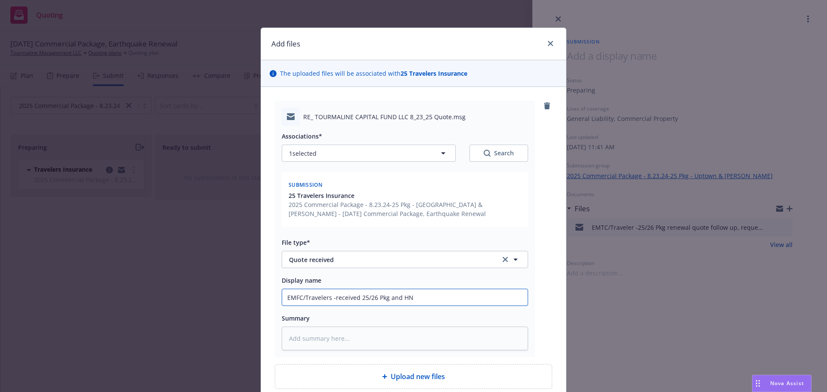
type input "EMFC/Travelers -received 25/26 Pkg and HNO"
type textarea "x"
type input "EMFC/Travelers -received 25/26 Pkg and HNOA"
type textarea "x"
type input "EMFC/Travelers -received 25/26 Pkg and HNOA"
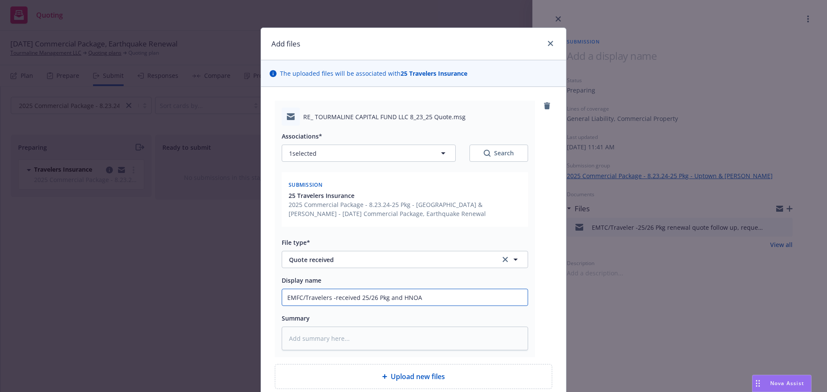
type textarea "x"
type input "EMFC/Travelers -received 25/26 Pkg and HNOA q"
type textarea "x"
type input "EMFC/Travelers -received 25/26 Pkg and HNOA qu"
type textarea "x"
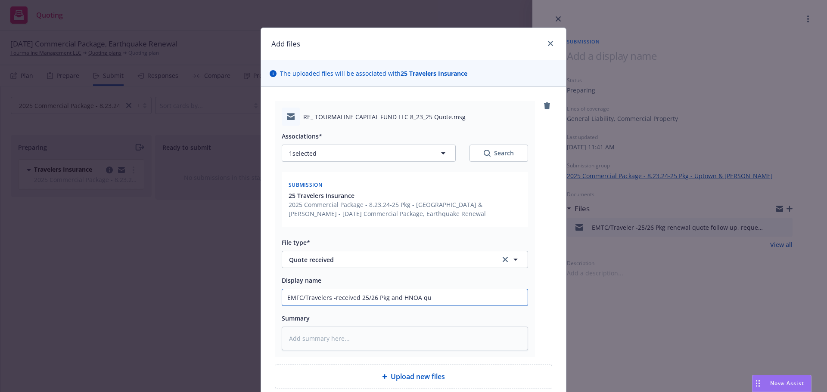
type input "EMFC/Travelers -received 25/26 Pkg and HNOA quo"
type textarea "x"
type input "EMFC/Travelers -received 25/26 Pkg and HNOA quot"
type textarea "x"
type input "EMFC/Travelers -received 25/26 Pkg and HNOA quote"
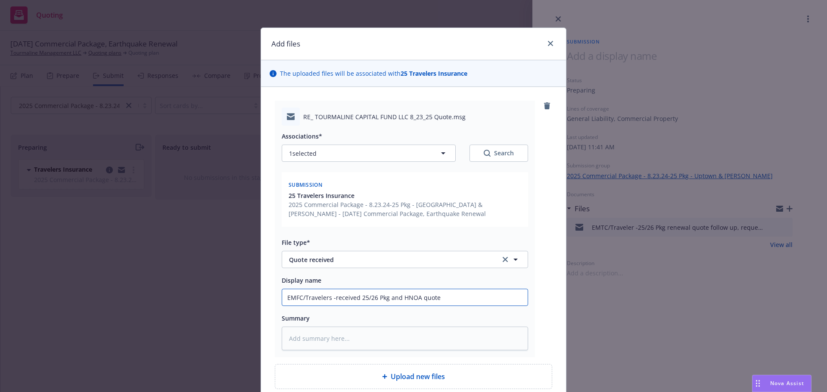
type textarea "x"
type input "EMFC/Travelers -received 25/26 Pkg and HNOA quote"
type textarea "x"
type input "EMFC/Travelers -received 25/26 Pkg and HNOA quote a"
type textarea "x"
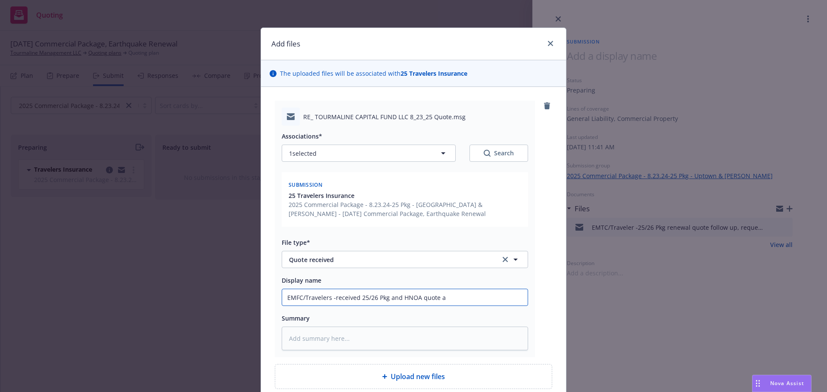
type input "EMFC/Travelers -received 25/26 Pkg and HNOA quote at"
type textarea "x"
type input "EMFC/Travelers -received 25/26 Pkg and HNOA quote at"
click at [481, 301] on input "EMFC/Travelers -received 25/26 Pkg and HNOA quote at" at bounding box center [405, 298] width 246 height 16
type textarea "x"
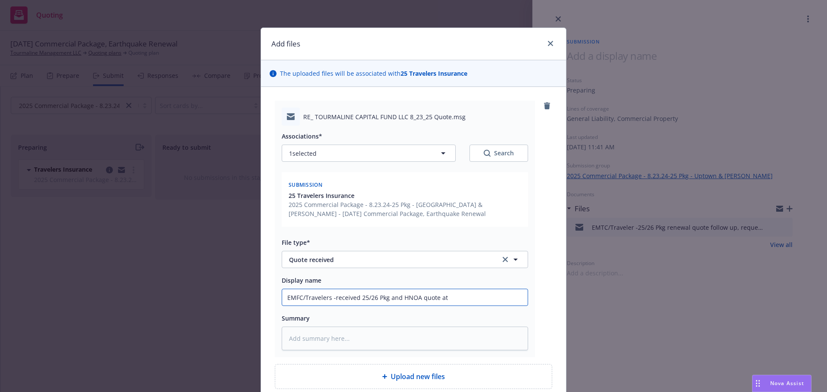
type input "EMFC/Travelers -received 25/26 Pkg and HNOA quote at t"
type textarea "x"
type input "EMFC/Travelers -received 25/26 Pkg and HNOA quote at to"
type textarea "x"
type input "EMFC/Travelers -received 25/26 Pkg and HNOA quote at tot"
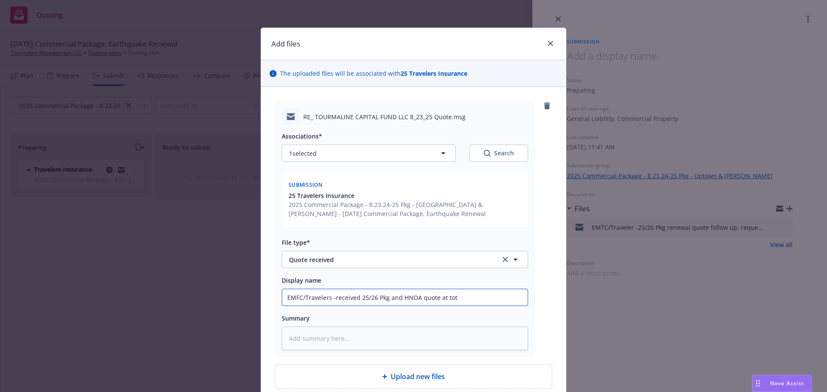
type textarea "x"
type input "EMFC/Travelers -received 25/26 Pkg and HNOA quote at total"
type textarea "x"
type input "EMFC/Travelers -received 25/26 Pkg and HNOA quote at total"
type textarea "x"
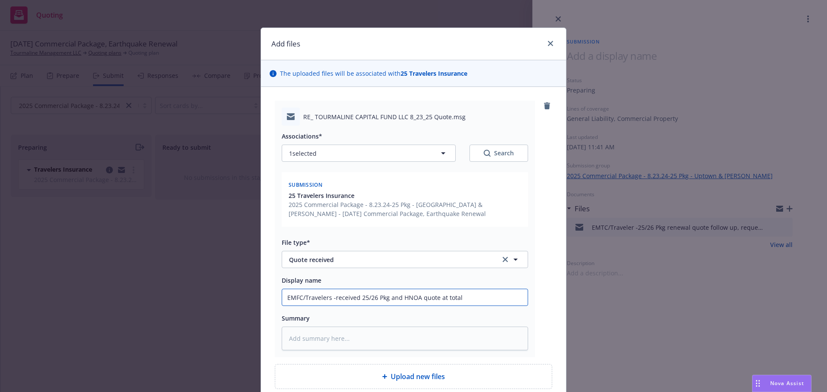
type input "EMFC/Travelers -received 25/26 Pkg and HNOA quote at total $"
type textarea "x"
type input "EMFC/Travelers -received 25/26 Pkg and HNOA quote at total $1"
type textarea "x"
type input "EMFC/Travelers -received 25/26 Pkg and HNOA quote at total $15"
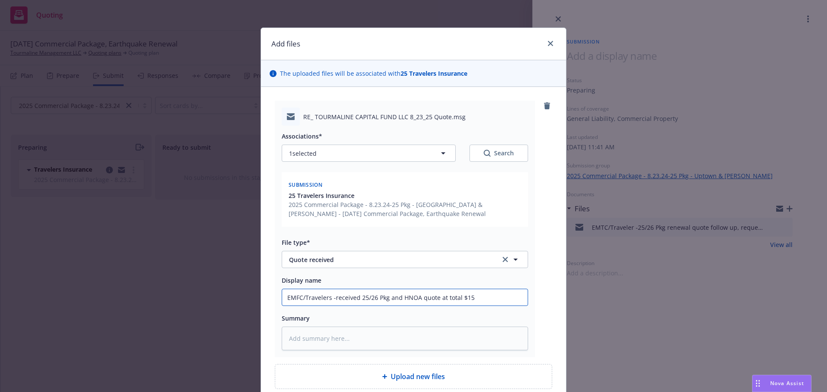
type textarea "x"
type input "EMFC/Travelers -received 25/26 Pkg and HNOA quote at total $151"
type textarea "x"
type input "EMFC/Travelers -received 25/26 Pkg and HNOA quote at total $151m"
type textarea "x"
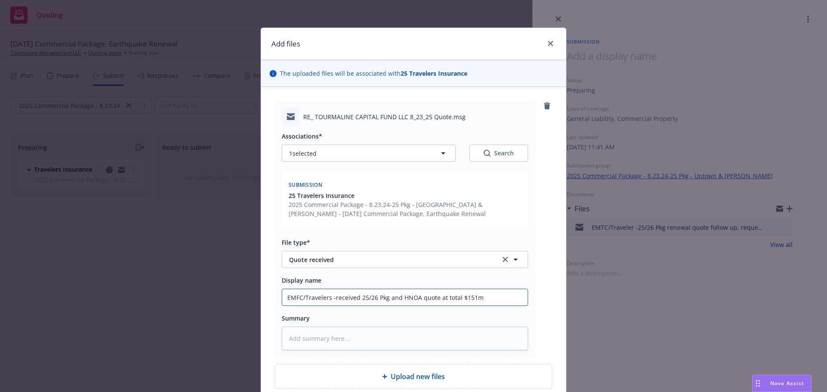
type input "EMFC/Travelers -received 25/26 Pkg and HNOA quote at total $151"
type textarea "x"
type input "EMFC/Travelers -received 25/26 Pkg and HNOA quote at total $151,"
type textarea "x"
type input "EMFC/Travelers -received 25/26 Pkg and HNOA quote at total $151,4"
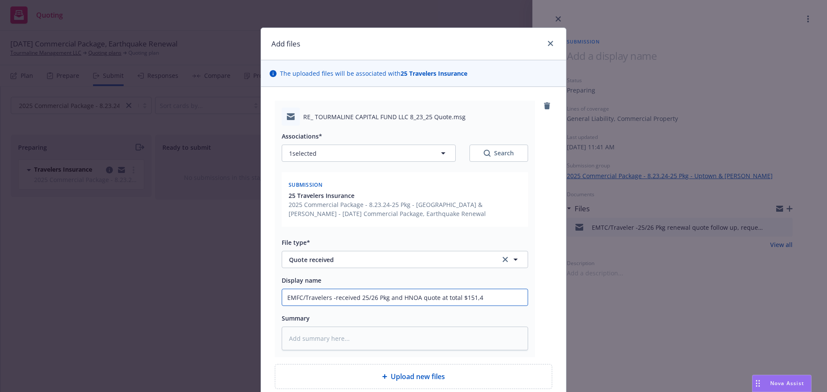
type textarea "x"
type input "EMFC/Travelers -received 25/26 Pkg and HNOA quote at total $151,41"
type textarea "x"
type input "EMFC/Travelers -received 25/26 Pkg and HNOA quote at total $151,416"
type textarea "x"
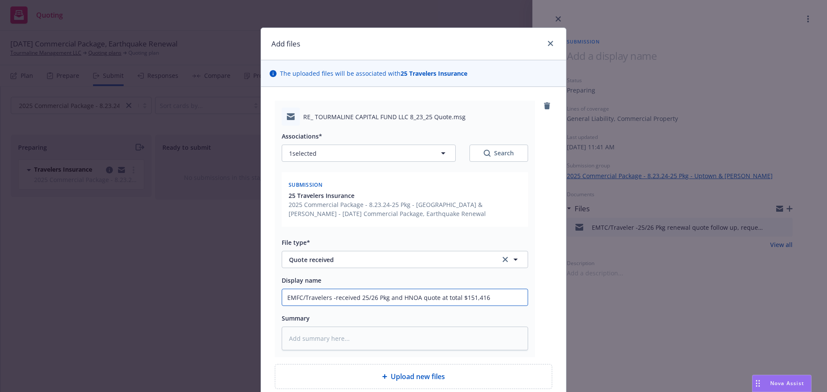
type input "EMFC/Travelers -received 25/26 Pkg and HNOA quote at total $151,416"
type textarea "x"
type input "EMFC/Travelers -received 25/26 Pkg and HNOA quote at total $151,416 ("
type textarea "x"
type input "EMFC/Travelers -received 25/26 Pkg and HNOA quote at total $151,416 (i"
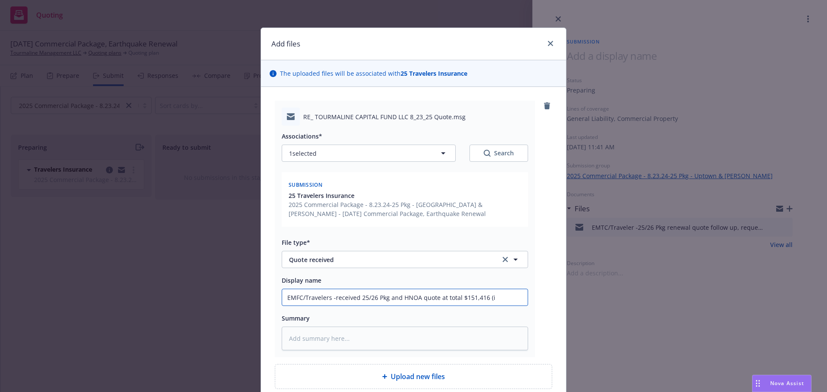
type textarea "x"
drag, startPoint x: 520, startPoint y: 301, endPoint x: 344, endPoint y: 302, distance: 176.2
click at [344, 302] on input "EMFC/Travelers -received 25/26 Pkg and HNOA quote at total $151,416 (incl HNOA …" at bounding box center [405, 298] width 246 height 16
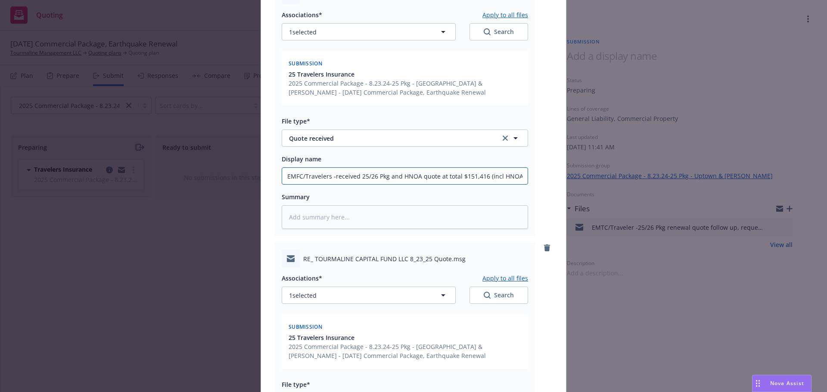
scroll to position [163, 0]
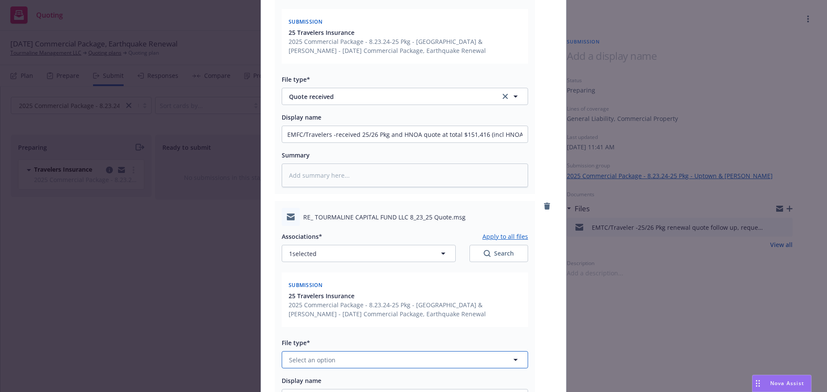
click at [323, 359] on span "Select an option" at bounding box center [312, 360] width 47 height 9
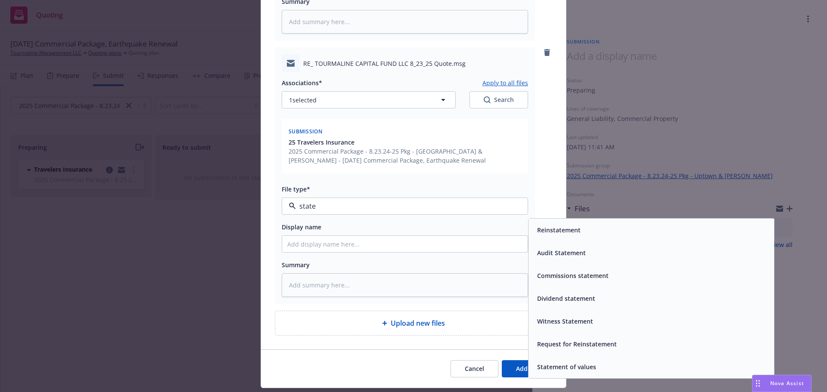
scroll to position [341, 0]
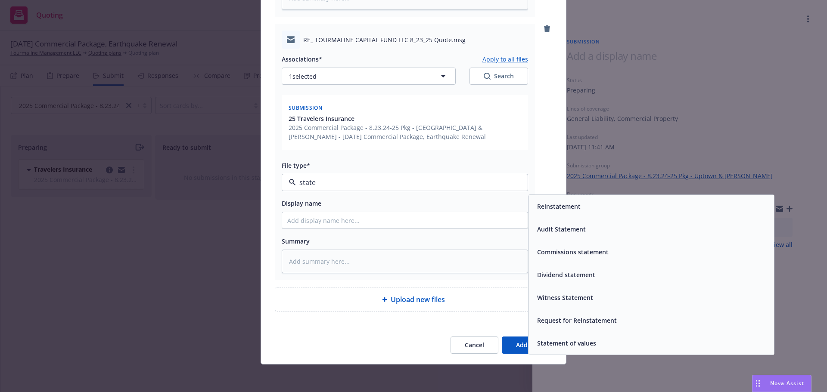
click at [570, 336] on div "Statement of values" at bounding box center [652, 343] width 246 height 23
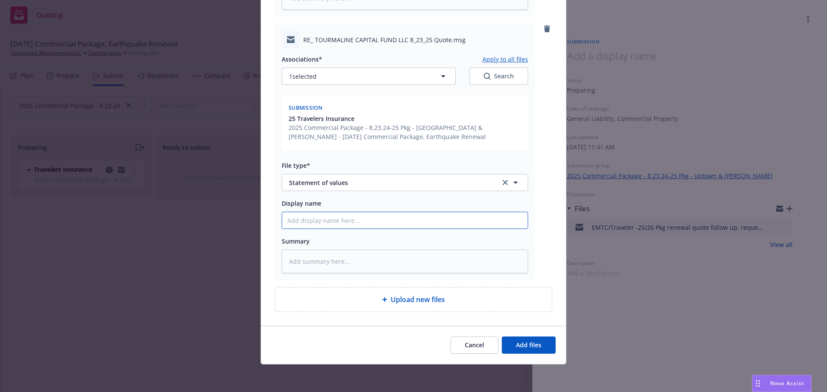
click at [523, 349] on span "Add files" at bounding box center [528, 345] width 25 height 8
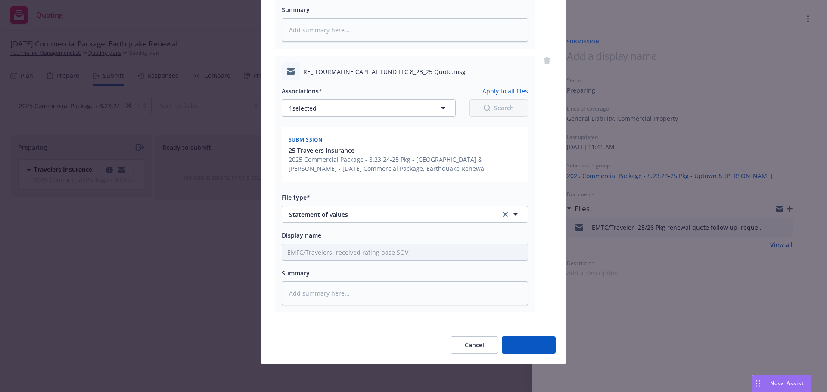
scroll to position [309, 0]
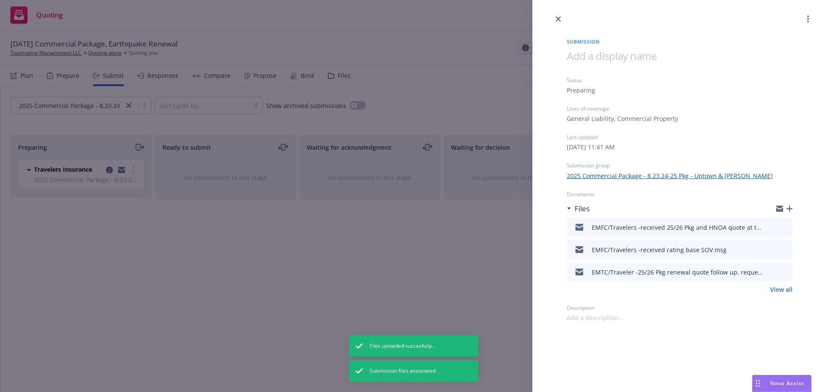
click at [790, 209] on icon "button" at bounding box center [790, 209] width 6 height 6
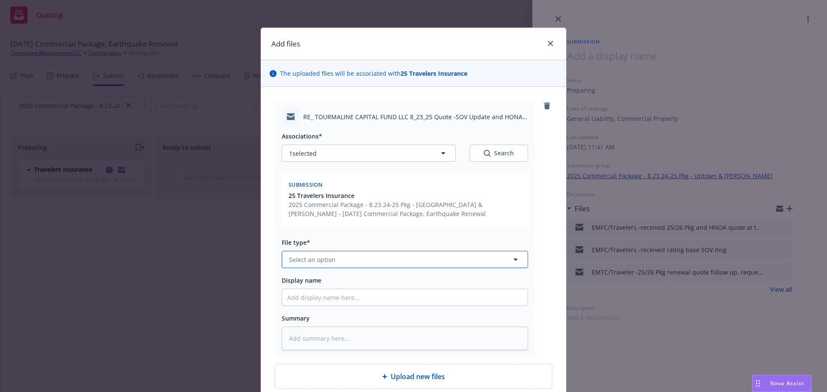
click at [303, 265] on button "Select an option" at bounding box center [405, 259] width 246 height 17
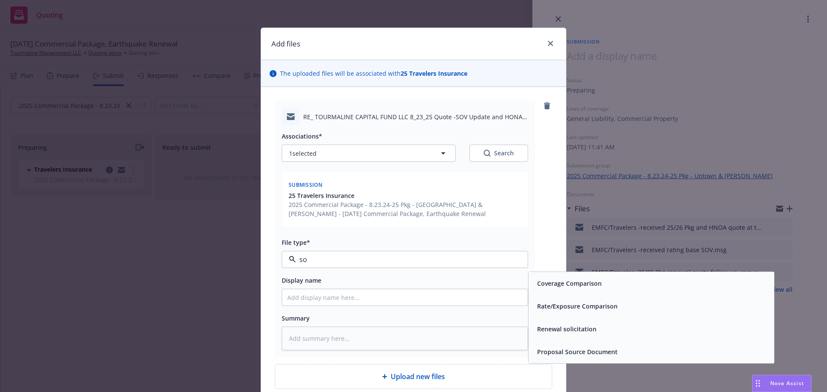
drag, startPoint x: 314, startPoint y: 255, endPoint x: 293, endPoint y: 255, distance: 21.1
click at [296, 255] on input "so" at bounding box center [403, 260] width 215 height 10
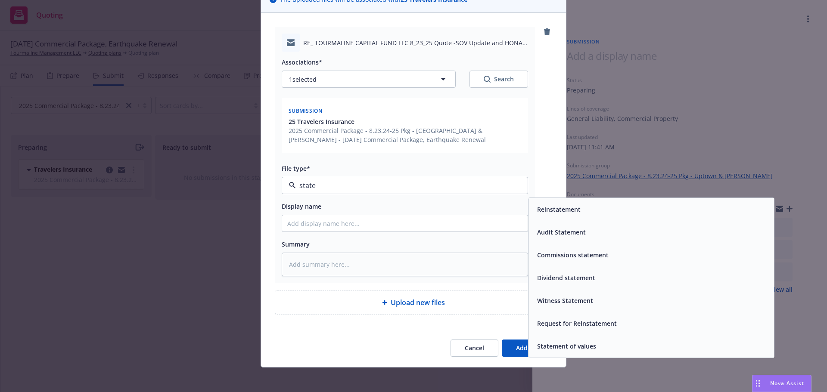
scroll to position [77, 0]
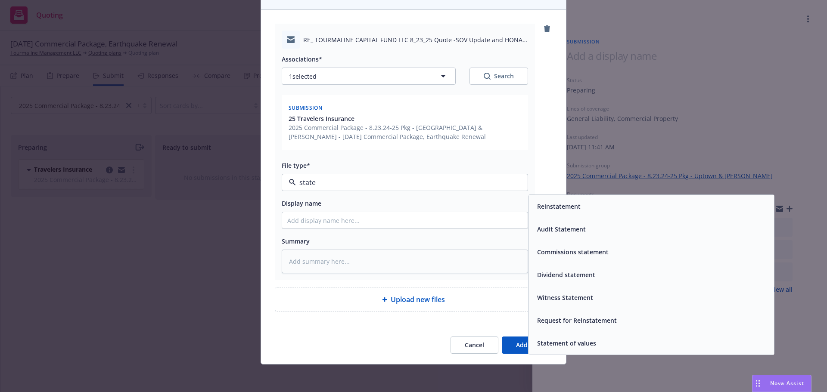
click at [564, 349] on div "Statement of values" at bounding box center [566, 343] width 64 height 12
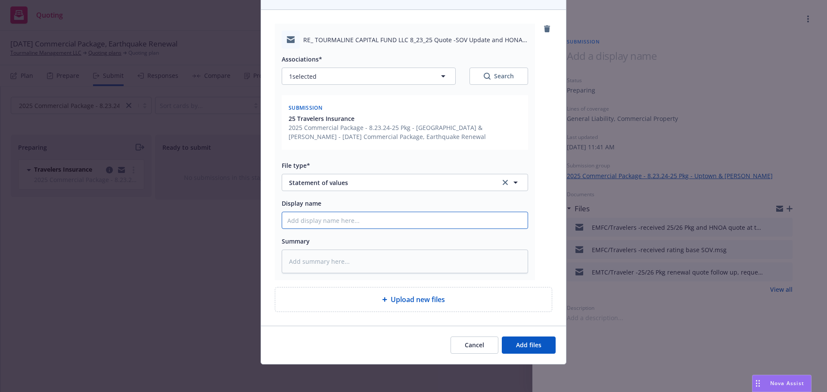
click at [306, 218] on input "Display name" at bounding box center [405, 220] width 246 height 16
click at [523, 344] on span "Add files" at bounding box center [528, 345] width 25 height 8
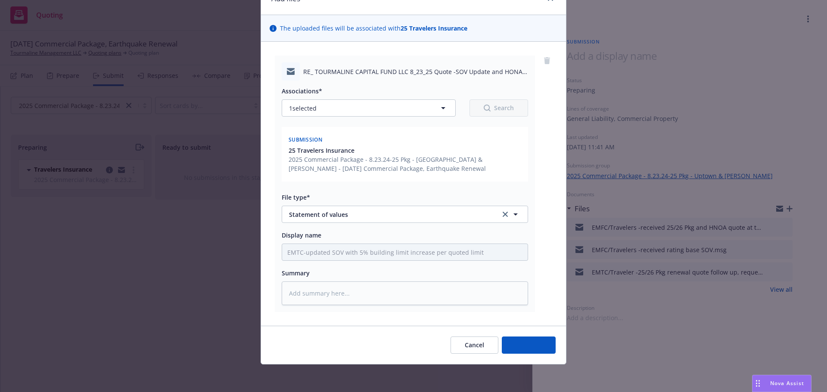
scroll to position [45, 0]
